Goal: Task Accomplishment & Management: Complete application form

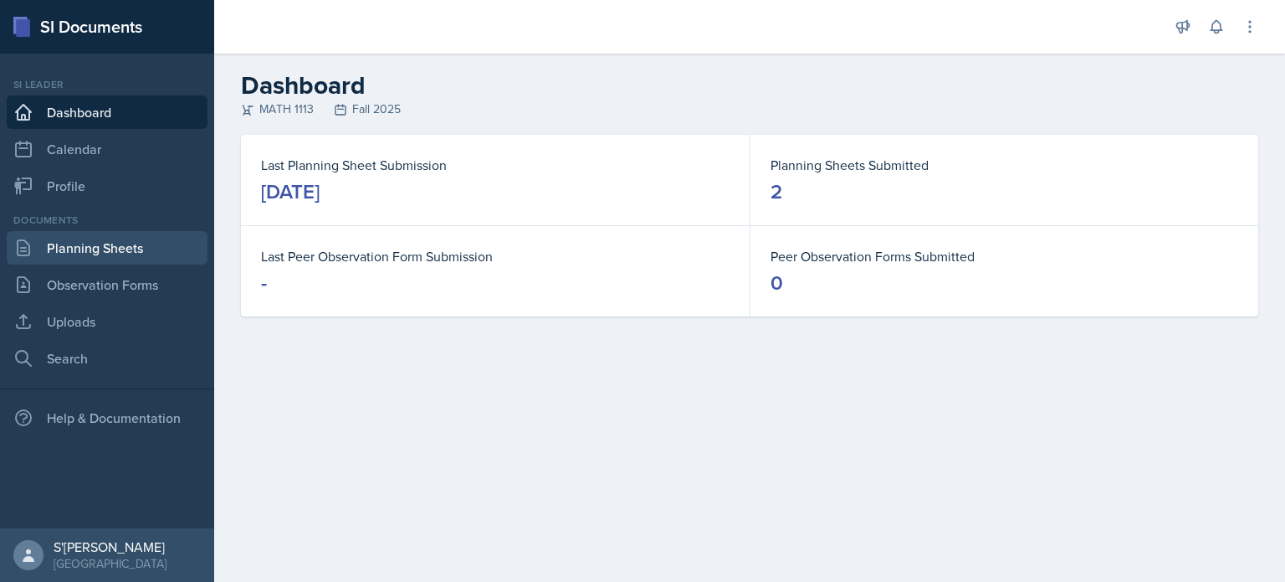
click at [108, 251] on link "Planning Sheets" at bounding box center [107, 247] width 201 height 33
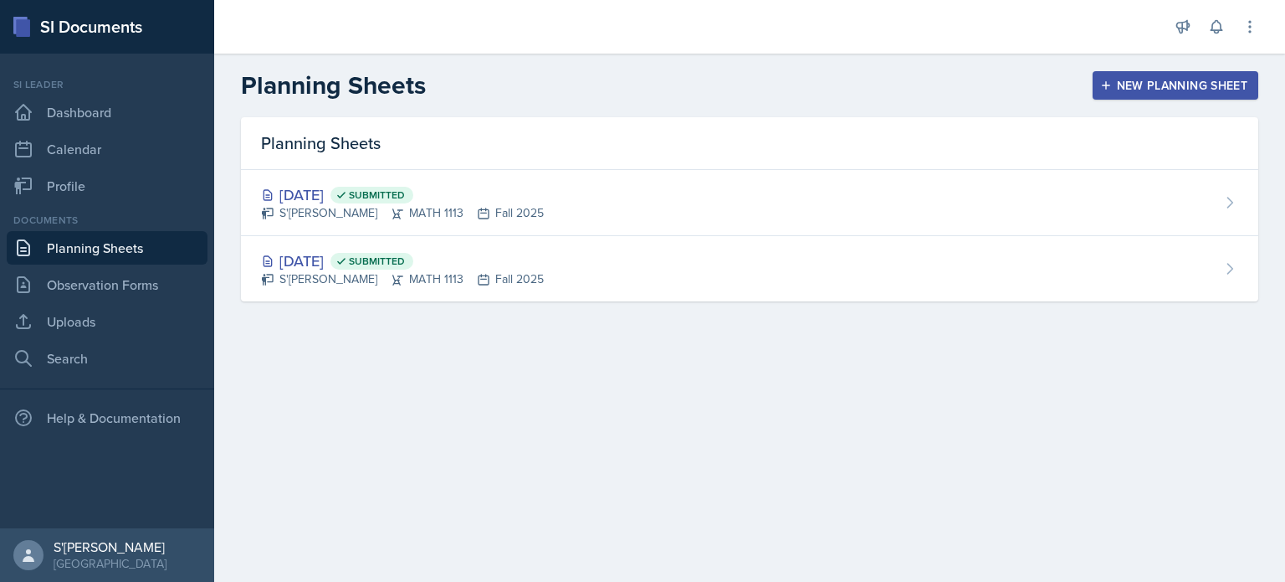
click at [1145, 72] on button "New Planning Sheet" at bounding box center [1176, 85] width 166 height 28
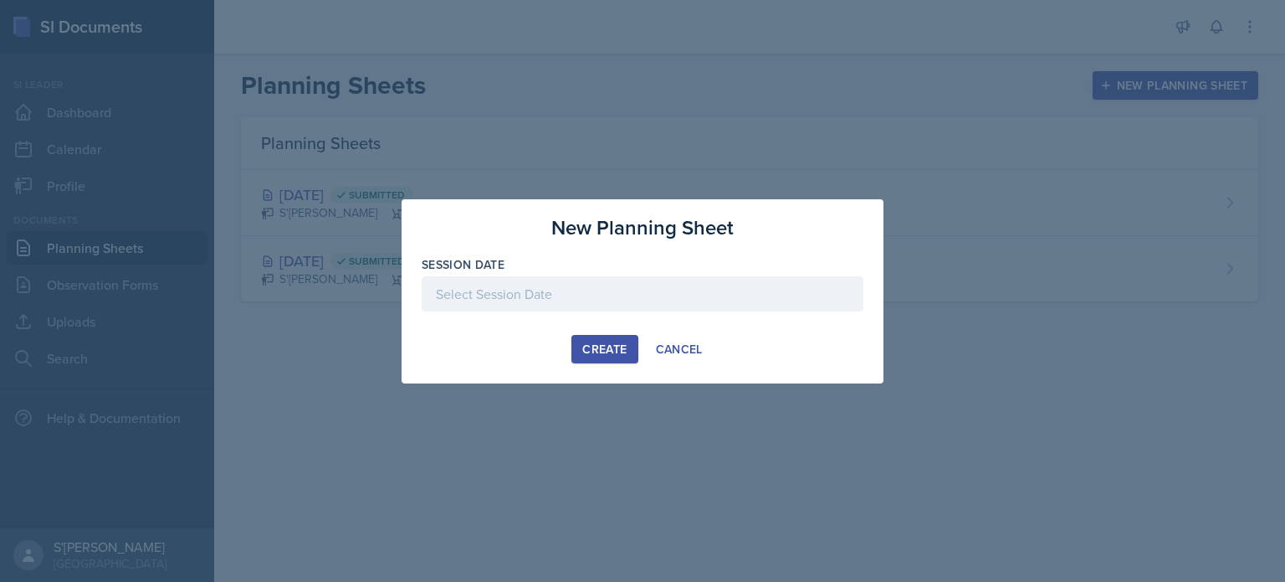
click at [647, 300] on div at bounding box center [643, 293] width 442 height 35
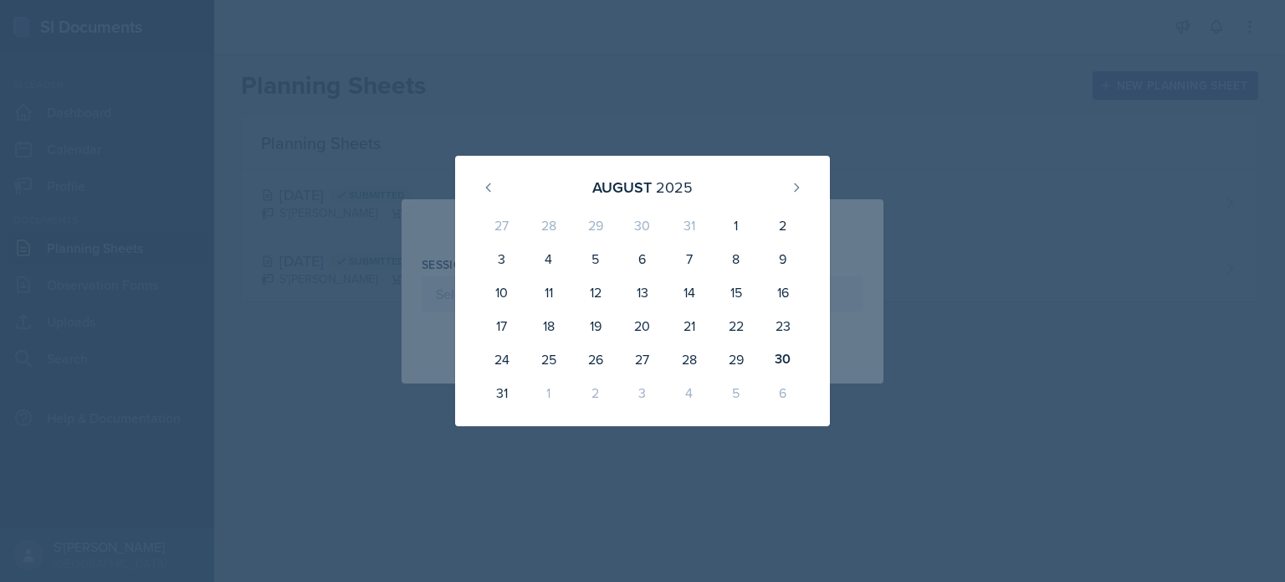
click at [593, 387] on div "2" at bounding box center [595, 392] width 47 height 33
click at [802, 187] on icon at bounding box center [796, 187] width 13 height 13
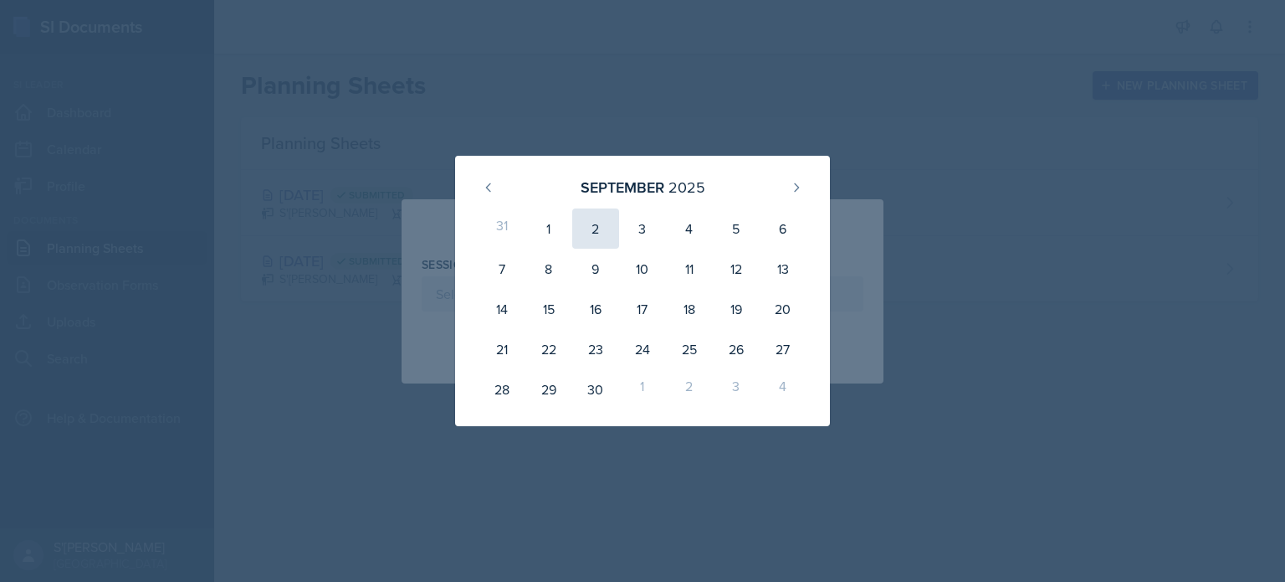
click at [589, 226] on div "2" at bounding box center [595, 228] width 47 height 40
type input "September 2nd, 2025"
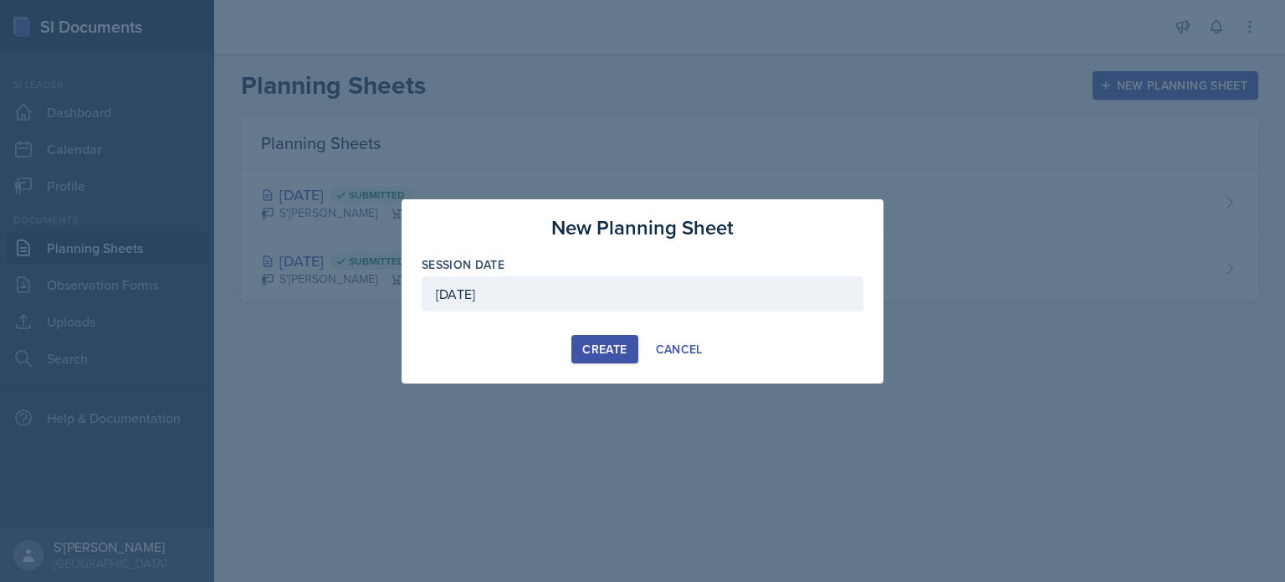
click at [600, 335] on button "Create" at bounding box center [605, 349] width 66 height 28
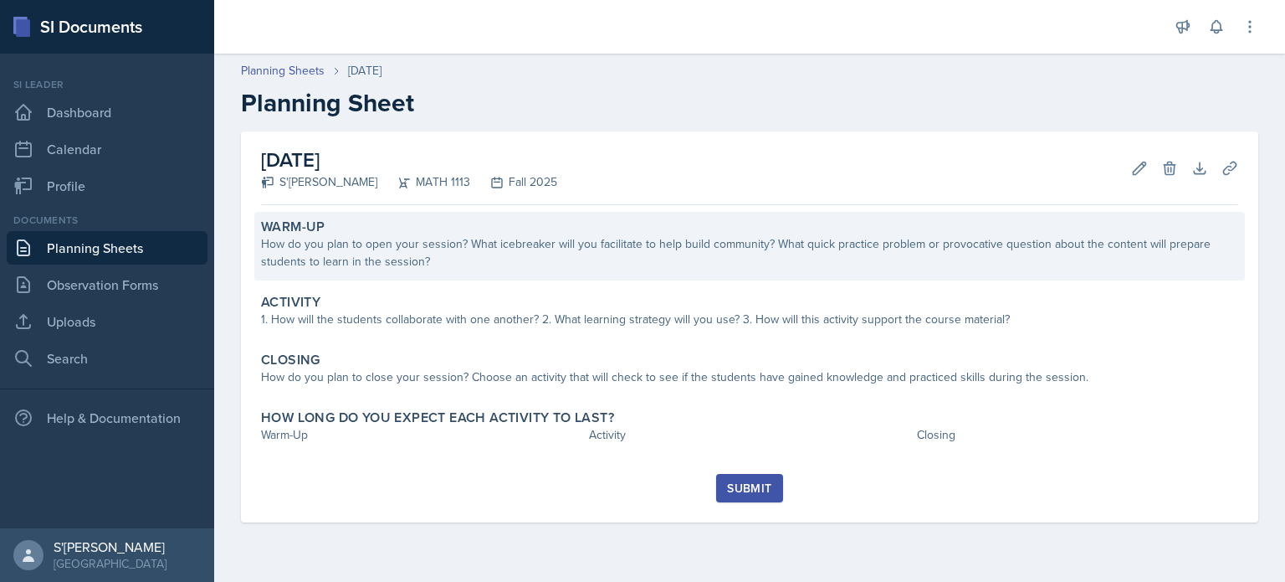
click at [633, 257] on div "How do you plan to open your session? What icebreaker will you facilitate to he…" at bounding box center [749, 252] width 977 height 35
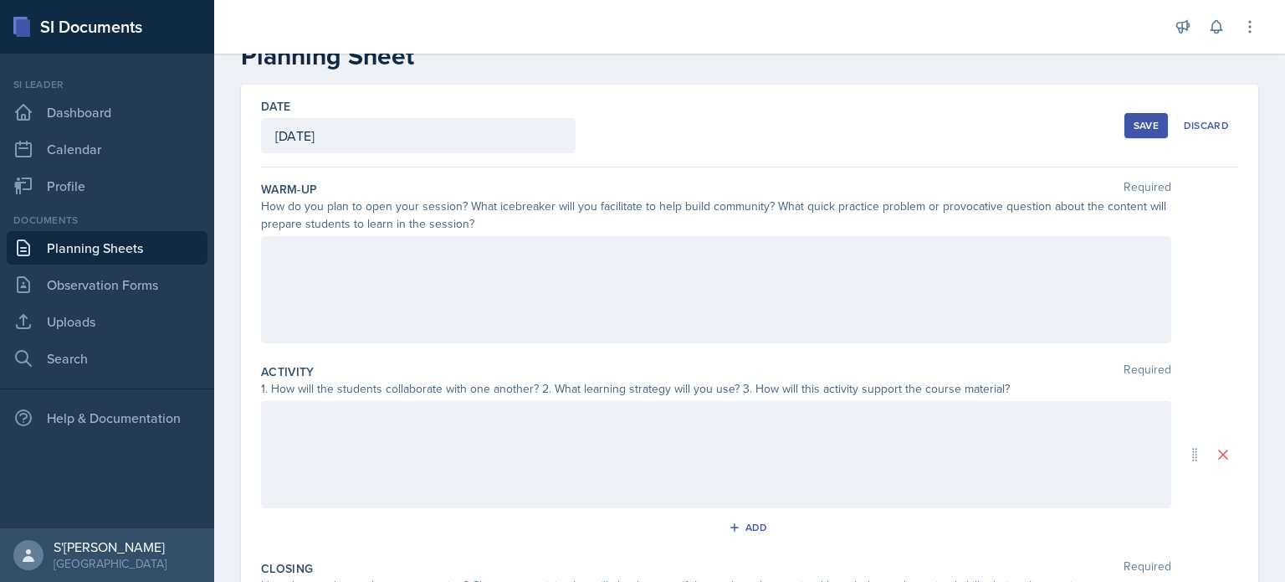
scroll to position [62, 0]
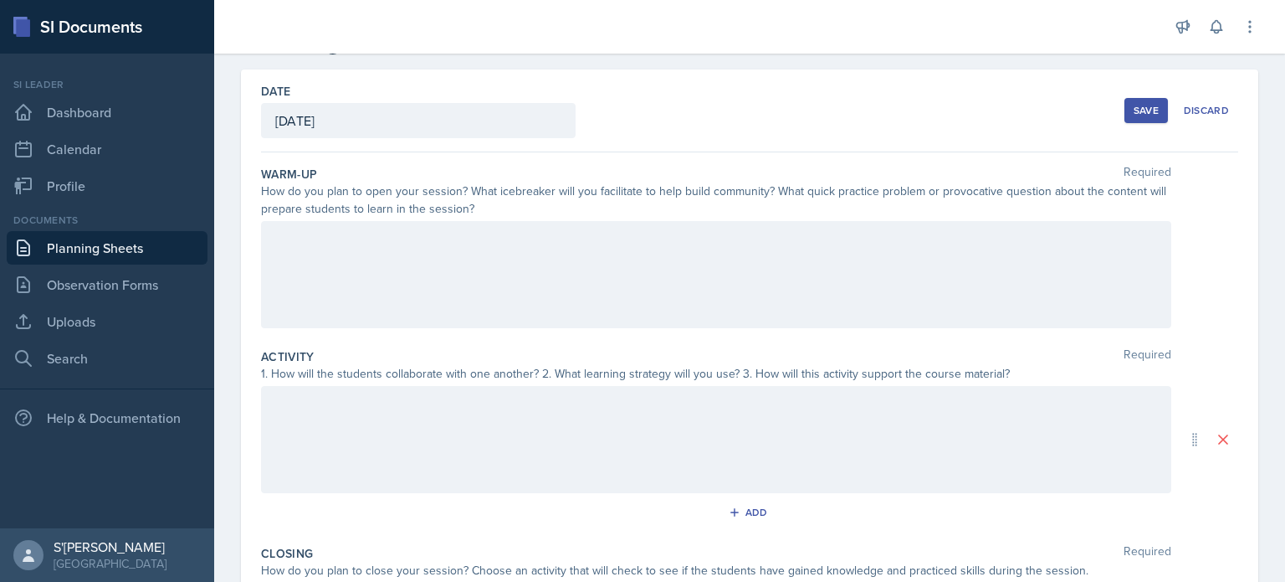
click at [600, 147] on div "Date September 2nd, 2025 August 2025 27 28 29 30 31 1 2 3 4 5 6 7 8 9 10 11 12 …" at bounding box center [749, 110] width 977 height 83
click at [644, 290] on div at bounding box center [716, 274] width 911 height 107
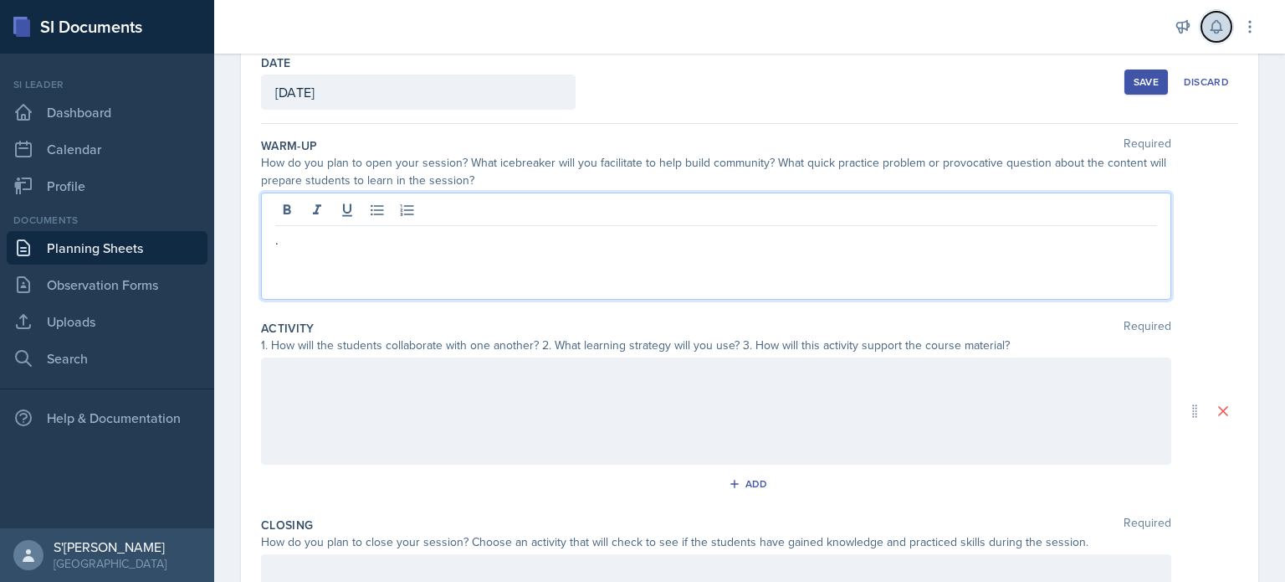
click at [1216, 21] on icon at bounding box center [1216, 27] width 11 height 13
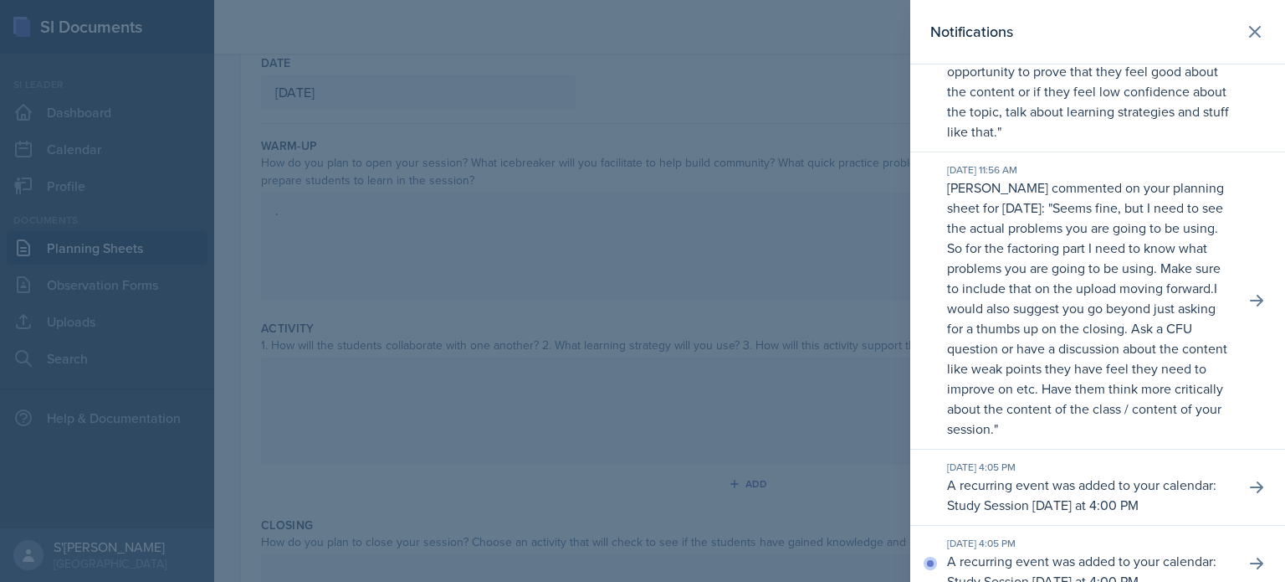
scroll to position [110, 0]
click at [789, 336] on div at bounding box center [642, 291] width 1285 height 582
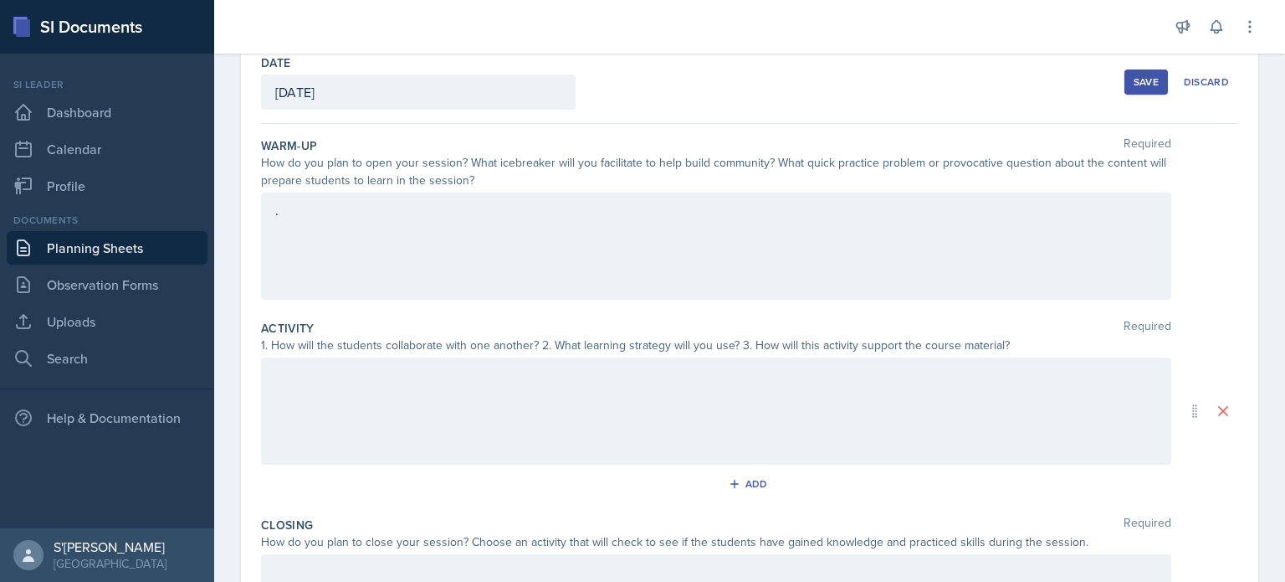
click at [570, 239] on div "." at bounding box center [716, 245] width 911 height 107
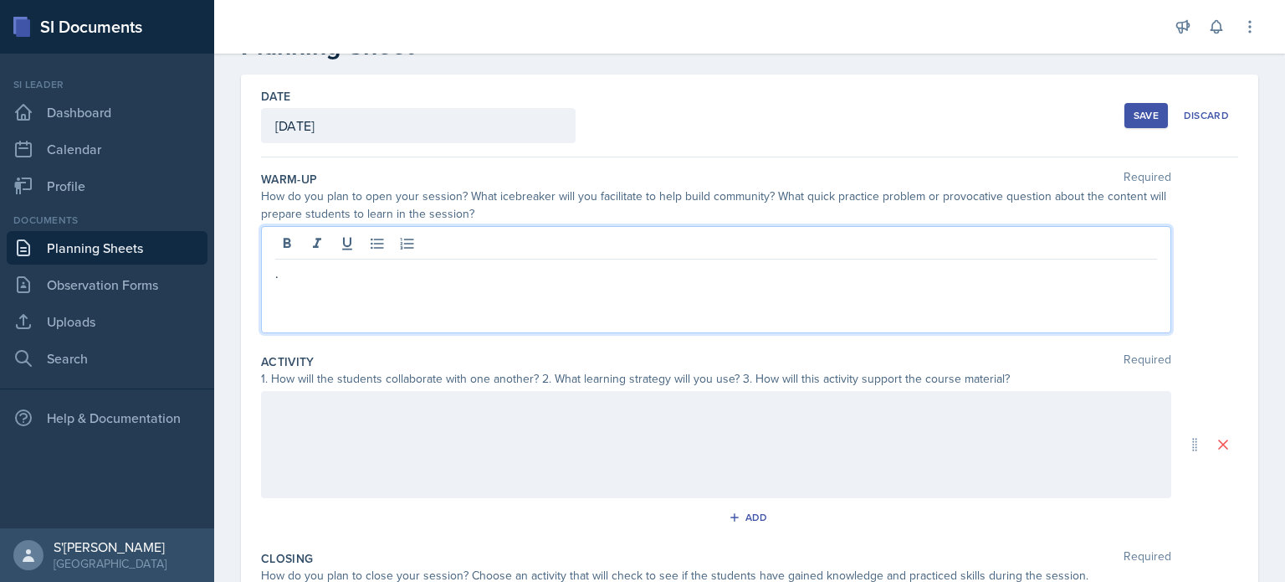
scroll to position [56, 0]
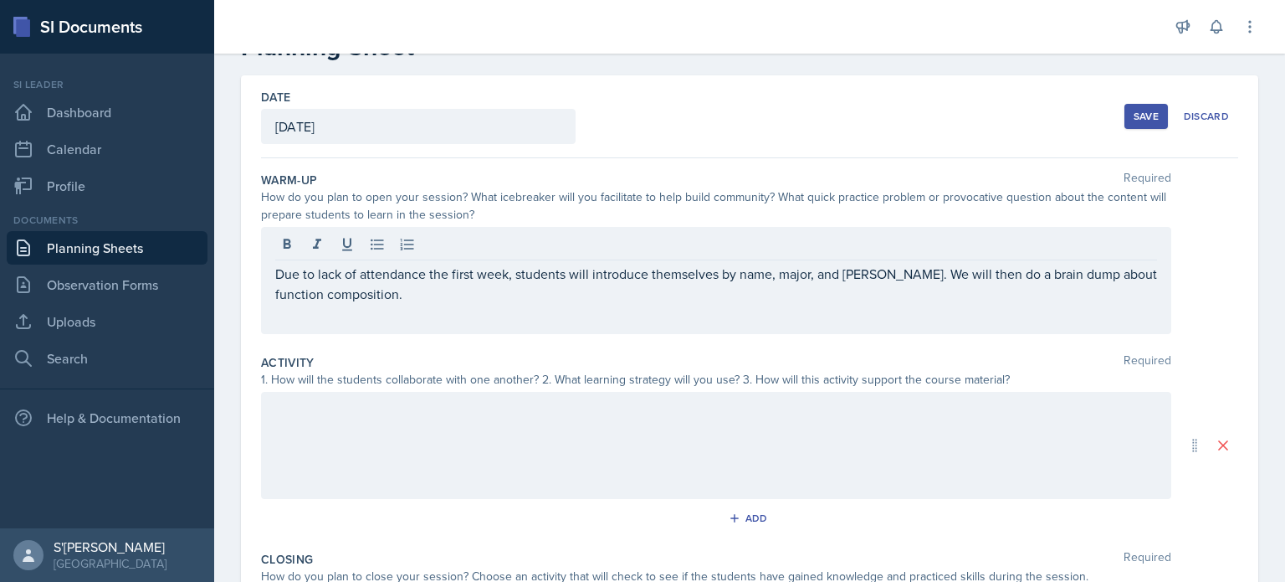
click at [399, 457] on div at bounding box center [716, 445] width 911 height 107
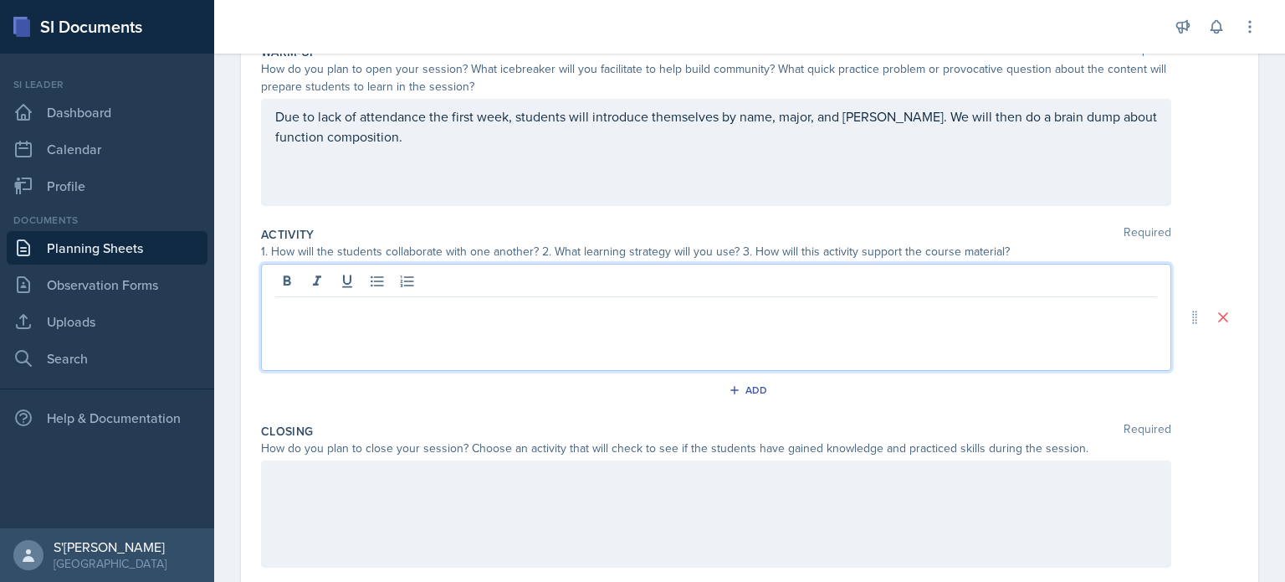
scroll to position [194, 0]
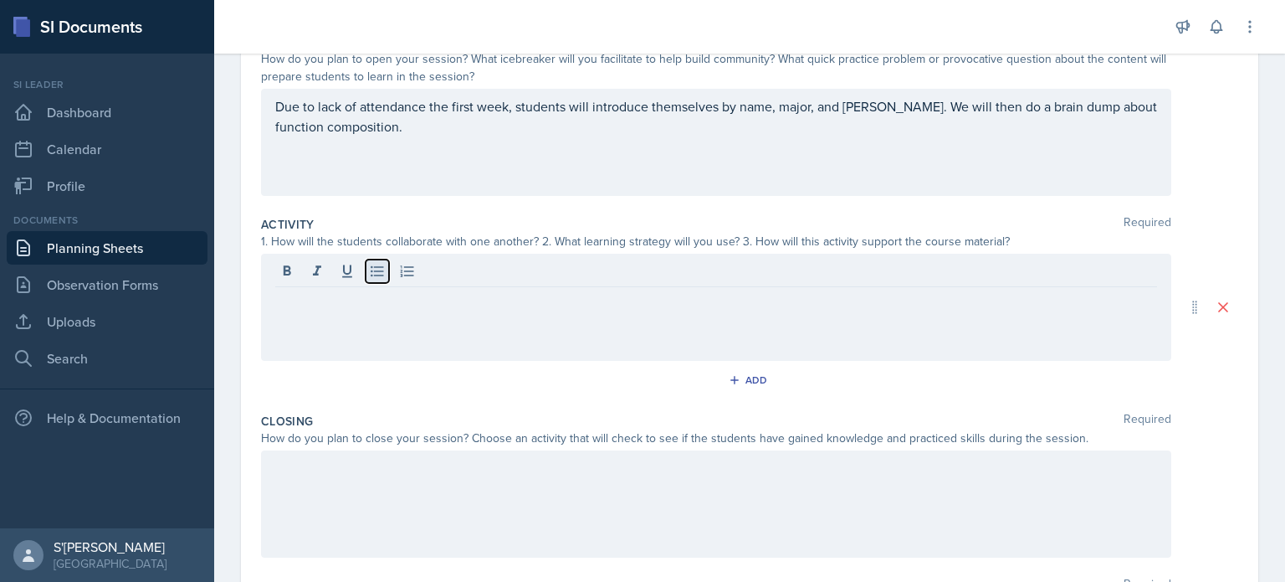
click at [366, 274] on button at bounding box center [377, 270] width 23 height 23
click at [377, 280] on button at bounding box center [377, 270] width 23 height 23
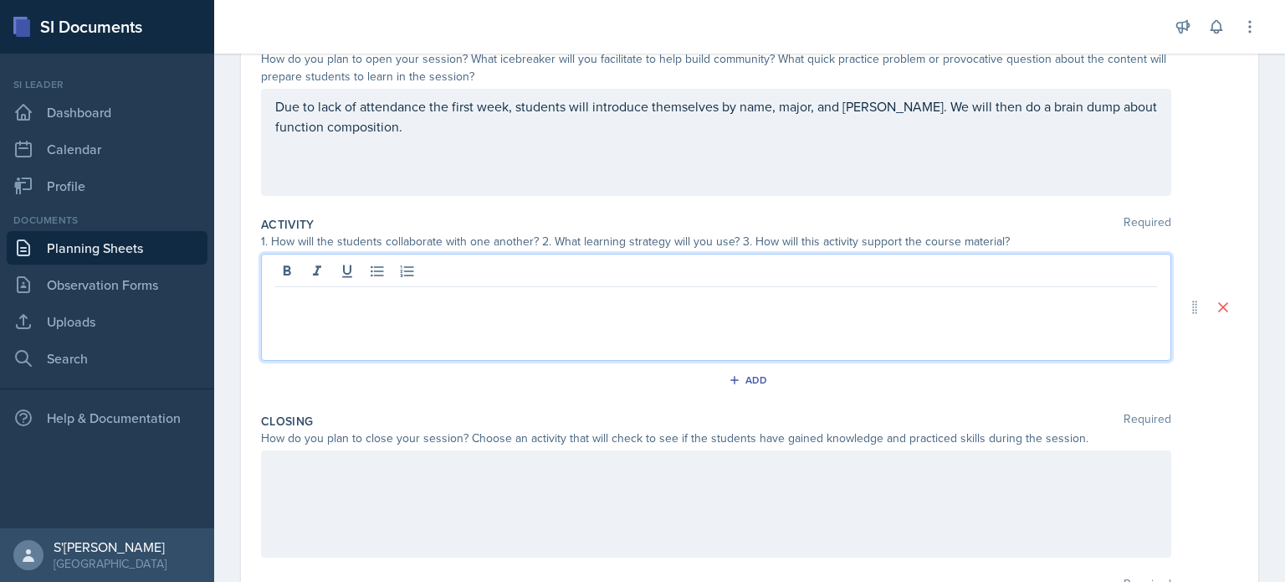
click at [373, 304] on p at bounding box center [716, 300] width 882 height 20
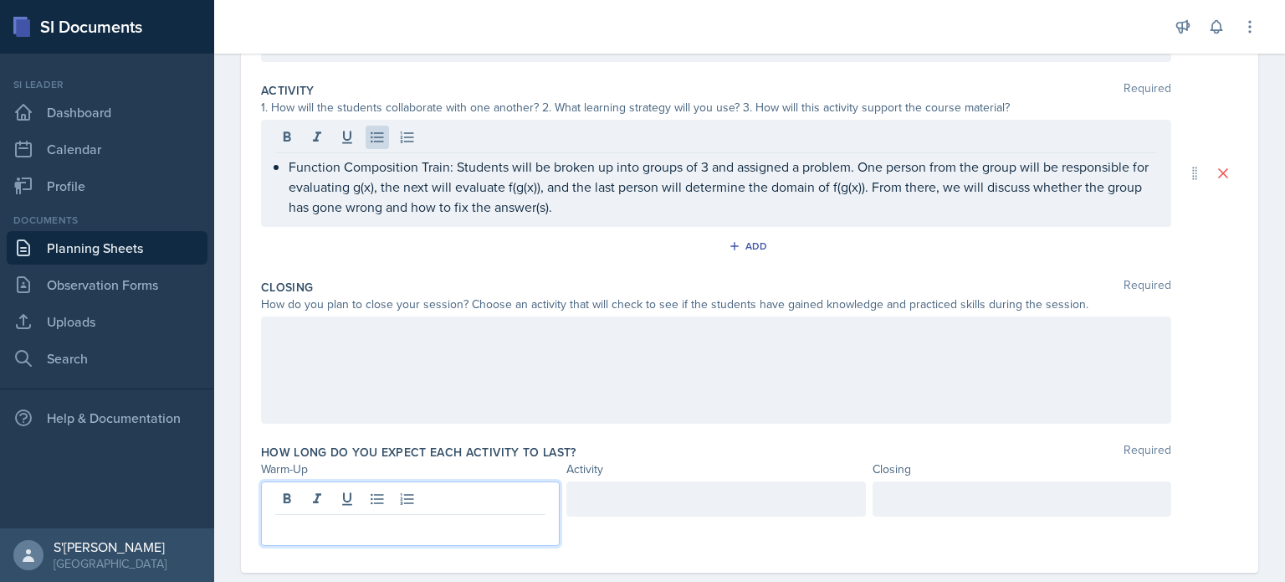
scroll to position [357, 0]
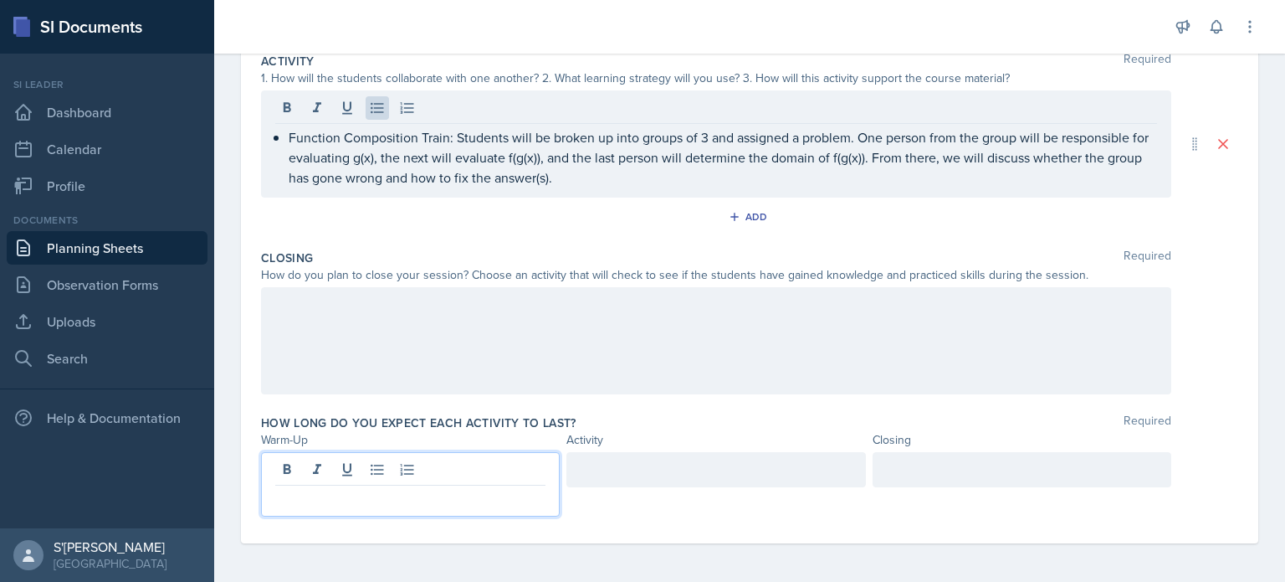
click at [405, 490] on p at bounding box center [410, 499] width 270 height 20
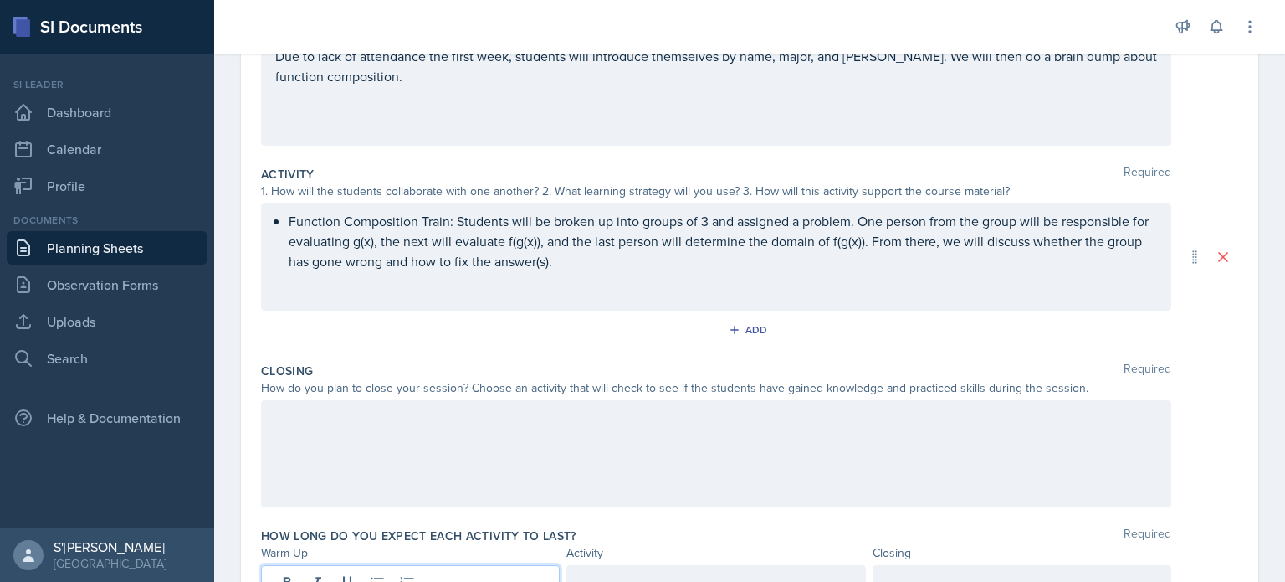
scroll to position [287, 0]
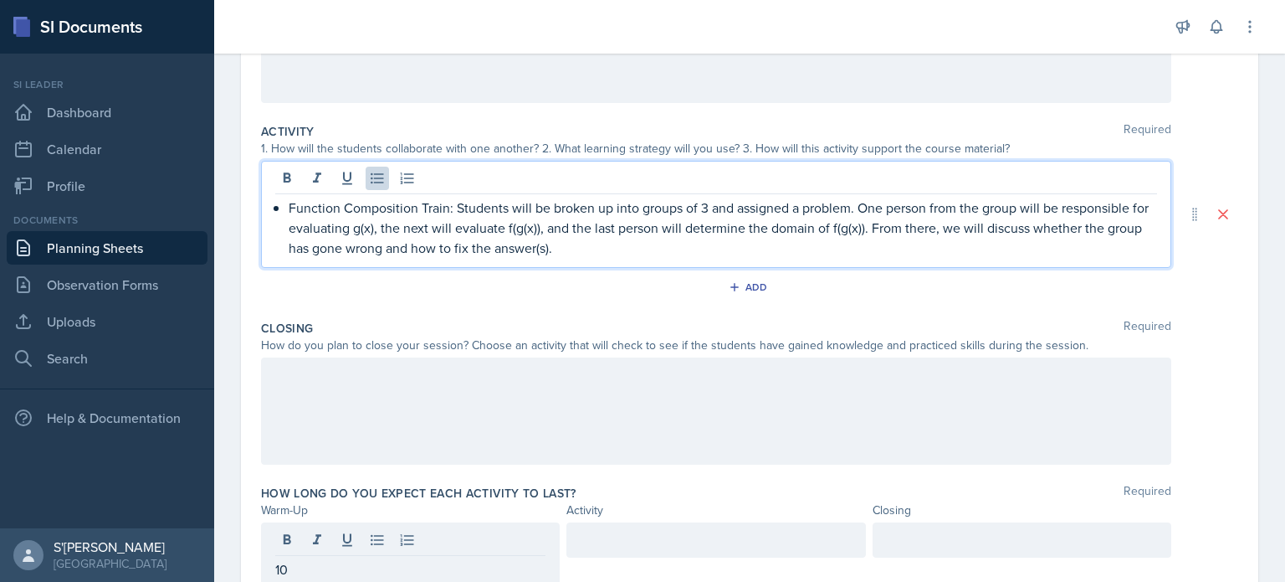
click at [641, 227] on p "Function Composition Train: Students will be broken up into groups of 3 and ass…" at bounding box center [723, 228] width 869 height 60
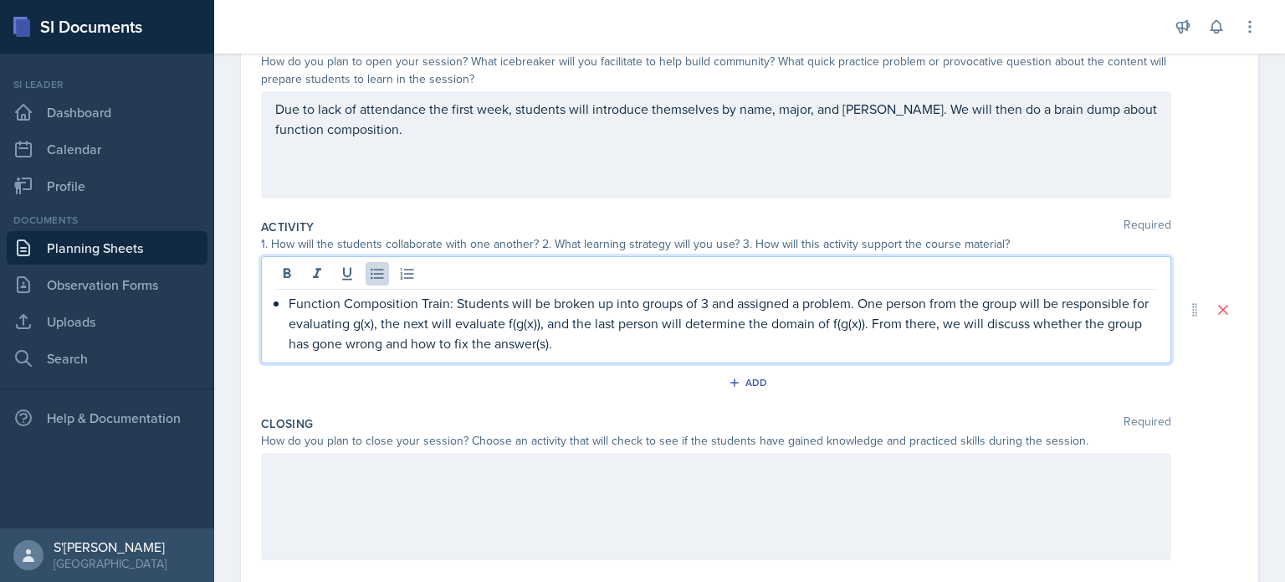
click at [723, 257] on div "Function Composition Train: Students will be broken up into groups of 3 and ass…" at bounding box center [716, 309] width 911 height 107
click at [688, 235] on div "1. How will the students collaborate with one another? 2. What learning strateg…" at bounding box center [716, 244] width 911 height 18
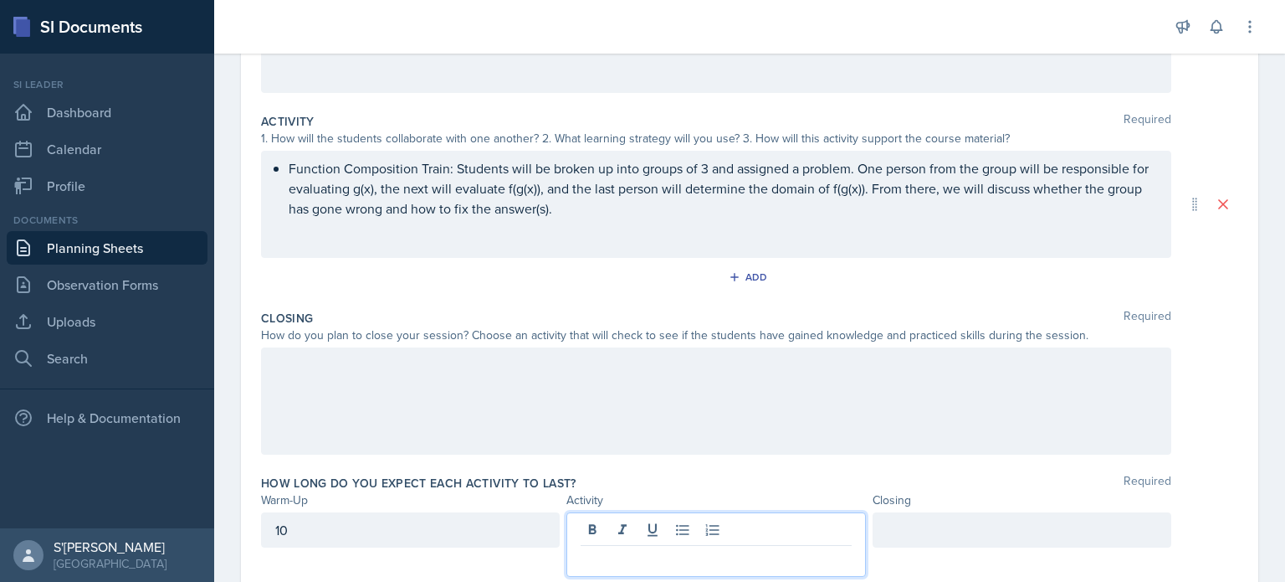
scroll to position [326, 0]
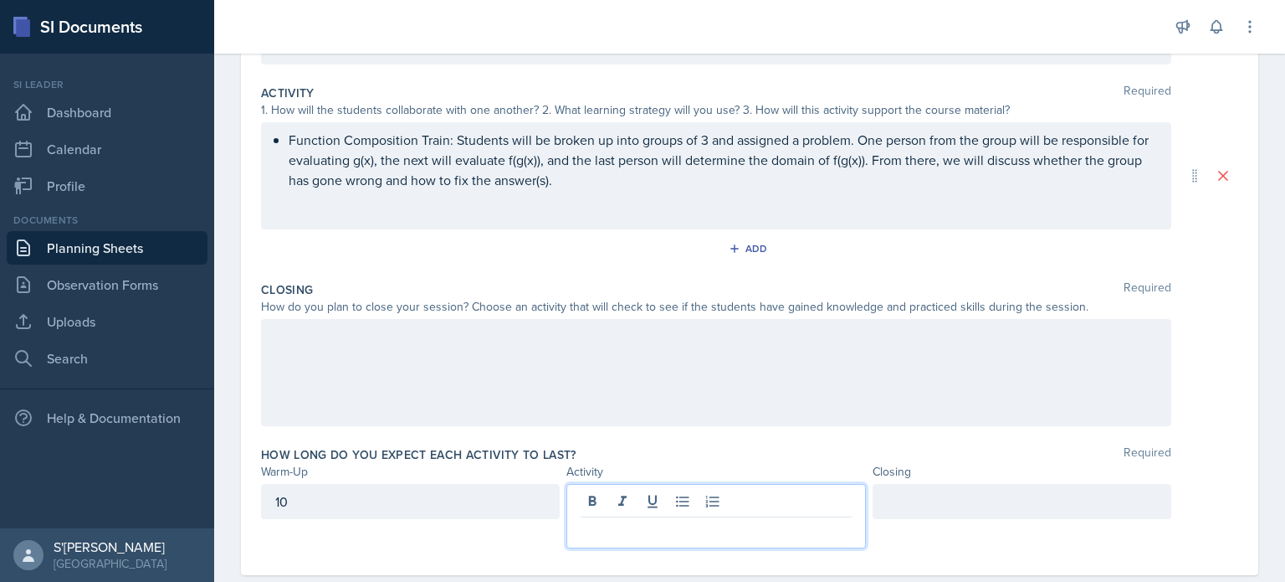
click at [685, 522] on p at bounding box center [716, 531] width 270 height 20
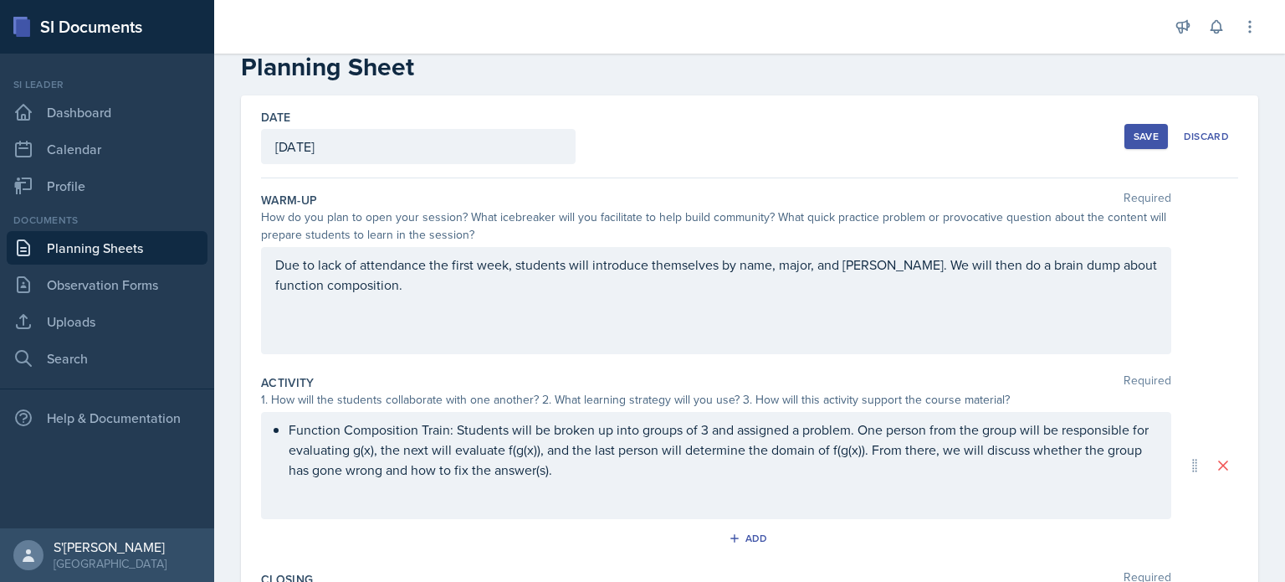
scroll to position [24, 0]
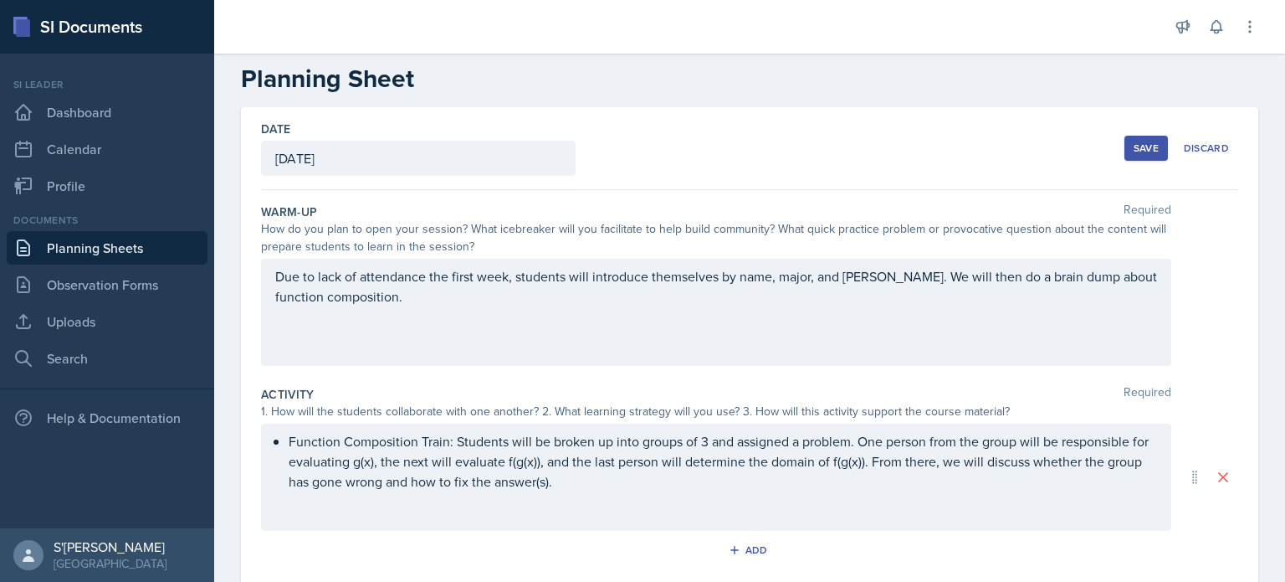
click at [1125, 158] on button "Save" at bounding box center [1147, 148] width 44 height 25
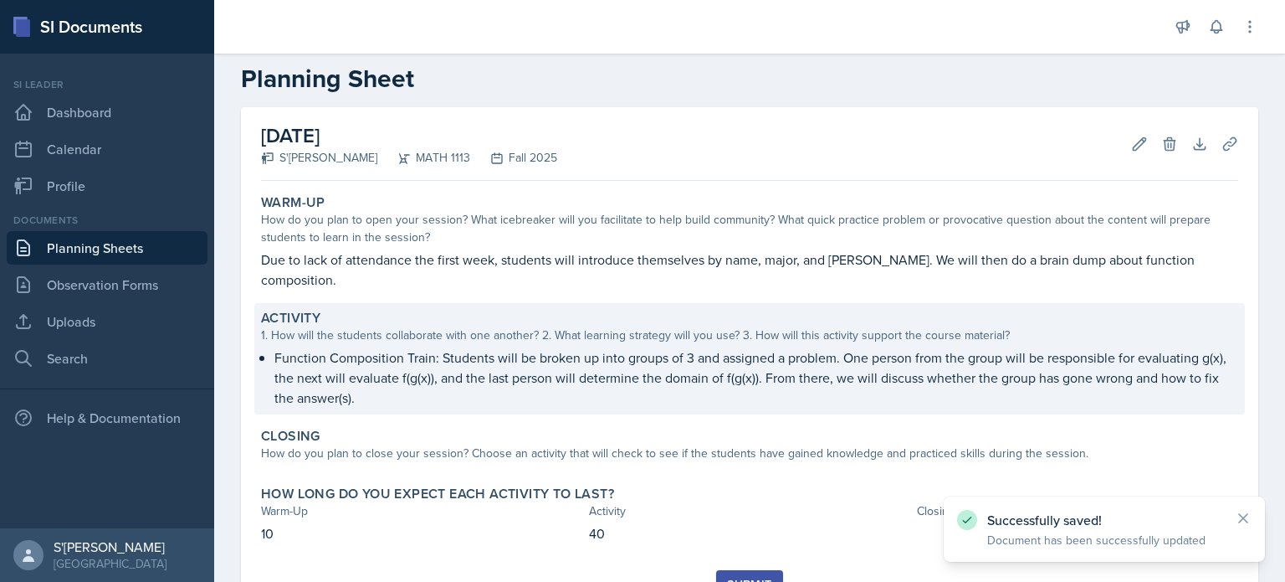
scroll to position [80, 0]
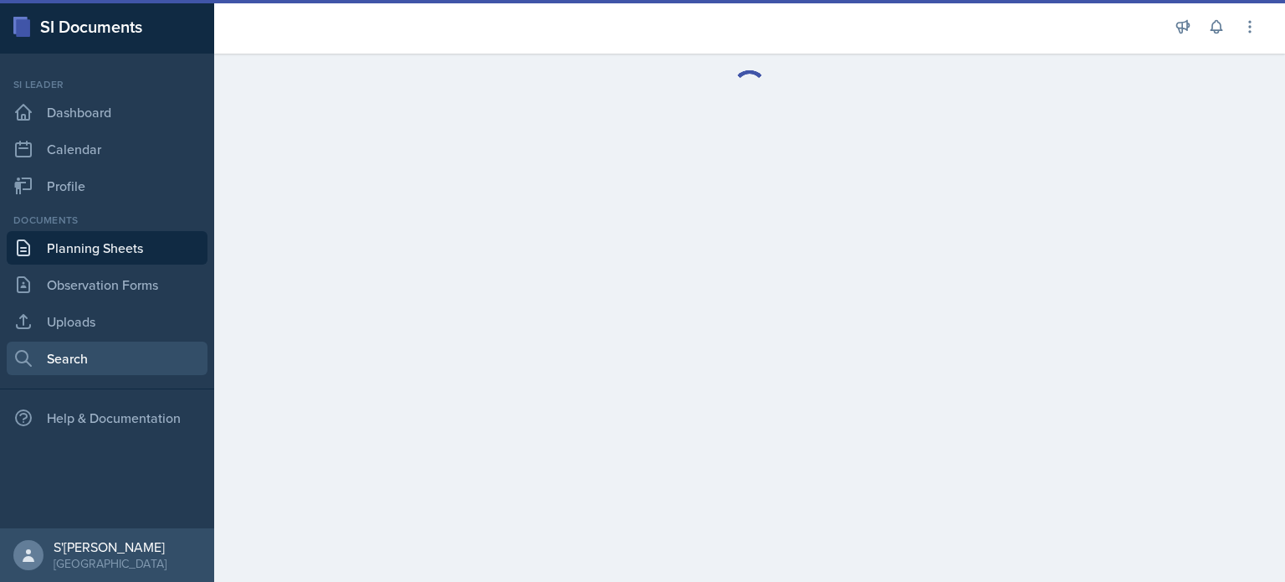
click at [84, 351] on link "Search" at bounding box center [107, 357] width 201 height 33
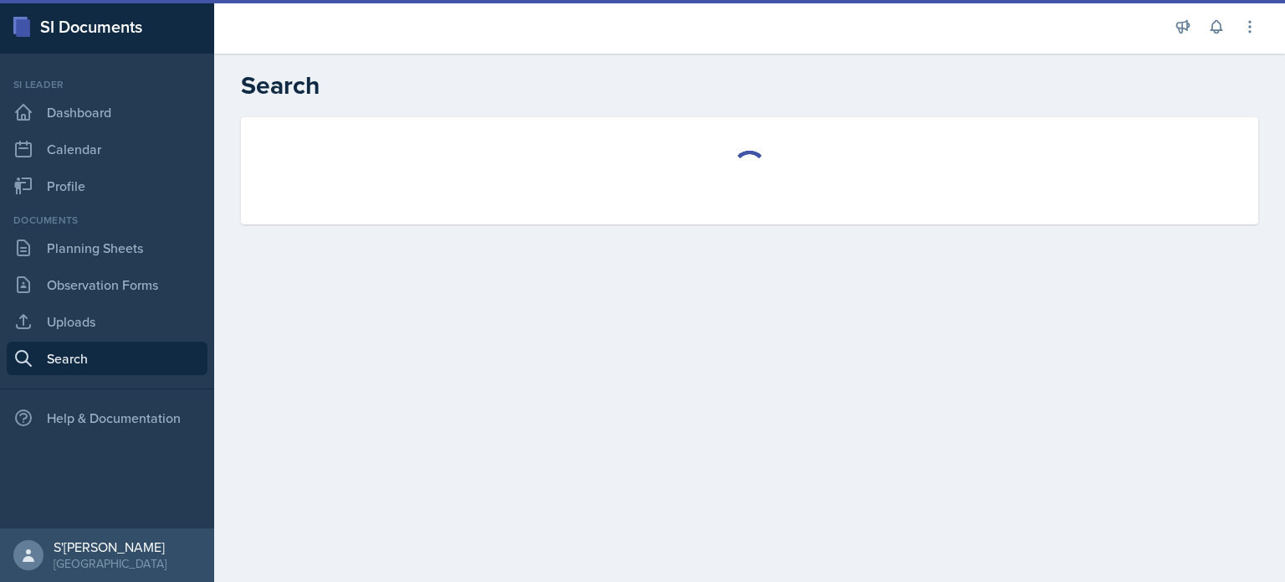
select select "all"
select select "1"
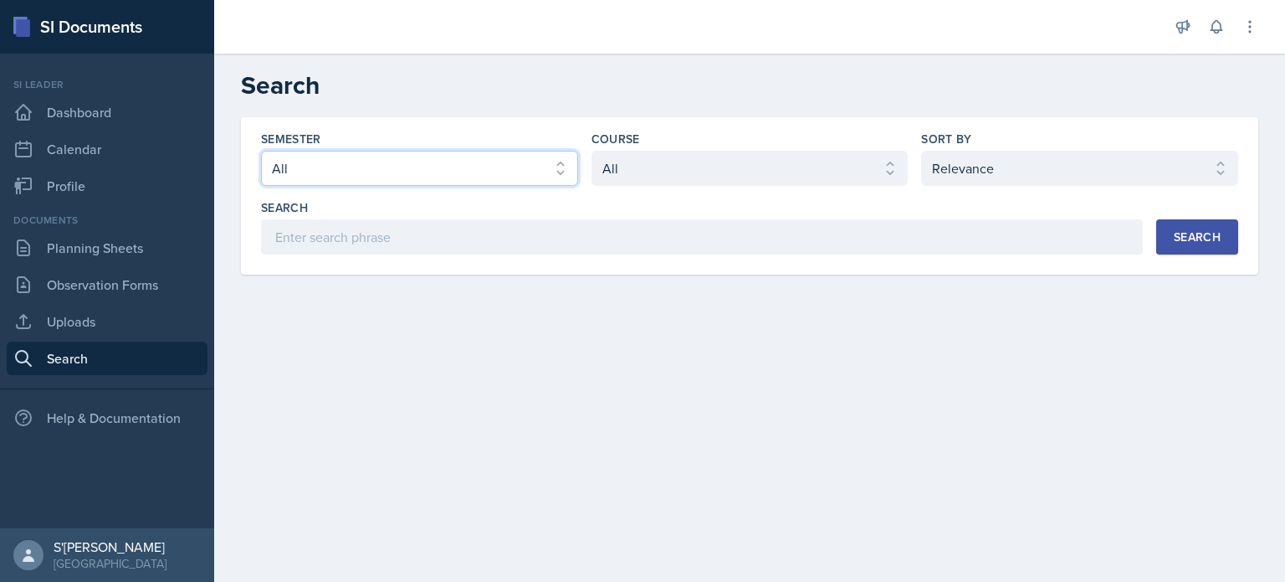
click at [549, 167] on select "Select semester All Fall 2025 Summer 2025 Spring 2025 Fall 2024 Summer 2024 Spr…" at bounding box center [419, 168] width 317 height 35
select select "515a866e-7596-43ee-a538-4da7a47c8e37"
click at [261, 151] on select "Select semester All Fall 2025 Summer 2025 Spring 2025 Fall 2024 Summer 2024 Spr…" at bounding box center [419, 168] width 317 height 35
click at [643, 178] on select "Select course All ACCT 2101 ACCT 2102 ACCT 4050 ANTH 1102 ANTH 3301 ARCH 1000 A…" at bounding box center [750, 168] width 317 height 35
select select "3c4b3565-585b-46e2-bb66-4719410f632f"
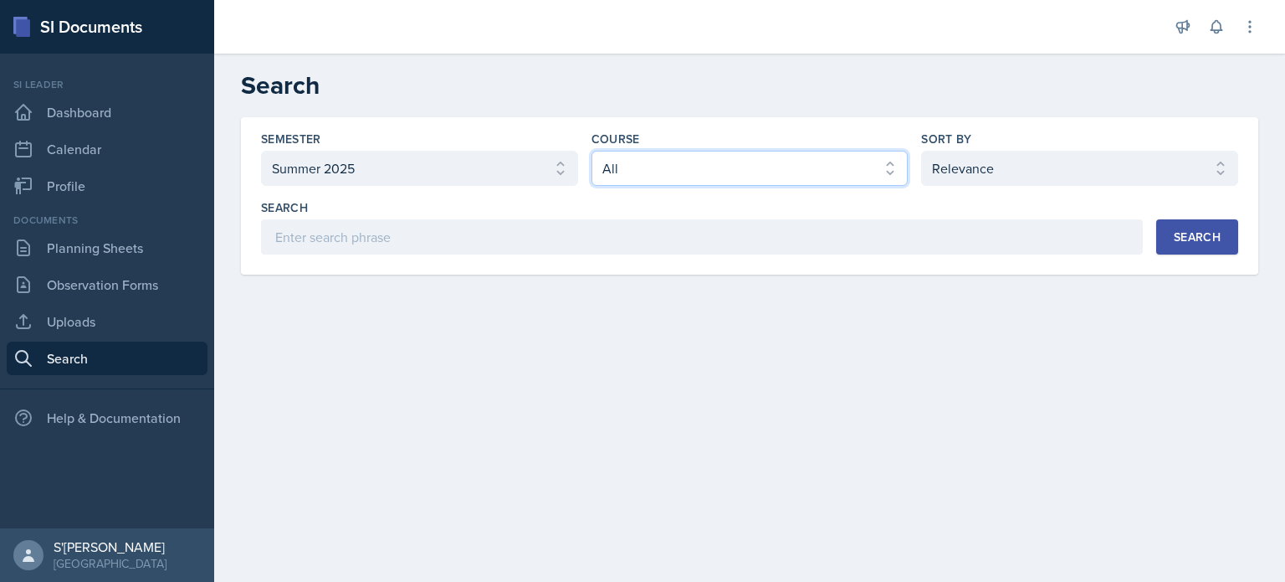
click at [592, 151] on select "Select course All ACCT 2101 ACCT 2102 ACCT 4050 ANTH 1102 ANTH 3301 ARCH 1000 A…" at bounding box center [750, 168] width 317 height 35
click at [1004, 159] on select "Select sort by Relevance Document Date (Asc) Document Date (Desc)" at bounding box center [1079, 168] width 317 height 35
select select "2"
click at [921, 151] on select "Select sort by Relevance Document Date (Asc) Document Date (Desc)" at bounding box center [1079, 168] width 317 height 35
click at [1200, 232] on div "Search" at bounding box center [1197, 236] width 47 height 13
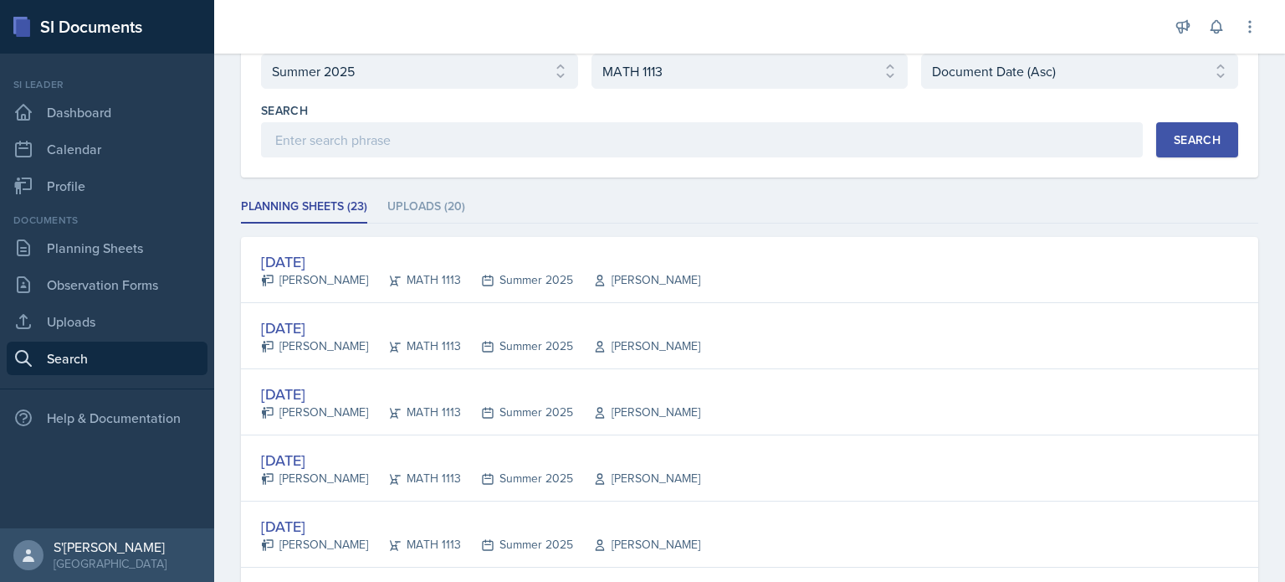
scroll to position [89, 0]
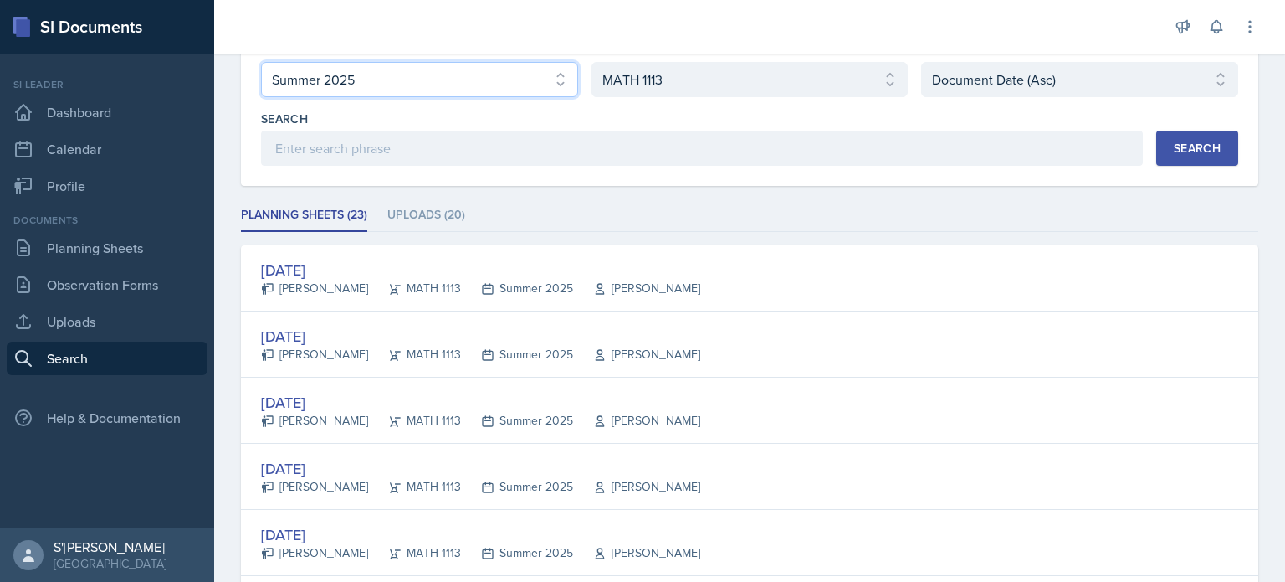
click at [381, 73] on select "Select semester All Fall 2025 Summer 2025 Spring 2025 Fall 2024 Summer 2024 Spr…" at bounding box center [419, 79] width 317 height 35
select select "a8ed5ca7-d3a3-44eb-ad59-ceca828f7d72"
click at [261, 62] on select "Select semester All Fall 2025 Summer 2025 Spring 2025 Fall 2024 Summer 2024 Spr…" at bounding box center [419, 79] width 317 height 35
click at [1183, 161] on button "Search" at bounding box center [1198, 148] width 82 height 35
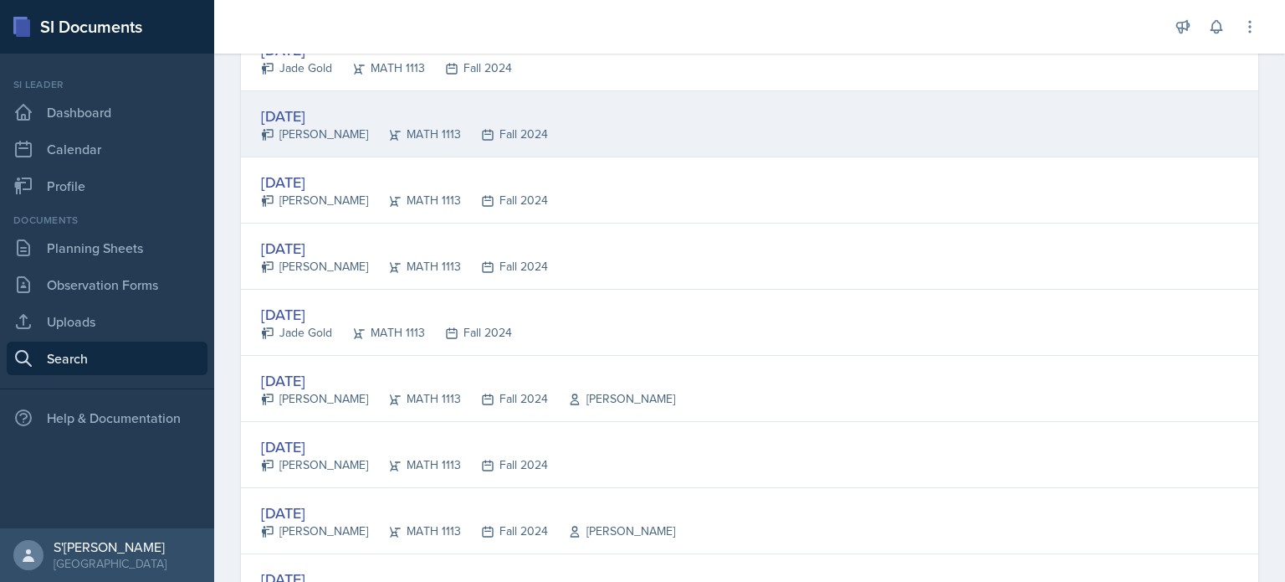
scroll to position [402, 0]
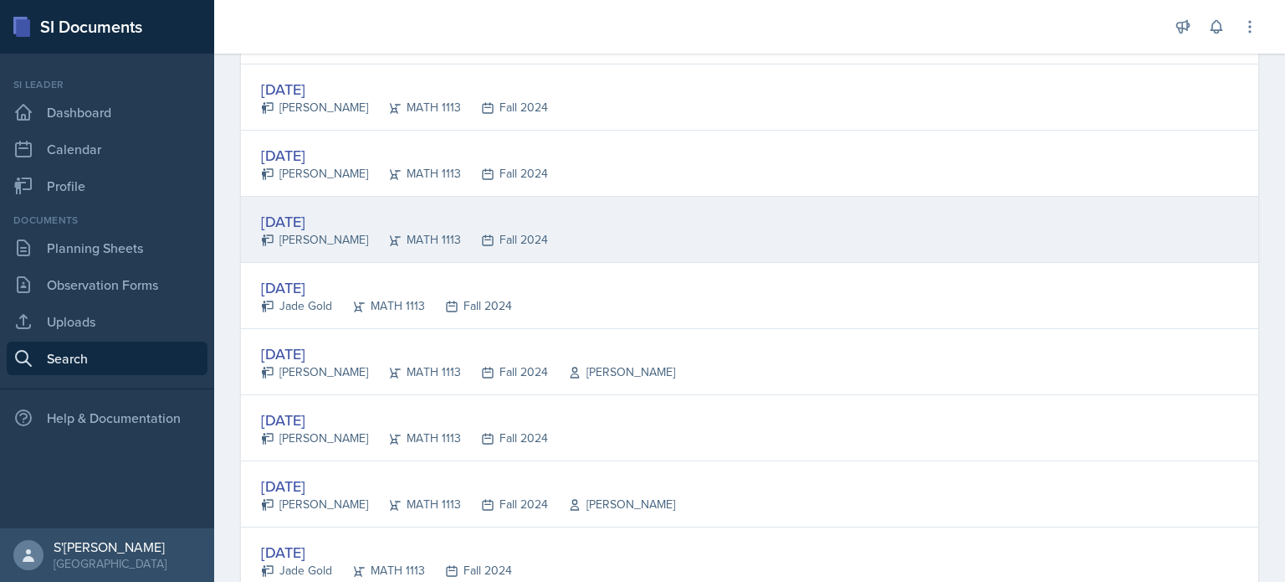
click at [314, 213] on div "[DATE]" at bounding box center [404, 221] width 287 height 23
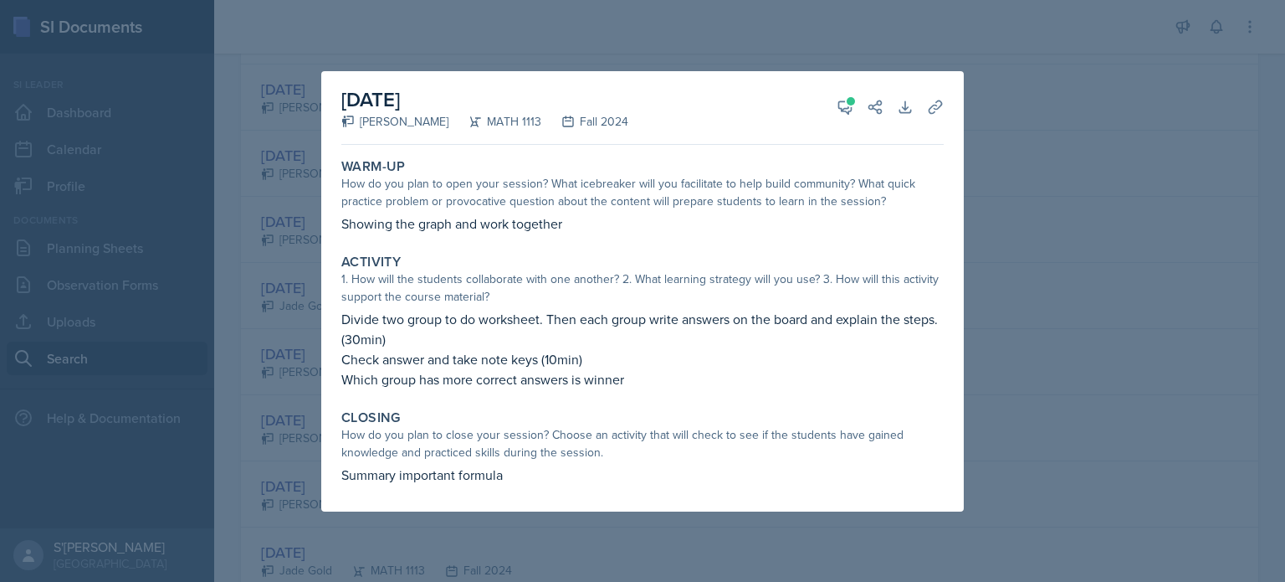
click at [1020, 192] on div at bounding box center [642, 291] width 1285 height 582
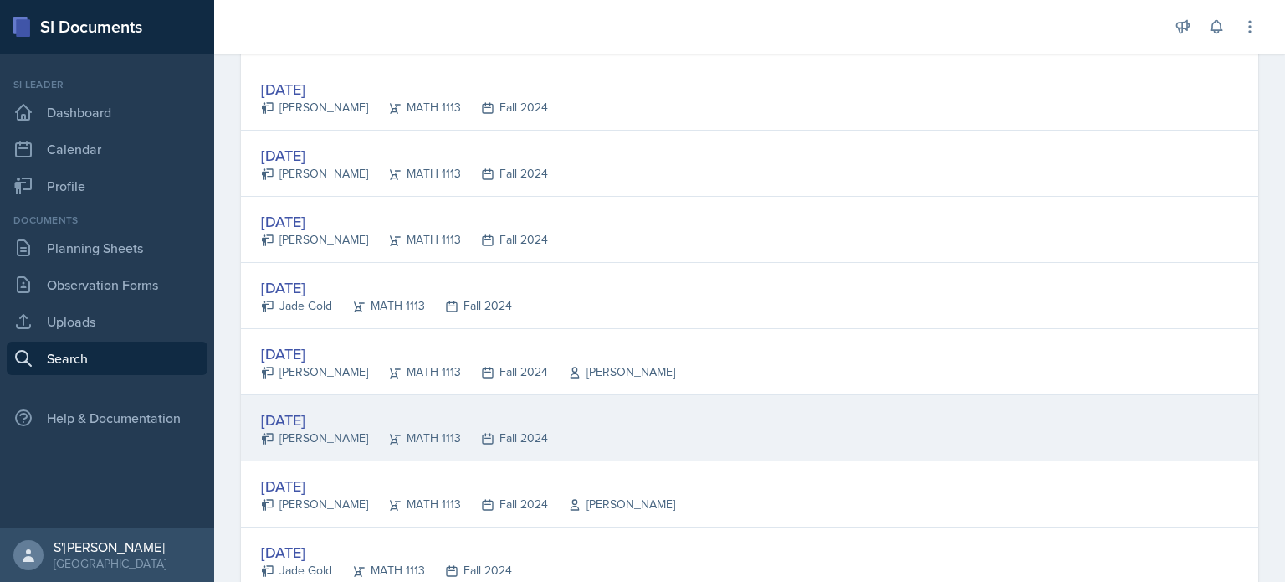
click at [385, 422] on div "[DATE]" at bounding box center [404, 419] width 287 height 23
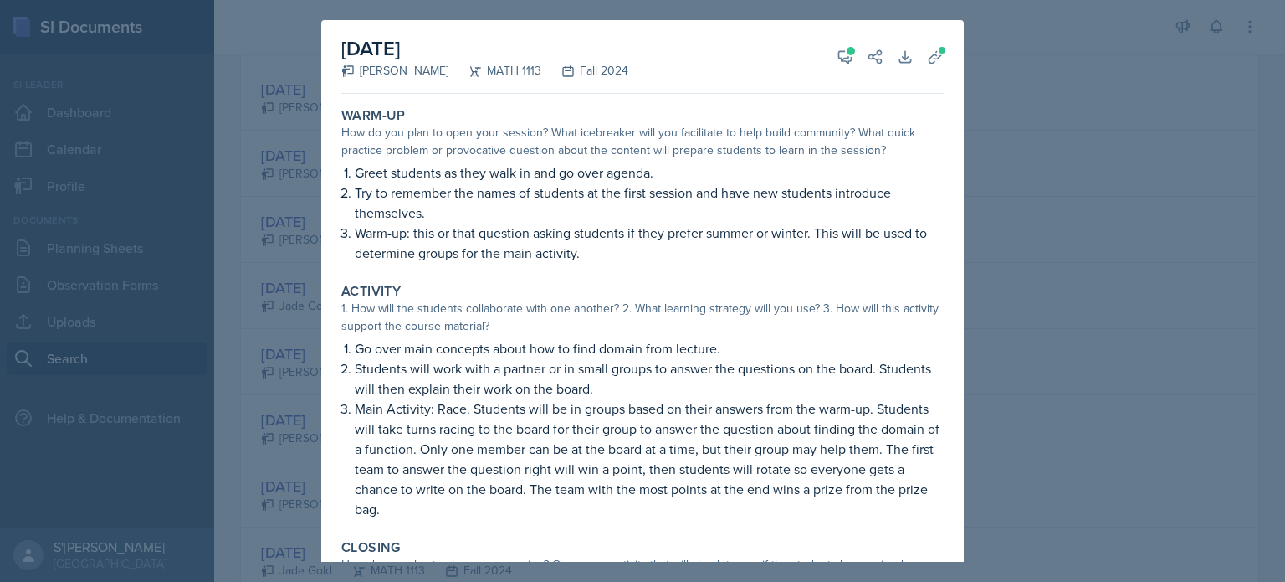
click at [275, 468] on div at bounding box center [642, 291] width 1285 height 582
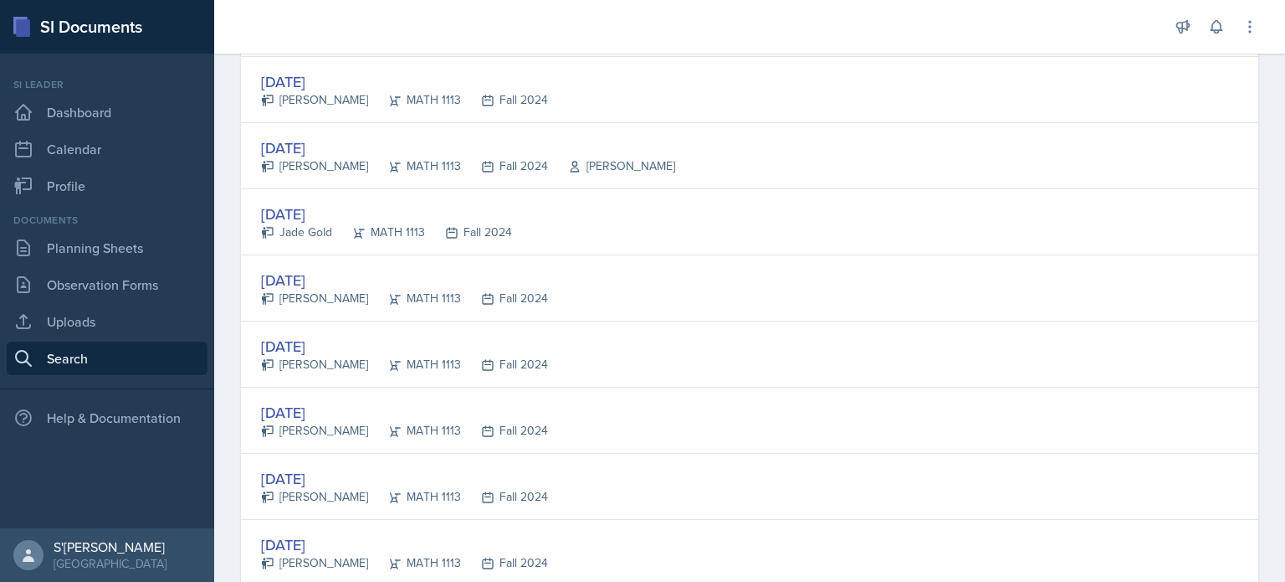
scroll to position [800, 0]
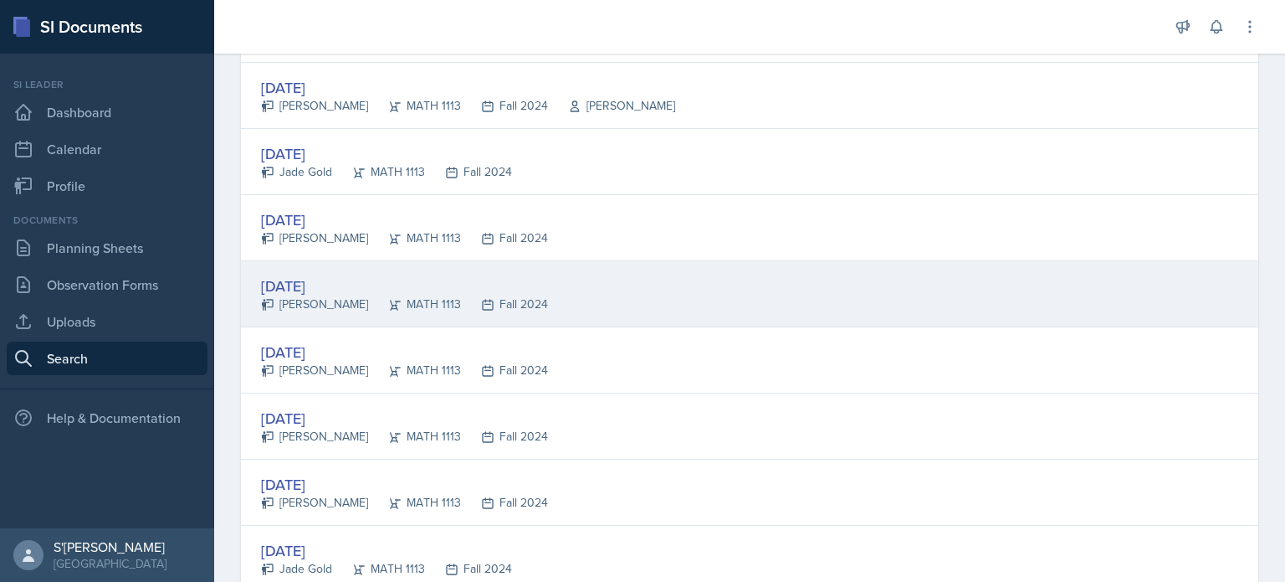
click at [298, 280] on div "[DATE]" at bounding box center [404, 286] width 287 height 23
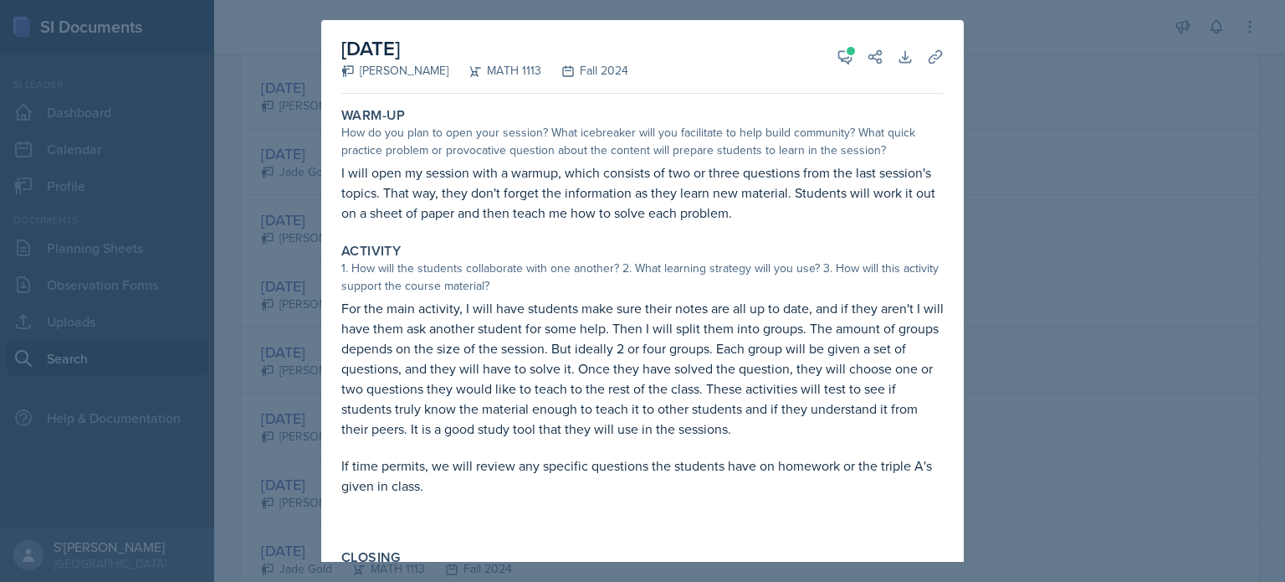
click at [278, 425] on div at bounding box center [642, 291] width 1285 height 582
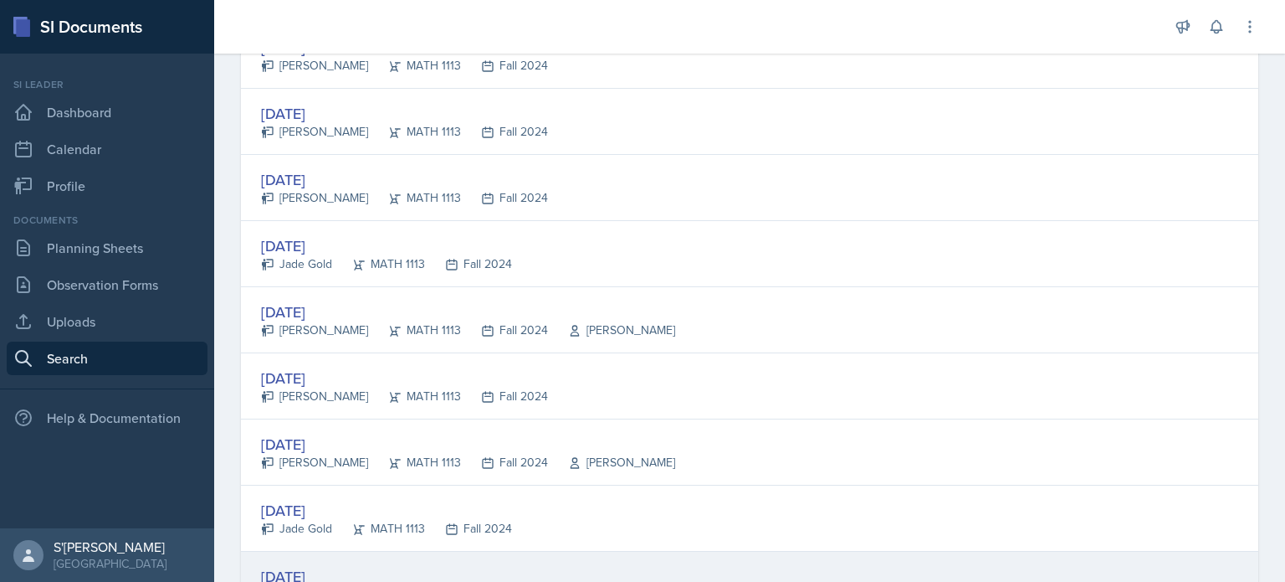
scroll to position [0, 0]
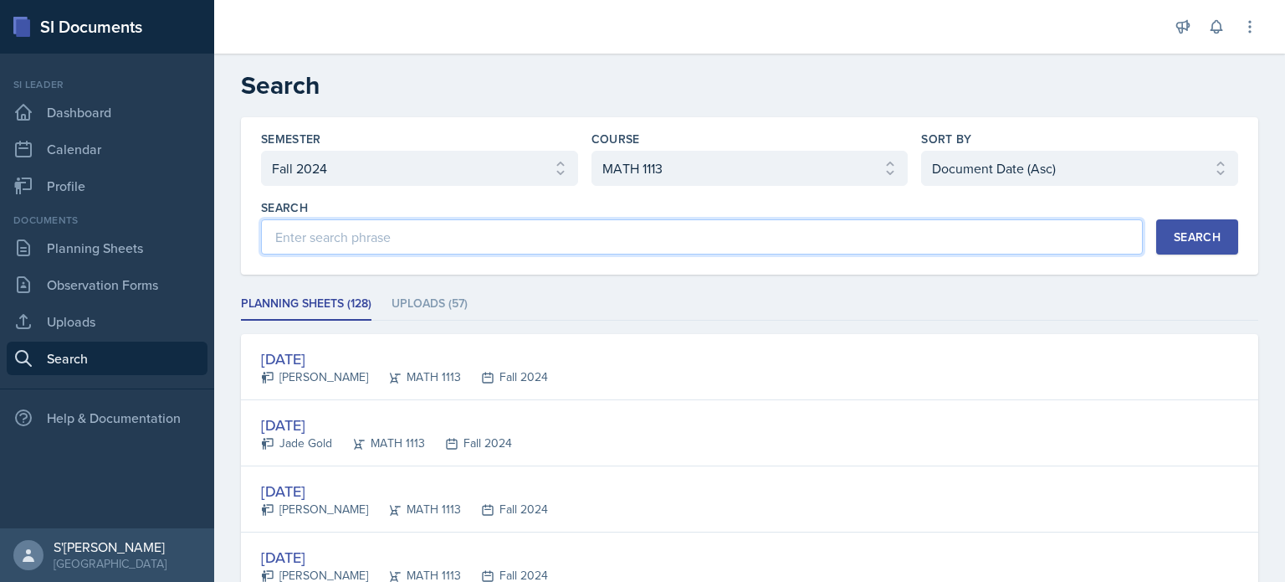
click at [490, 230] on input at bounding box center [702, 236] width 882 height 35
type input "function composition"
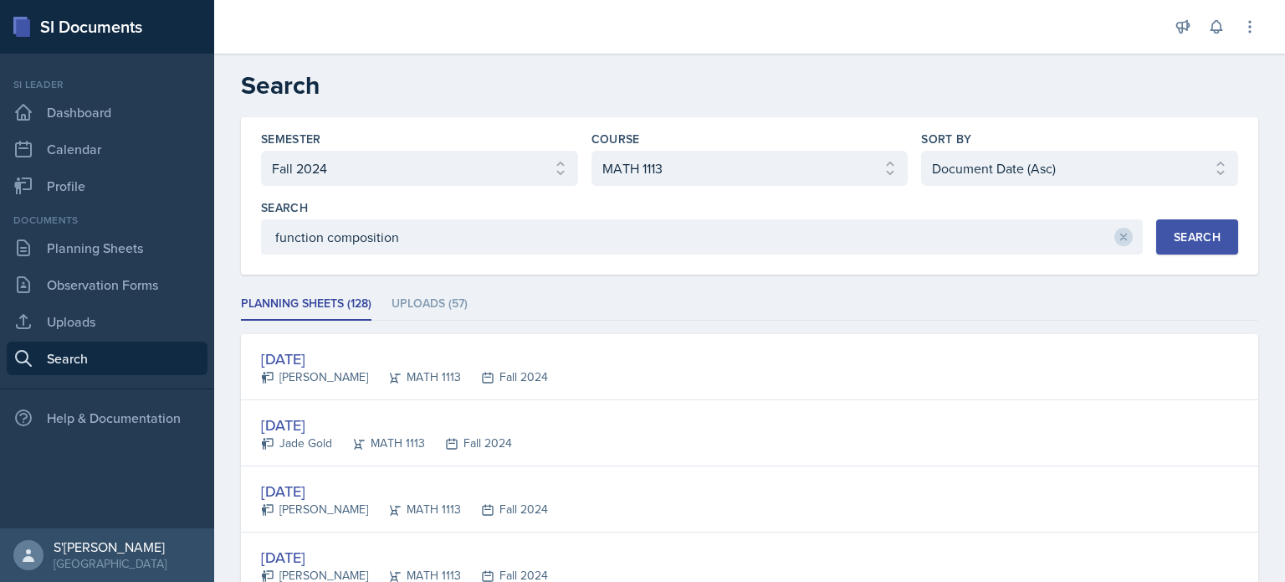
click at [1184, 244] on button "Search" at bounding box center [1198, 236] width 82 height 35
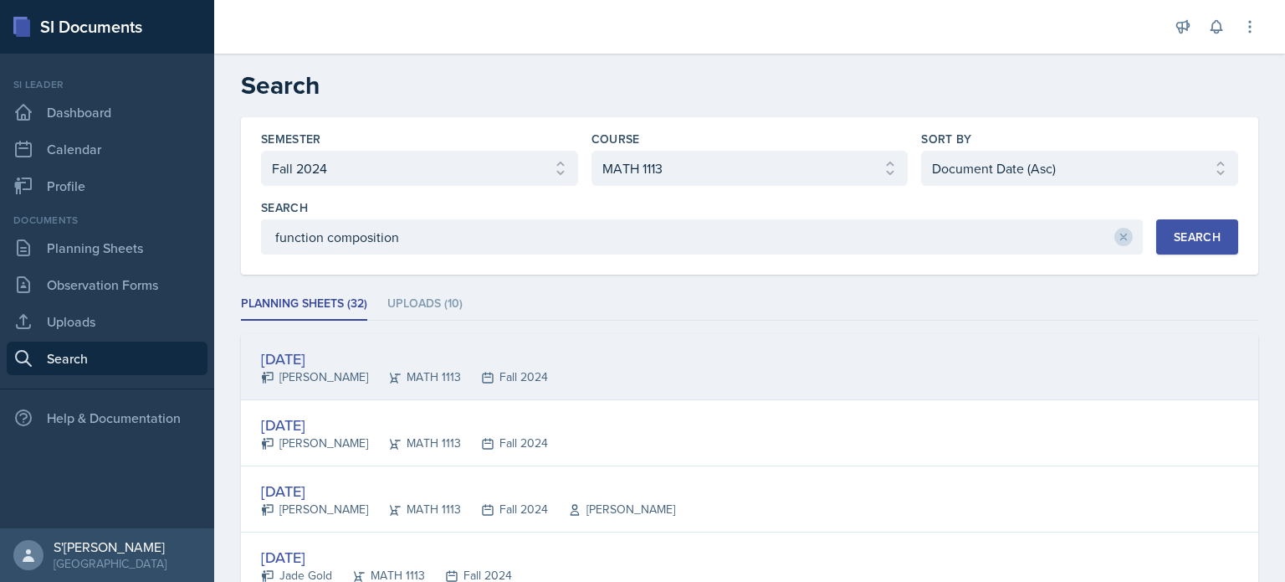
click at [331, 355] on div "[DATE]" at bounding box center [404, 358] width 287 height 23
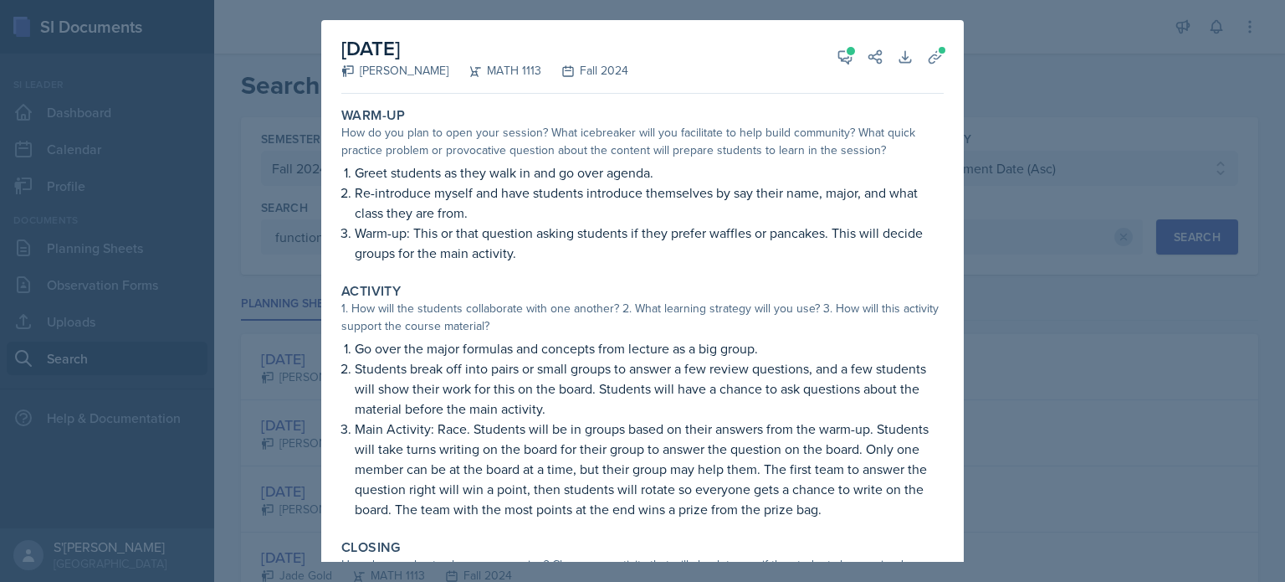
click at [278, 445] on div at bounding box center [642, 291] width 1285 height 582
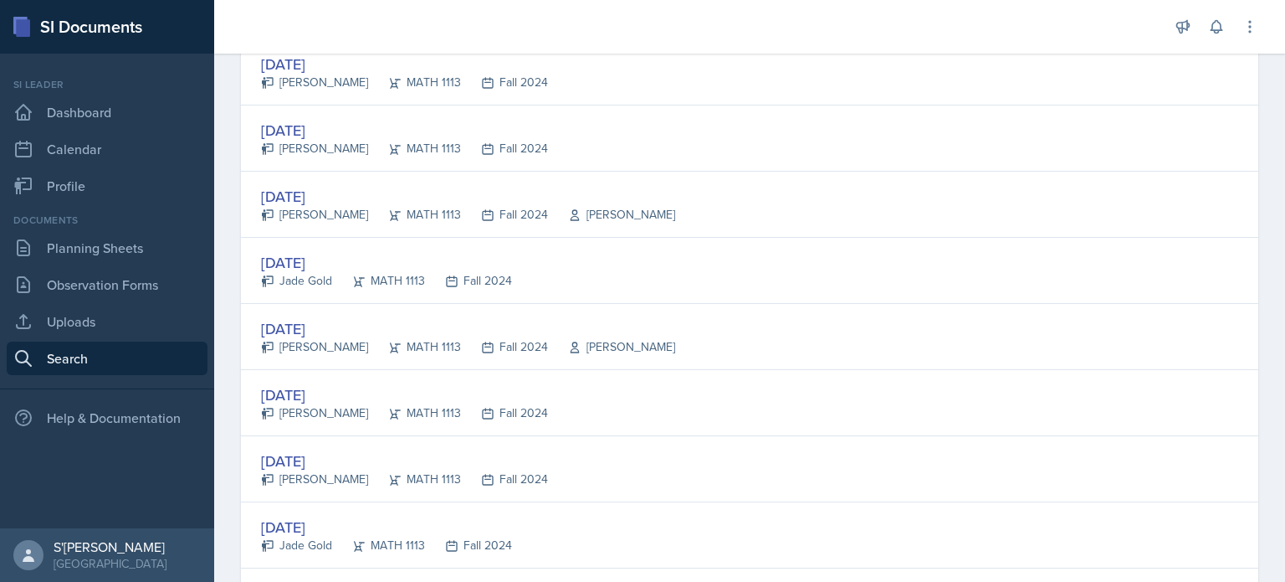
scroll to position [335, 0]
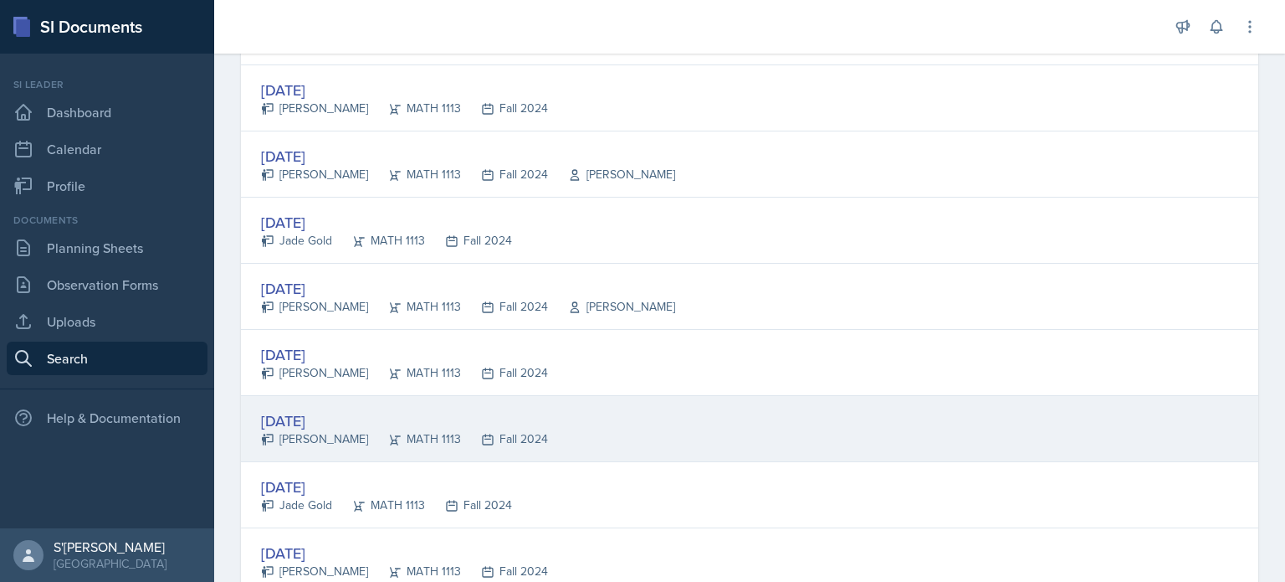
click at [326, 441] on div "[PERSON_NAME]" at bounding box center [314, 439] width 107 height 18
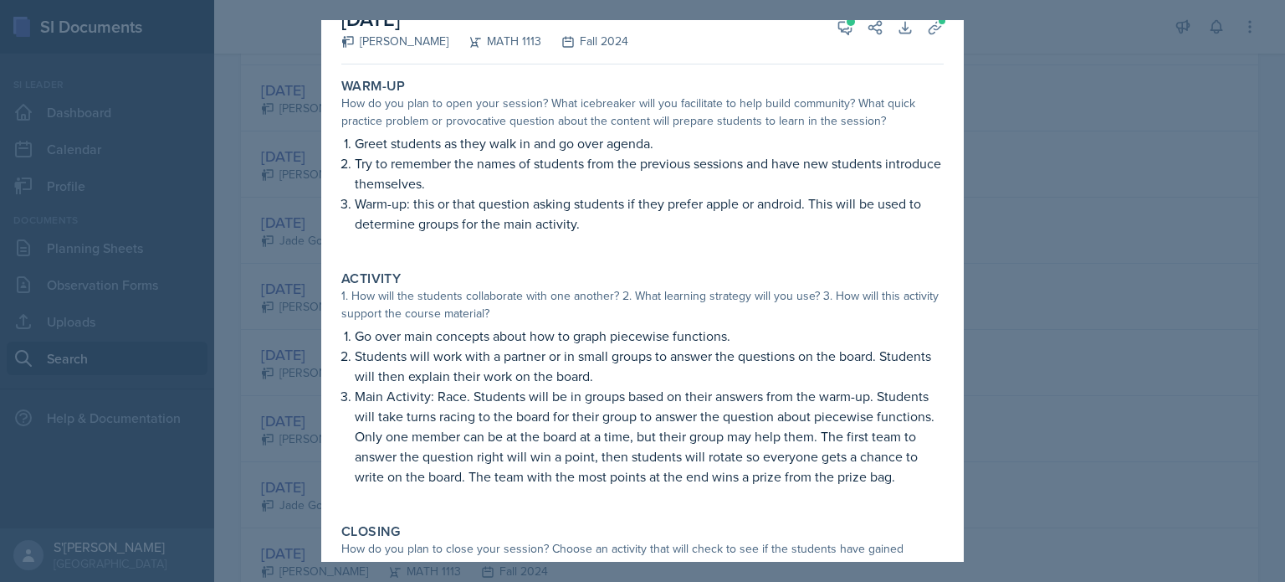
scroll to position [30, 0]
click at [294, 437] on div at bounding box center [642, 291] width 1285 height 582
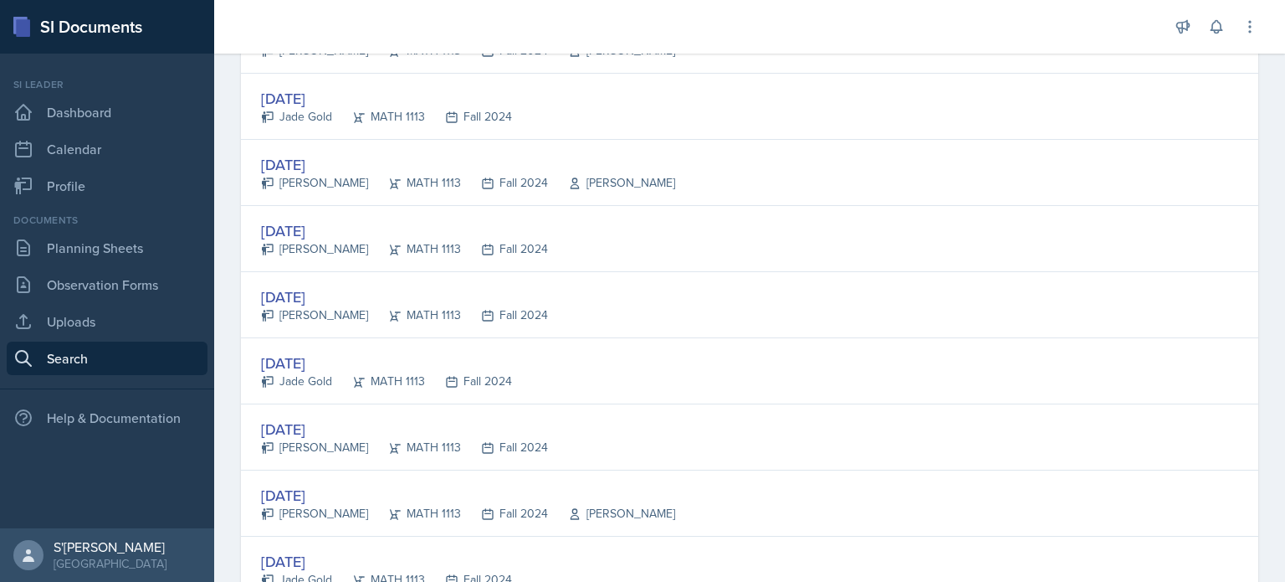
scroll to position [460, 0]
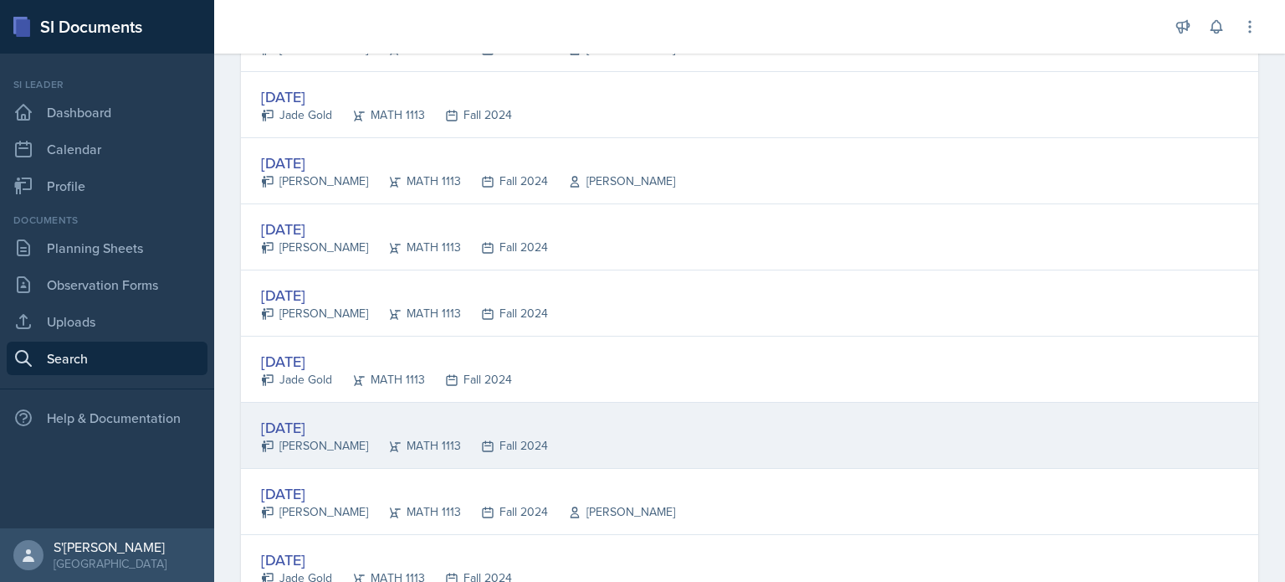
click at [368, 440] on div "MATH 1113" at bounding box center [414, 446] width 93 height 18
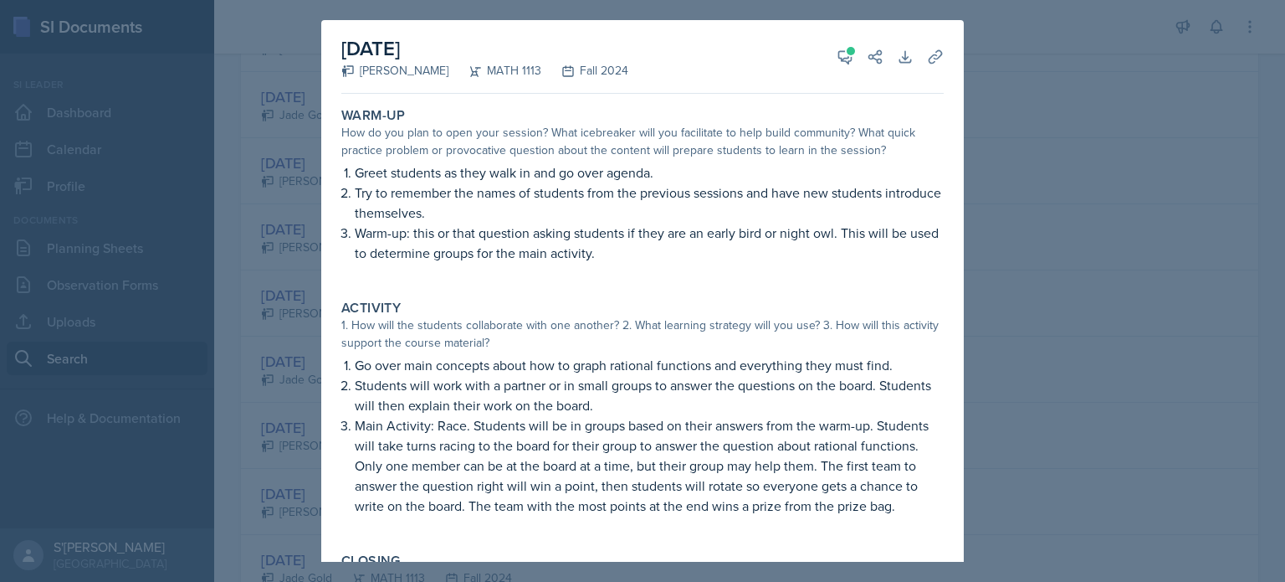
click at [298, 449] on div at bounding box center [642, 291] width 1285 height 582
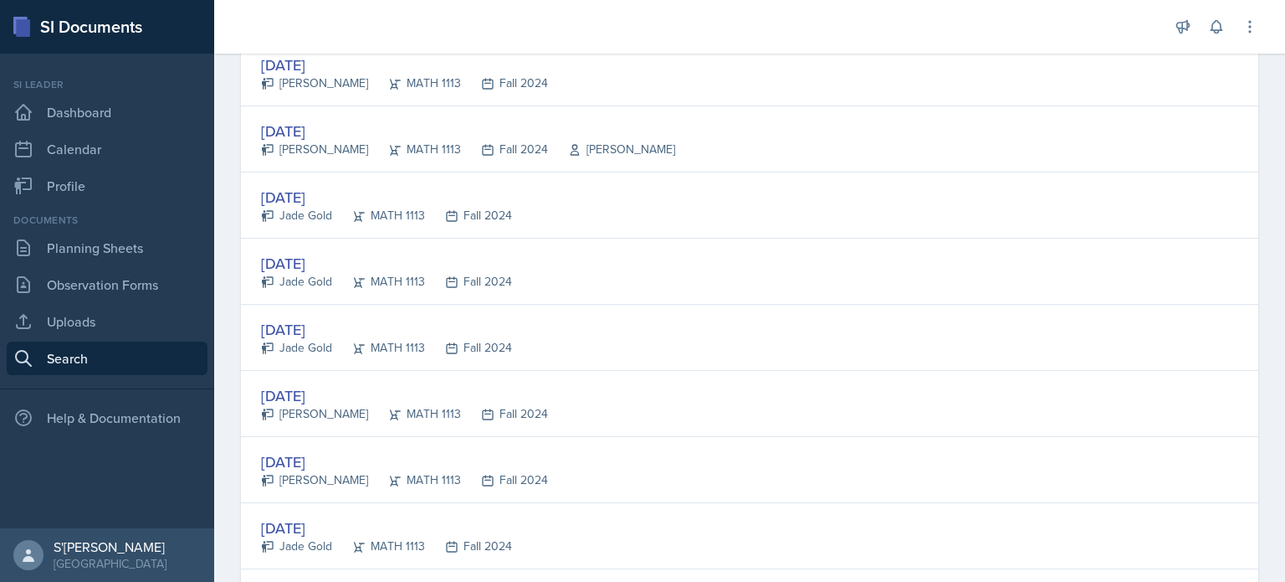
scroll to position [827, 0]
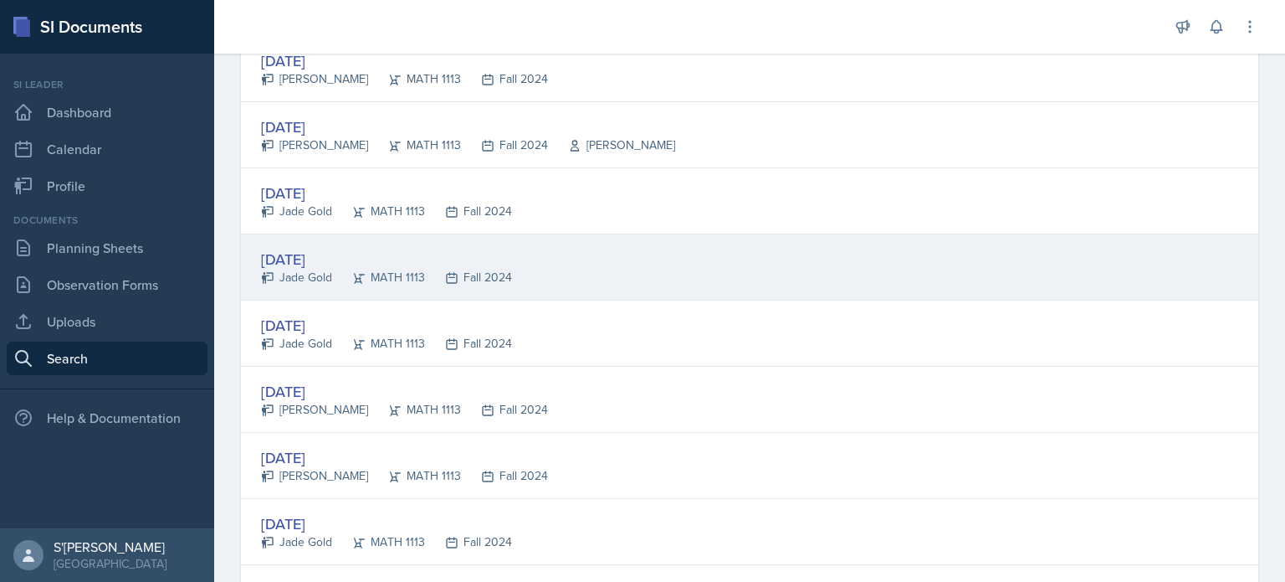
click at [315, 260] on div "[DATE]" at bounding box center [386, 259] width 251 height 23
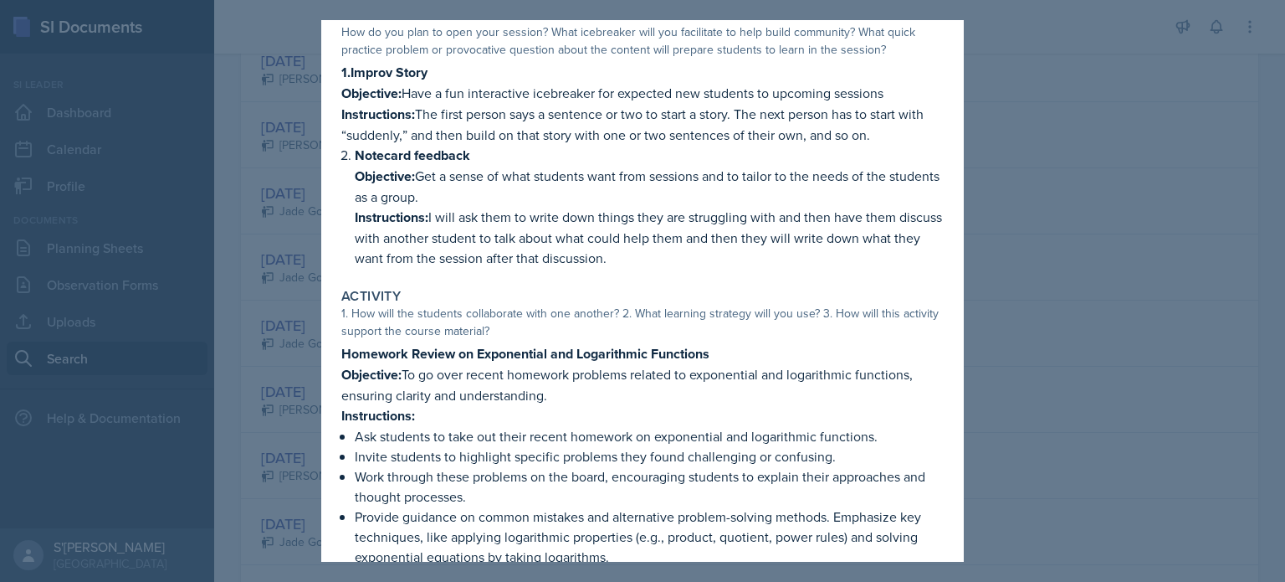
scroll to position [103, 0]
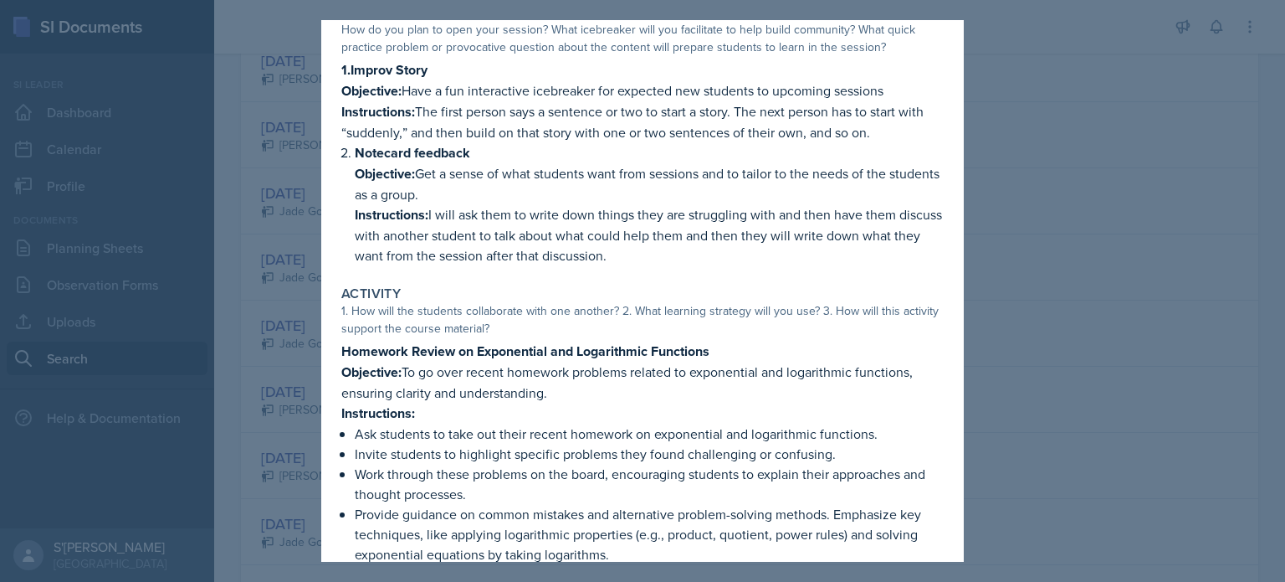
click at [265, 326] on div at bounding box center [642, 291] width 1285 height 582
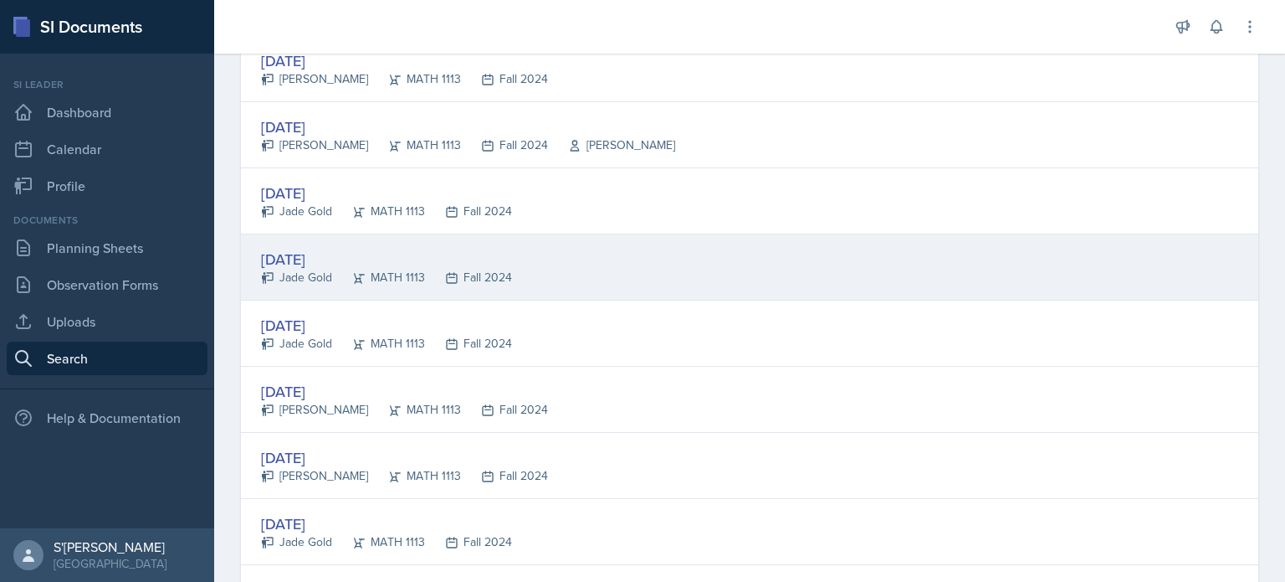
click at [336, 269] on div "MATH 1113" at bounding box center [378, 278] width 93 height 18
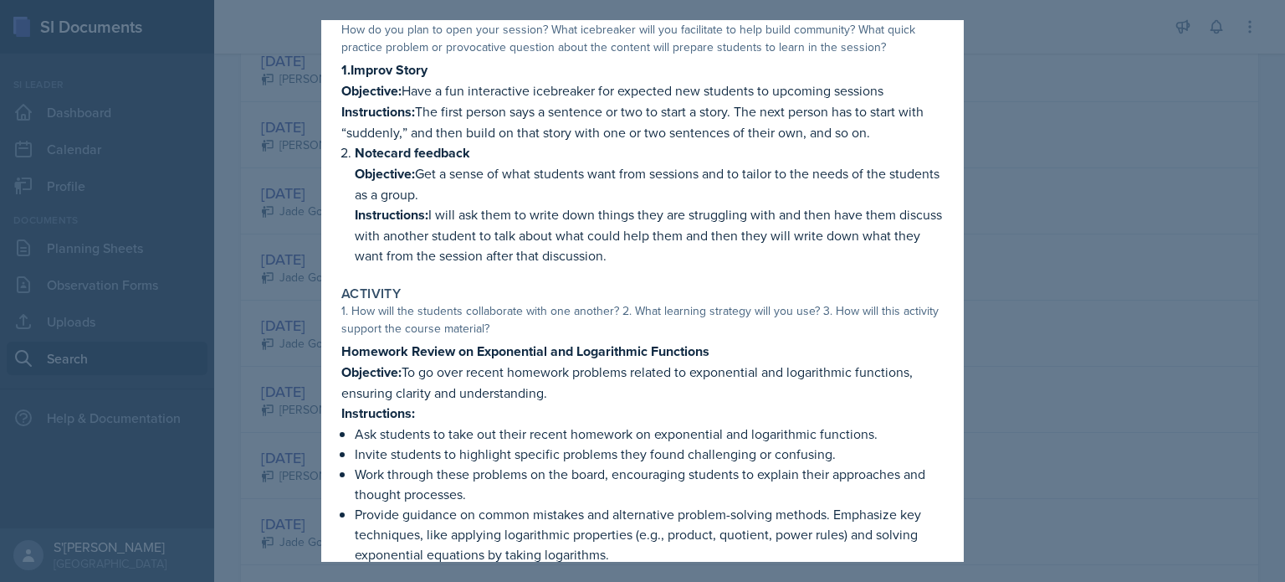
click at [269, 290] on div at bounding box center [642, 291] width 1285 height 582
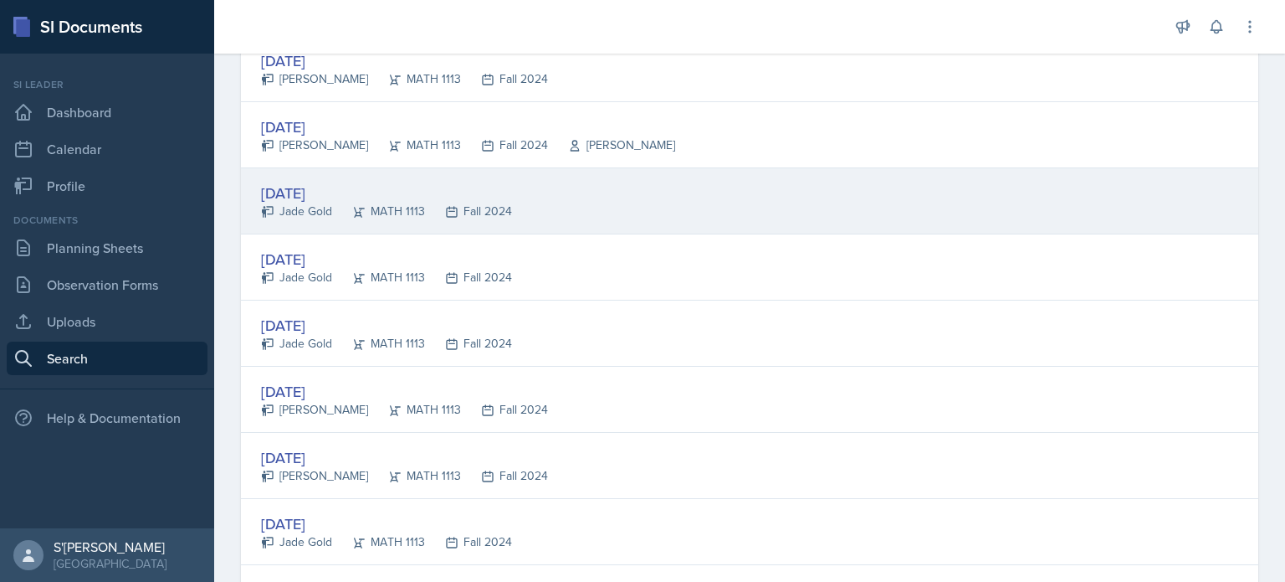
click at [315, 189] on div "[DATE]" at bounding box center [386, 193] width 251 height 23
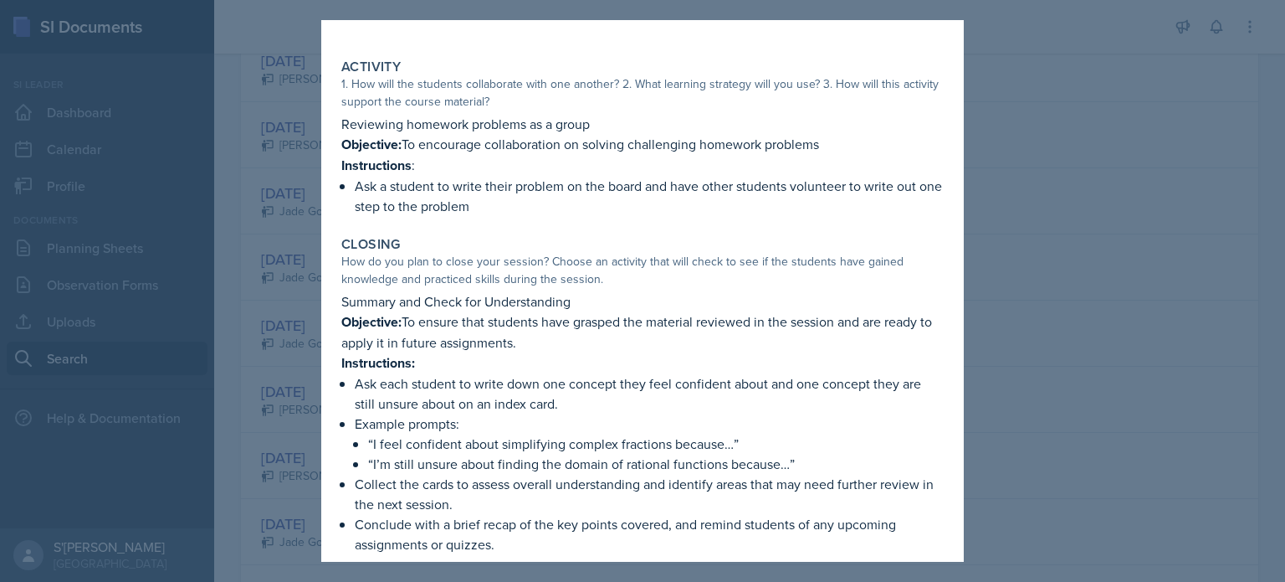
scroll to position [355, 0]
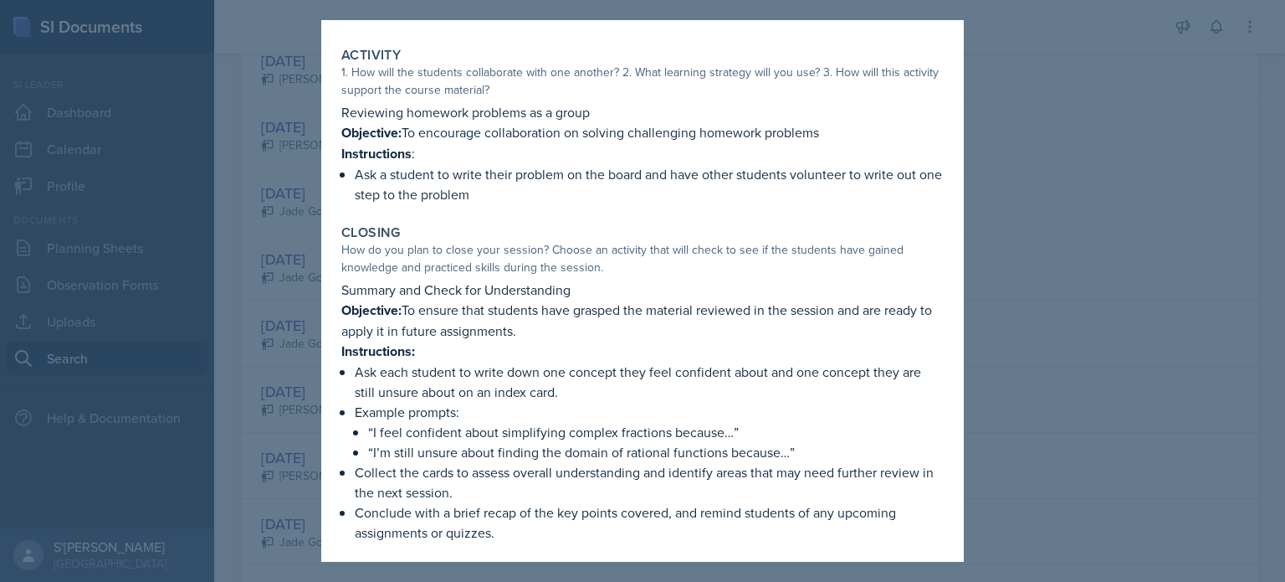
click at [302, 372] on div at bounding box center [642, 291] width 1285 height 582
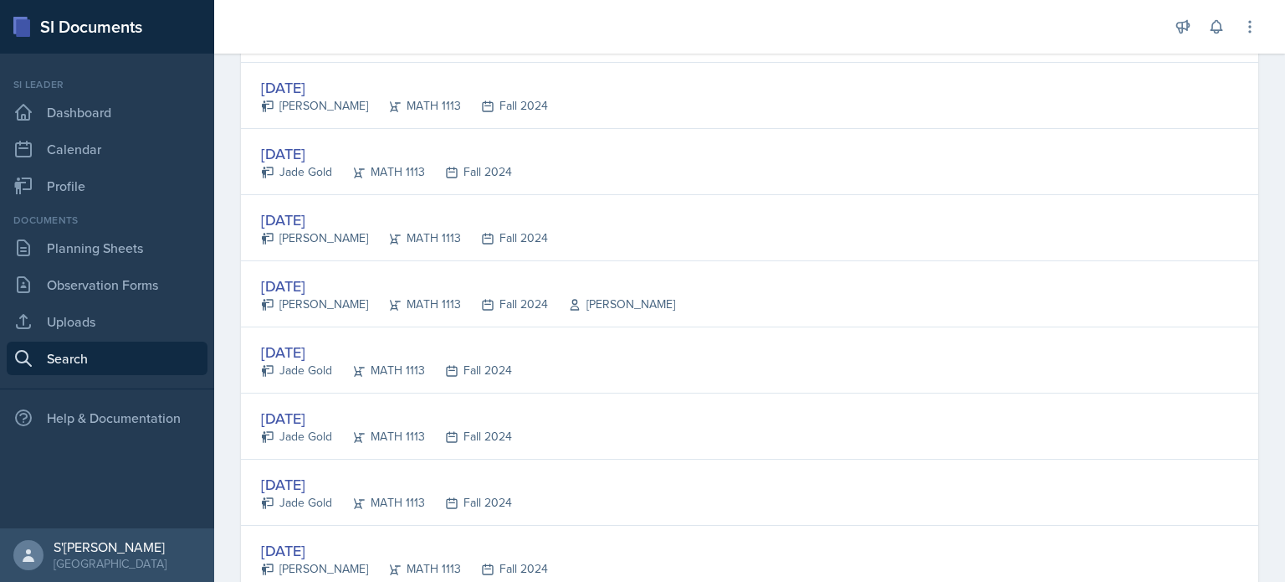
scroll to position [662, 0]
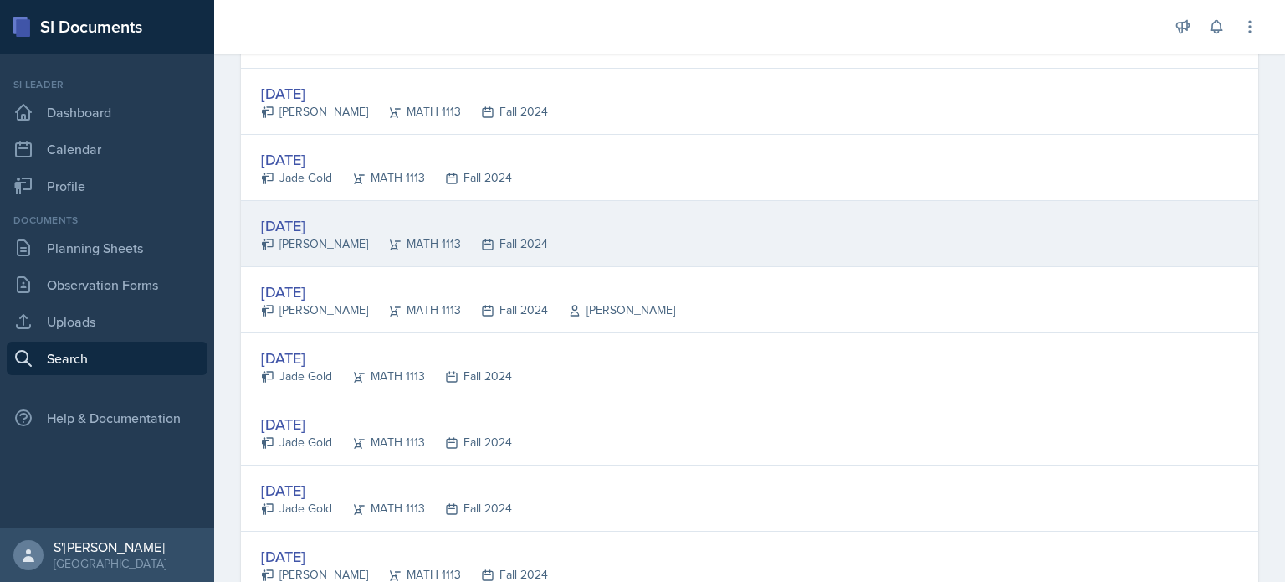
click at [320, 217] on div "[DATE]" at bounding box center [404, 225] width 287 height 23
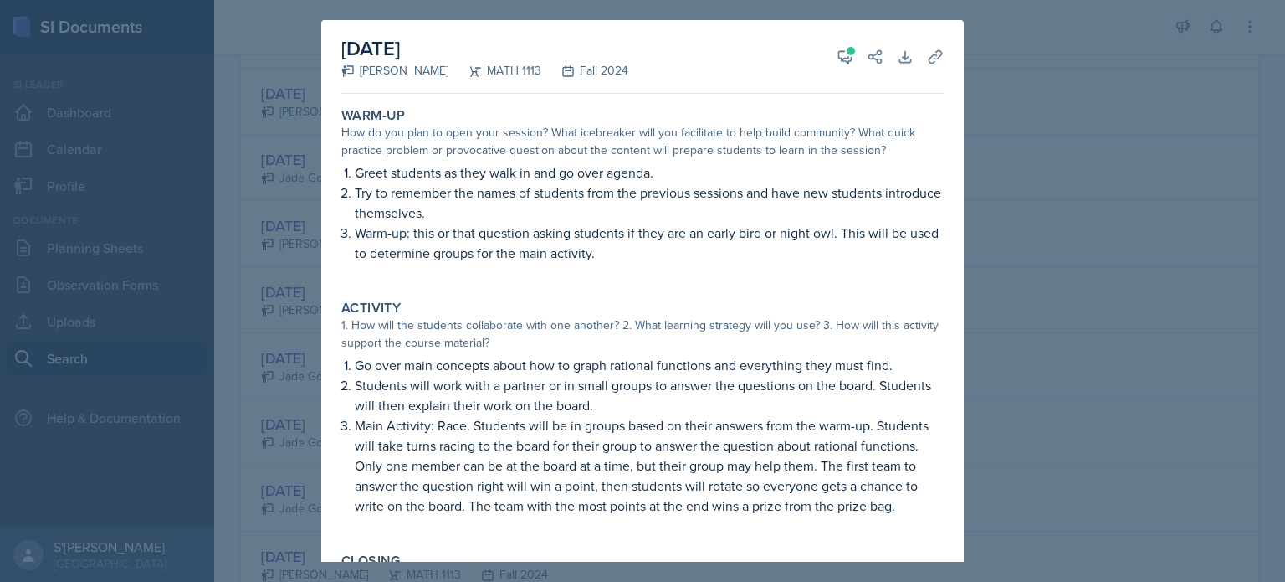
click at [278, 378] on div at bounding box center [642, 291] width 1285 height 582
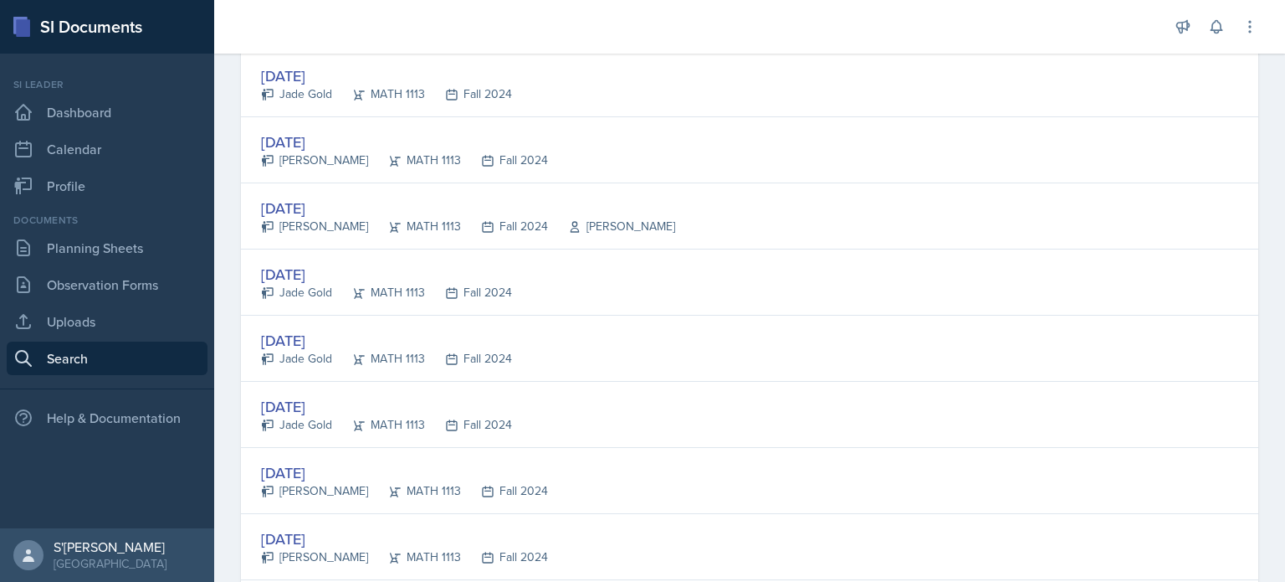
scroll to position [766, 0]
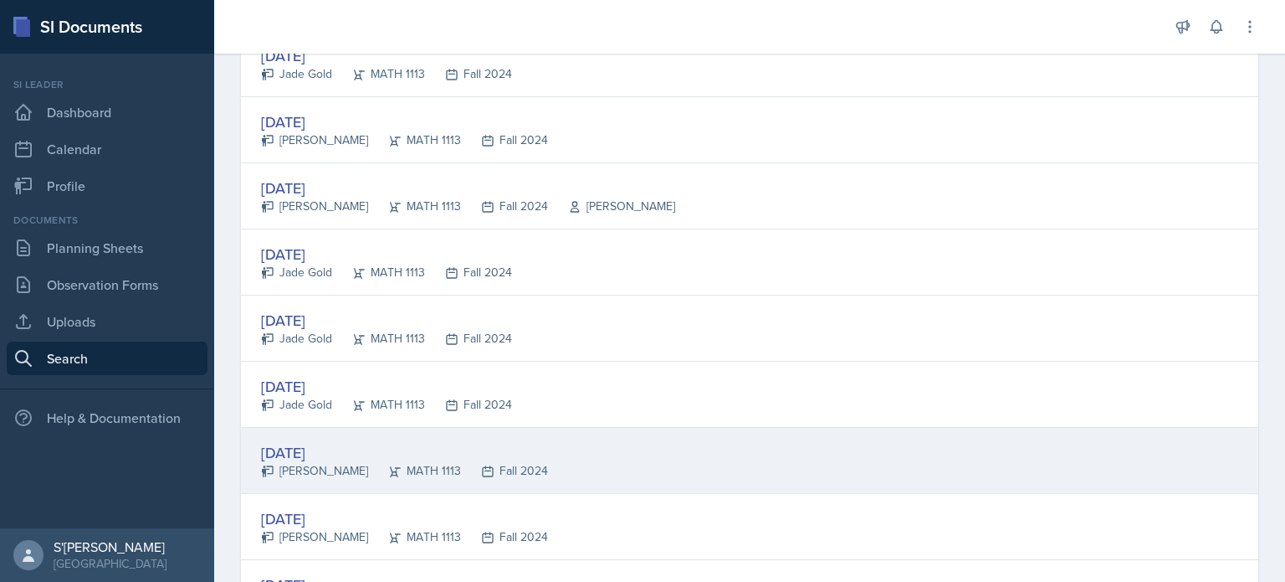
click at [351, 468] on div "[PERSON_NAME]" at bounding box center [314, 471] width 107 height 18
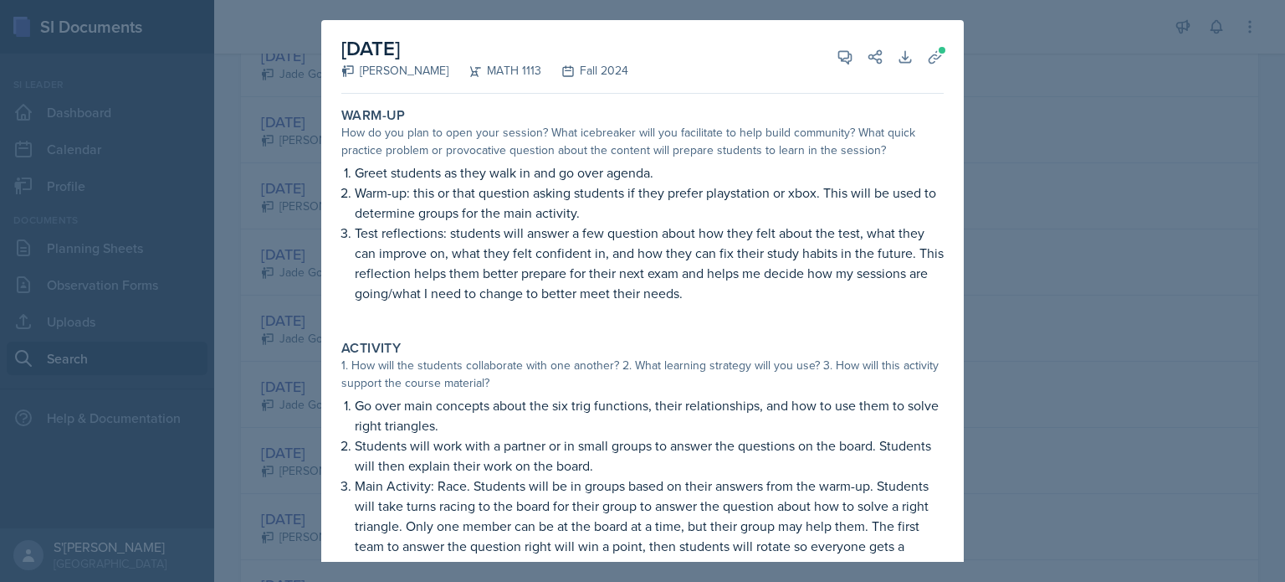
click at [276, 459] on div at bounding box center [642, 291] width 1285 height 582
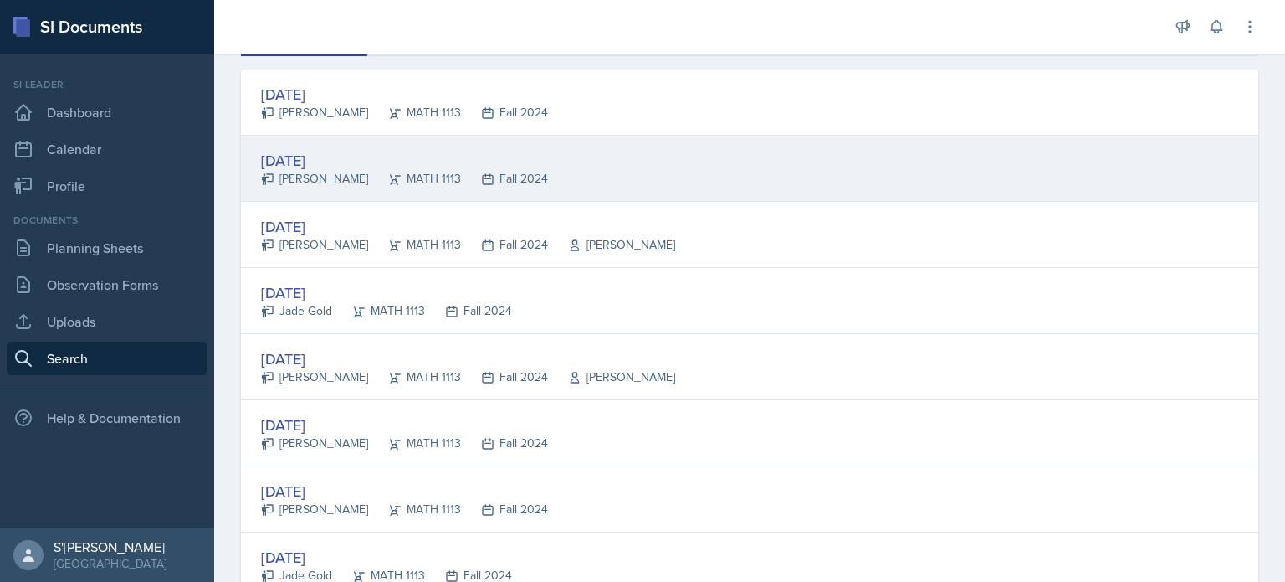
scroll to position [264, 0]
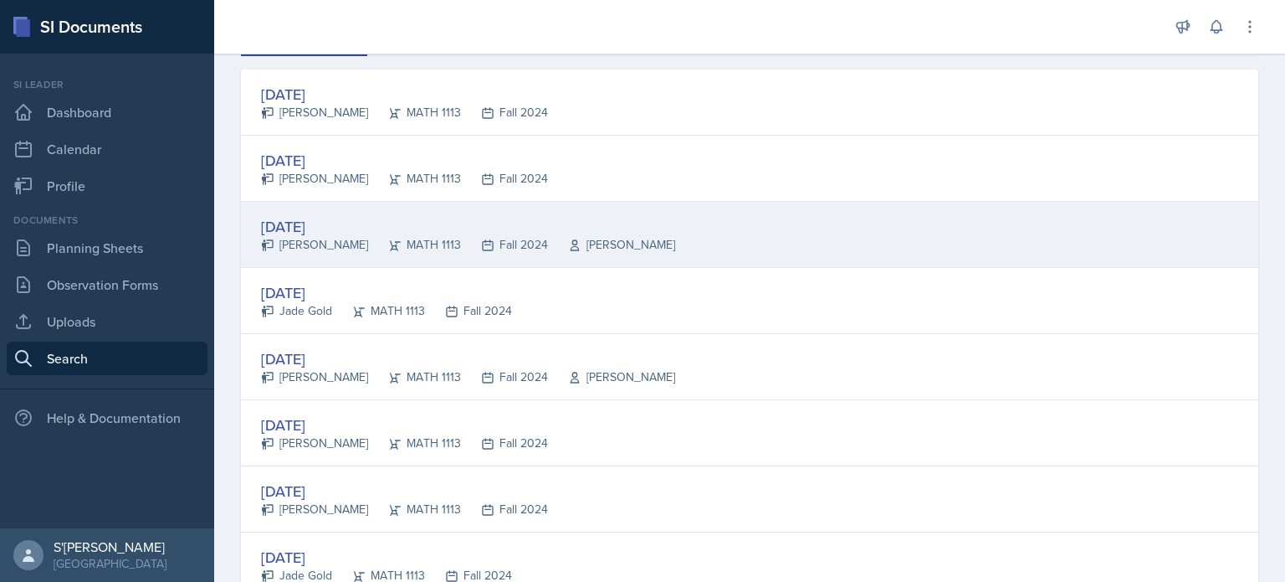
click at [305, 224] on div "[DATE]" at bounding box center [468, 226] width 414 height 23
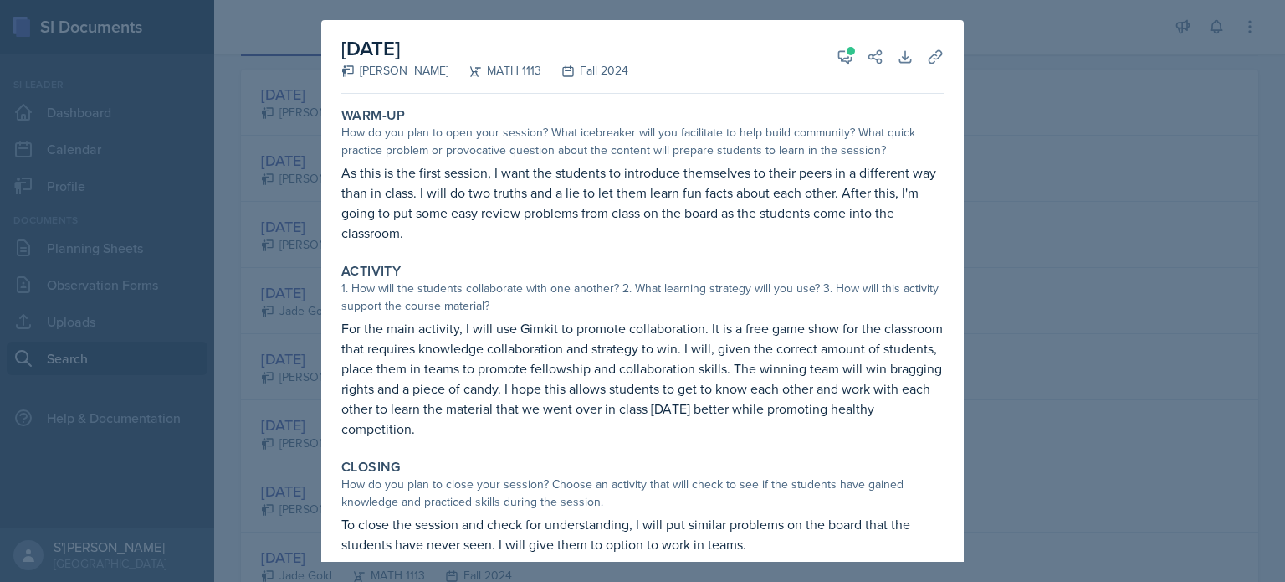
scroll to position [18, 0]
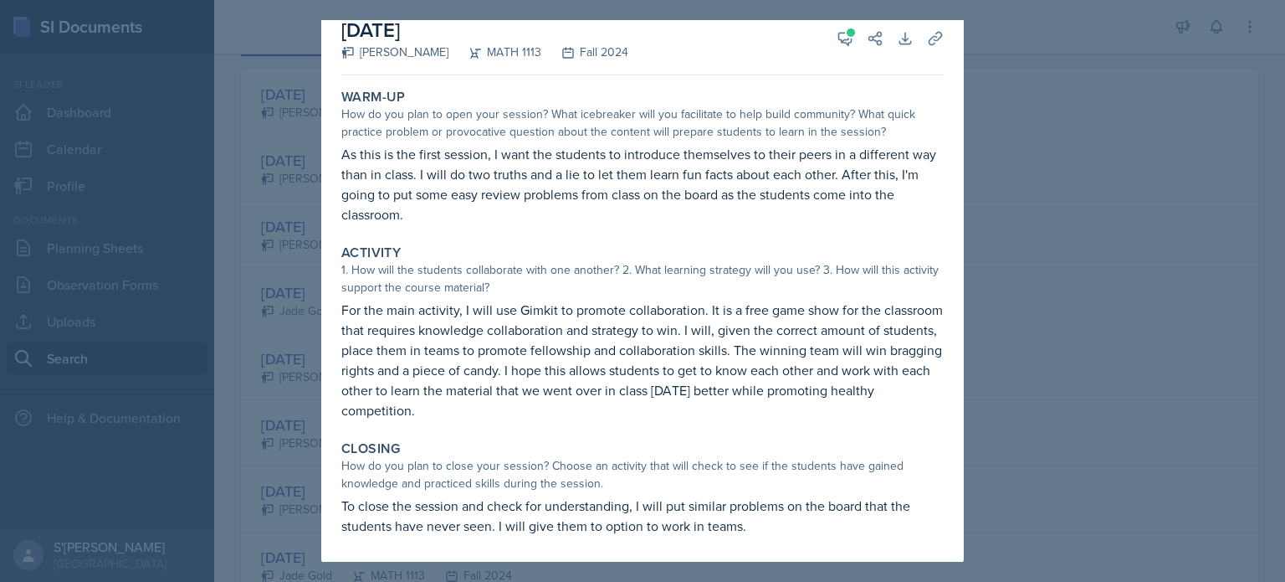
click at [286, 434] on div at bounding box center [642, 291] width 1285 height 582
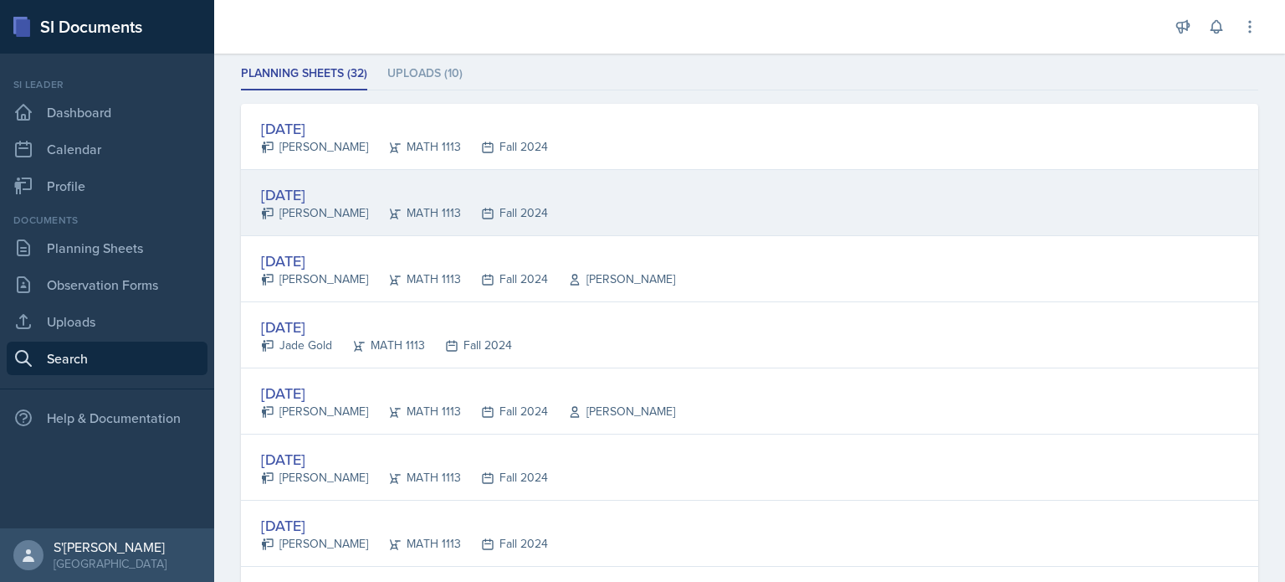
scroll to position [228, 0]
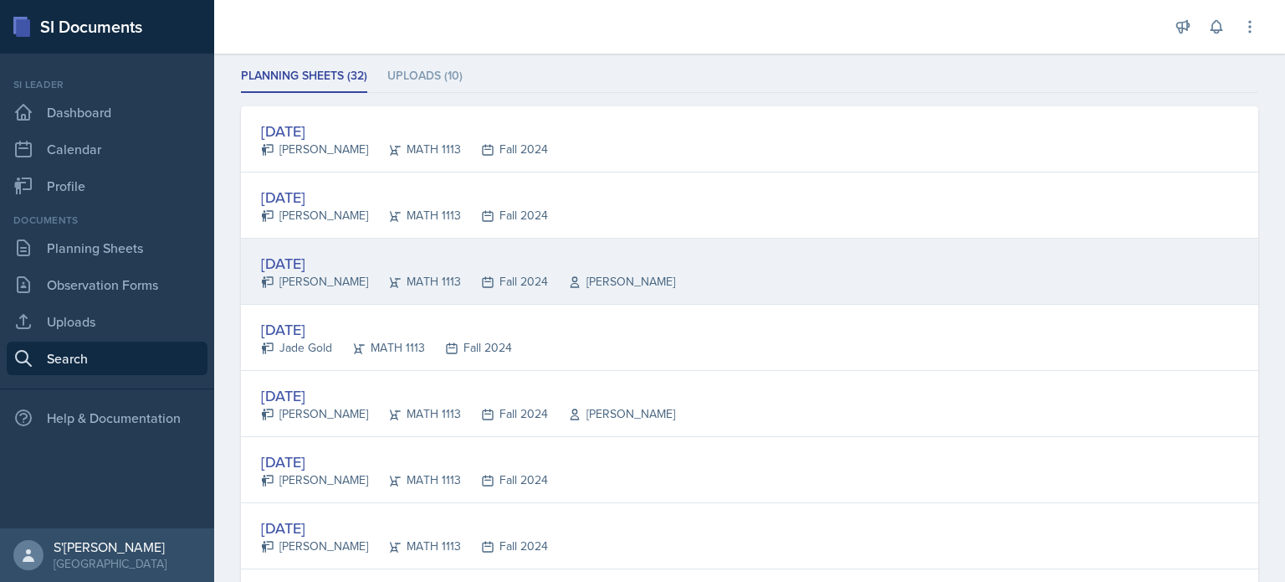
click at [633, 277] on div "[DATE] [PERSON_NAME] MATH 1113 Fall 2024 [PERSON_NAME]" at bounding box center [750, 272] width 1018 height 66
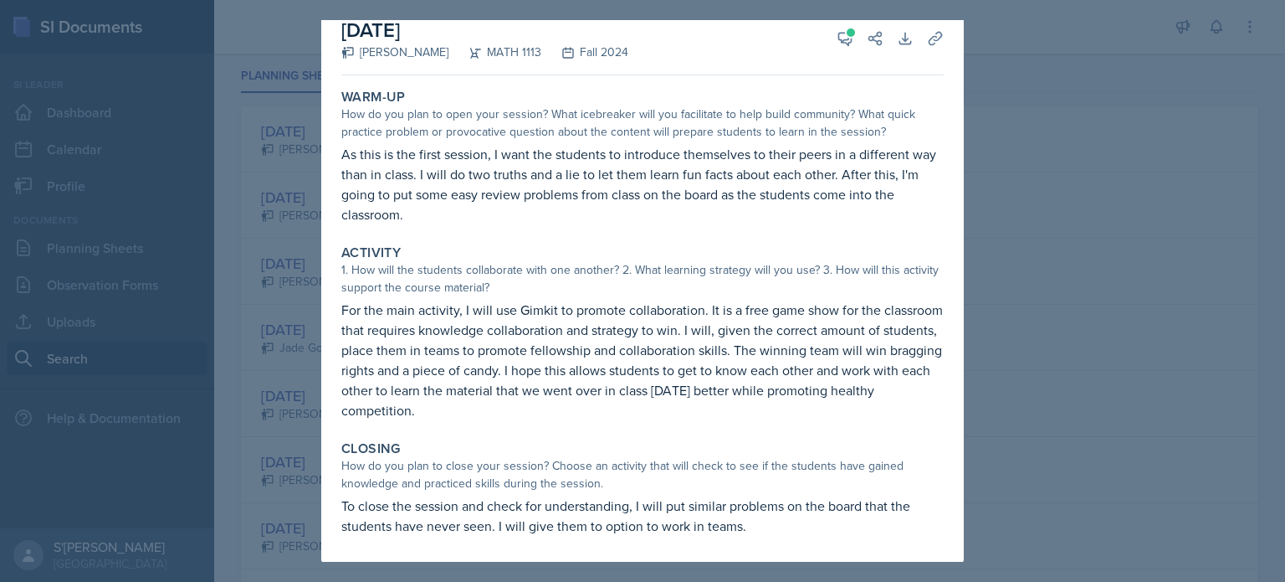
click at [1024, 295] on div at bounding box center [642, 291] width 1285 height 582
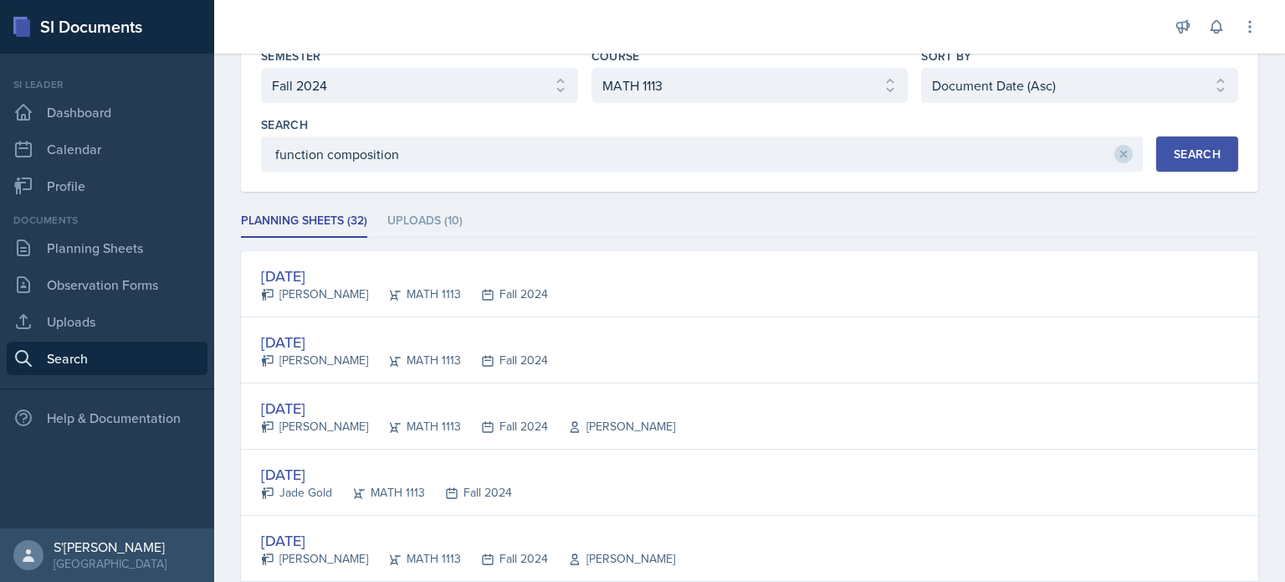
scroll to position [0, 0]
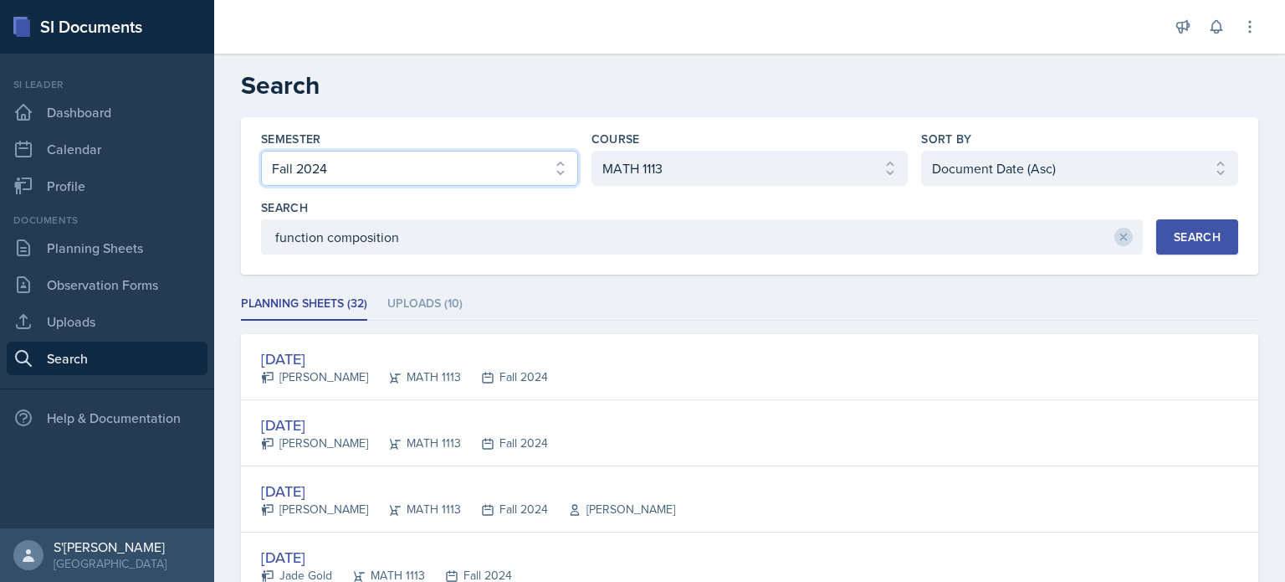
click at [366, 170] on select "Select semester All Fall 2025 Summer 2025 Spring 2025 Fall 2024 Summer 2024 Spr…" at bounding box center [419, 168] width 317 height 35
select select "e2039551-f485-4c1b-a525-5b9893bb04c4"
click at [261, 151] on select "Select semester All Fall 2025 Summer 2025 Spring 2025 Fall 2024 Summer 2024 Spr…" at bounding box center [419, 168] width 317 height 35
click at [1177, 231] on div "Search" at bounding box center [1197, 236] width 47 height 13
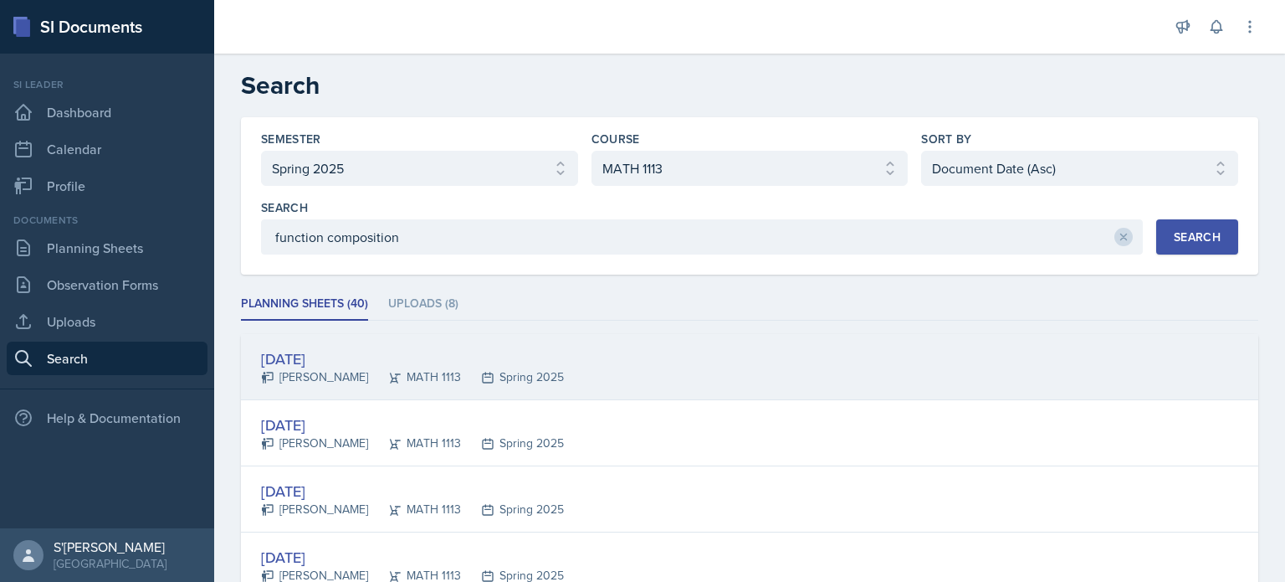
click at [308, 362] on div "[DATE]" at bounding box center [412, 358] width 303 height 23
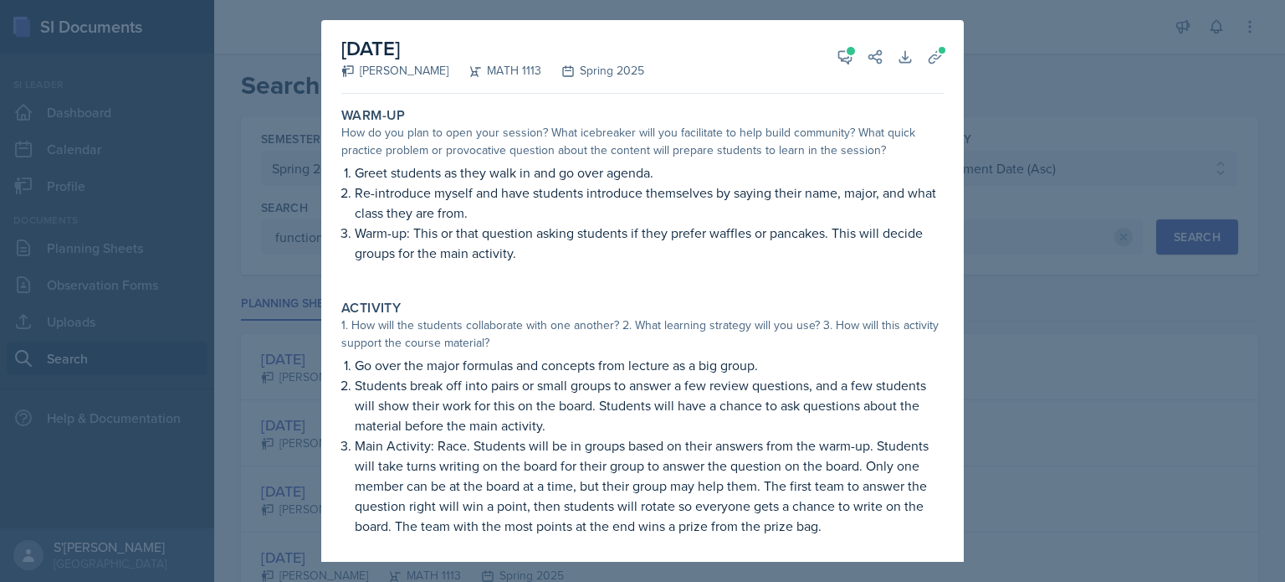
click at [1029, 100] on div at bounding box center [642, 291] width 1285 height 582
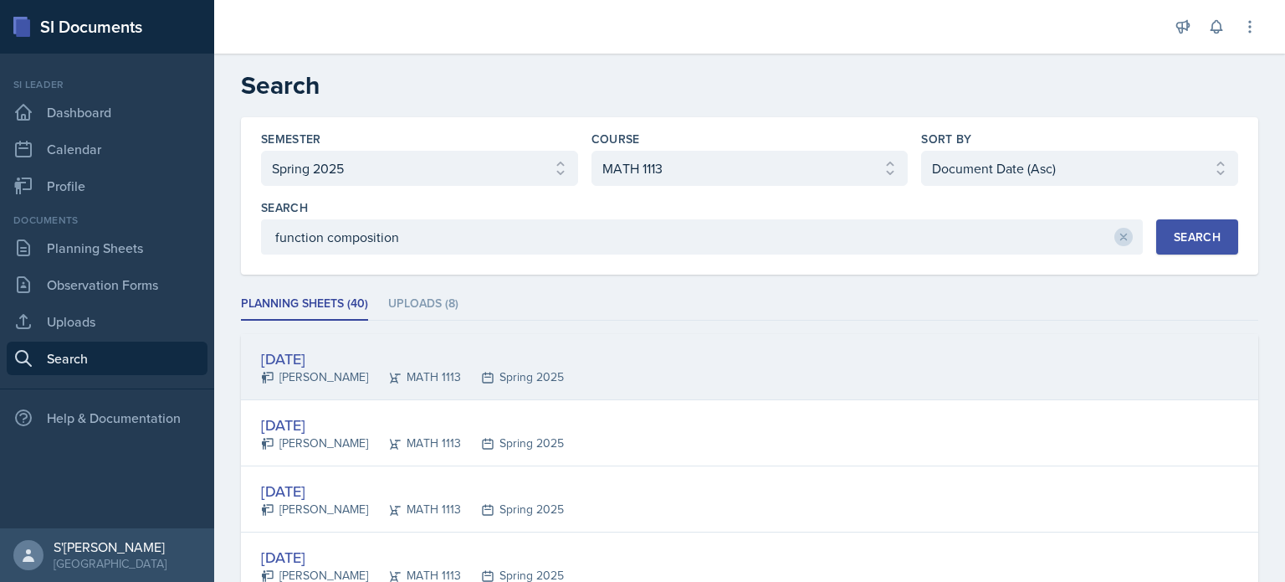
click at [373, 380] on div "MATH 1113" at bounding box center [414, 377] width 93 height 18
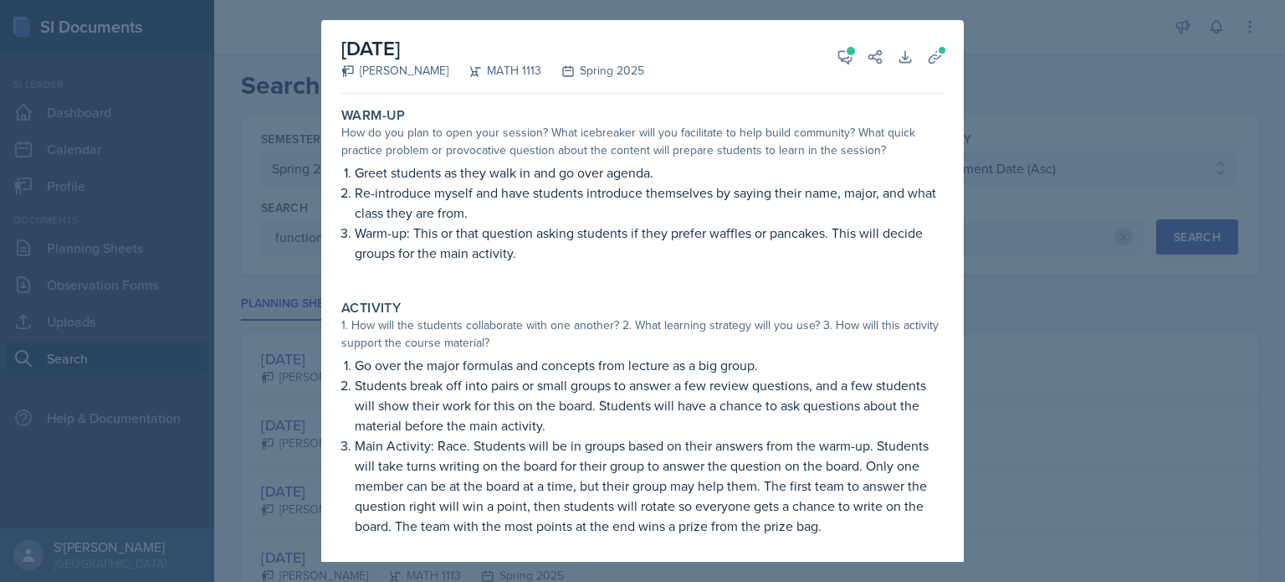
click at [266, 356] on div at bounding box center [642, 291] width 1285 height 582
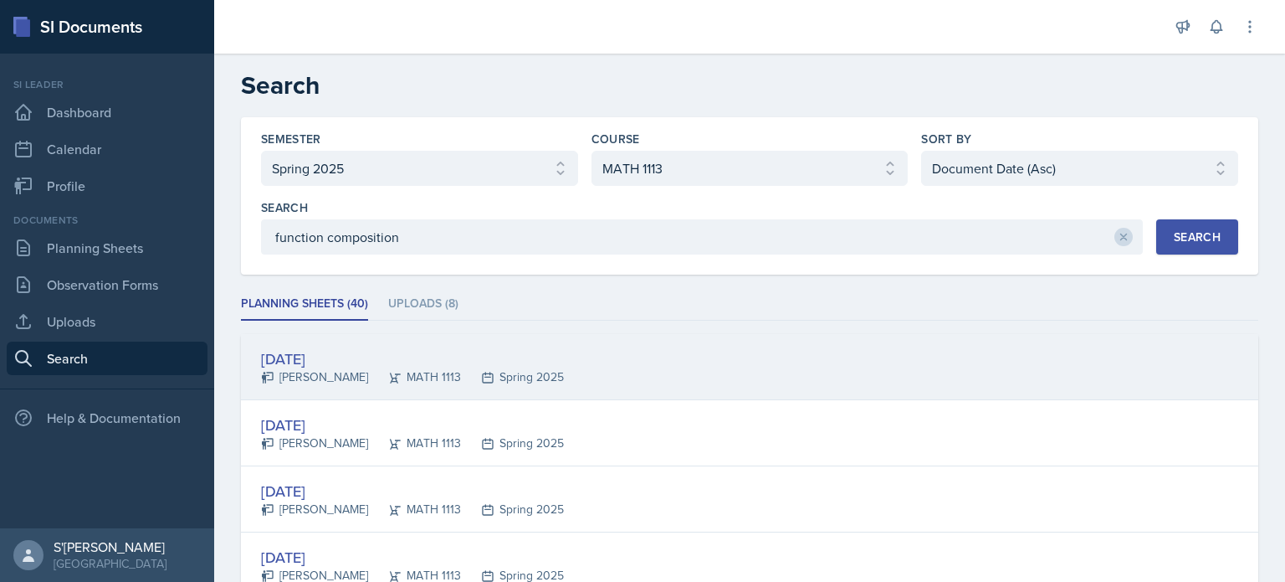
click at [322, 371] on div "[PERSON_NAME]" at bounding box center [314, 377] width 107 height 18
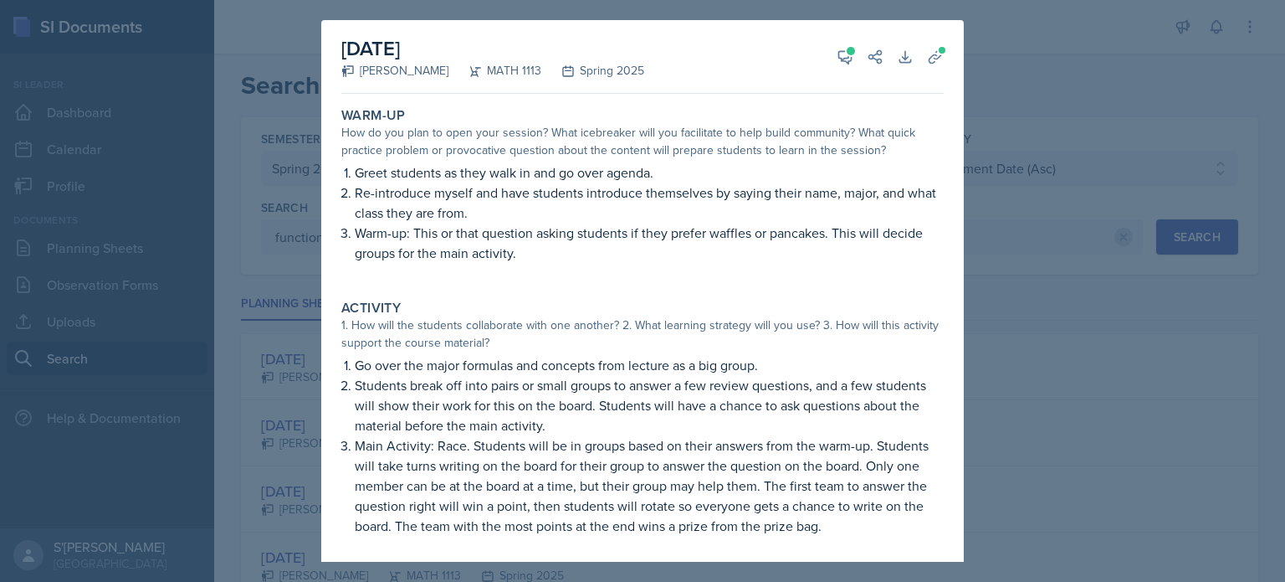
click at [284, 357] on div at bounding box center [642, 291] width 1285 height 582
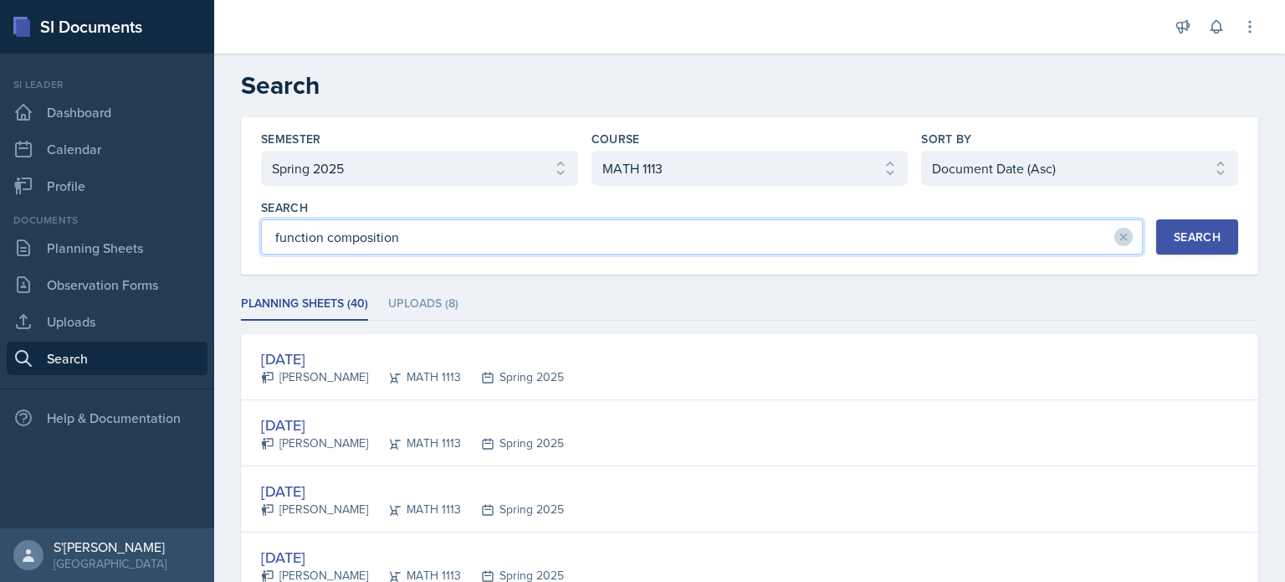
drag, startPoint x: 513, startPoint y: 235, endPoint x: 240, endPoint y: 237, distance: 272.8
click at [1165, 249] on button "Search" at bounding box center [1198, 236] width 82 height 35
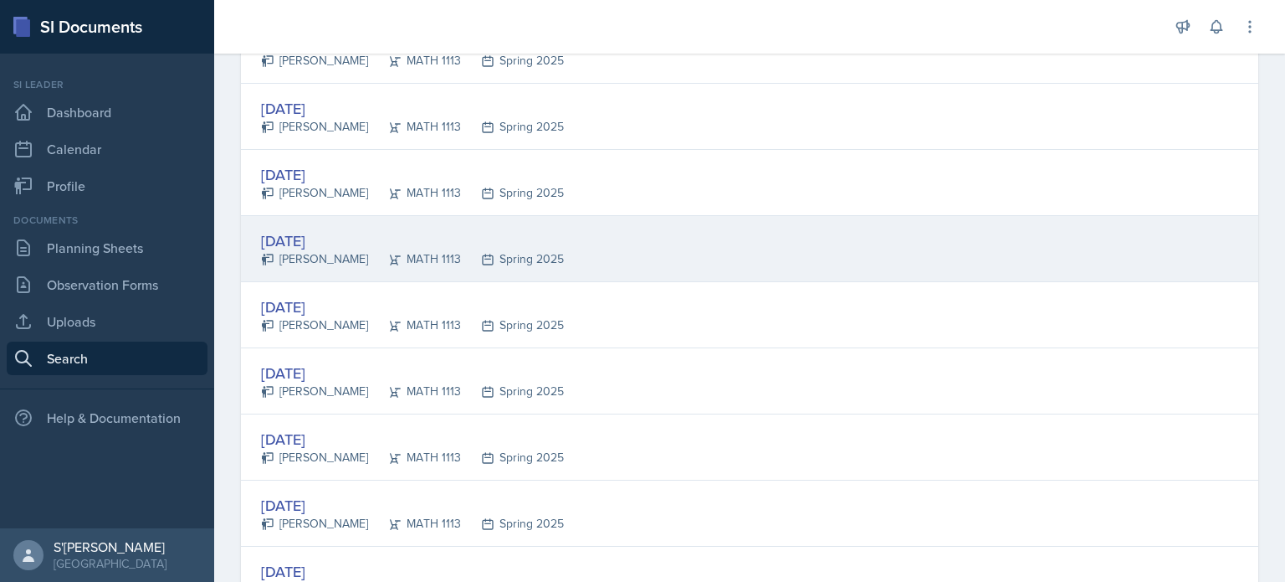
scroll to position [455, 0]
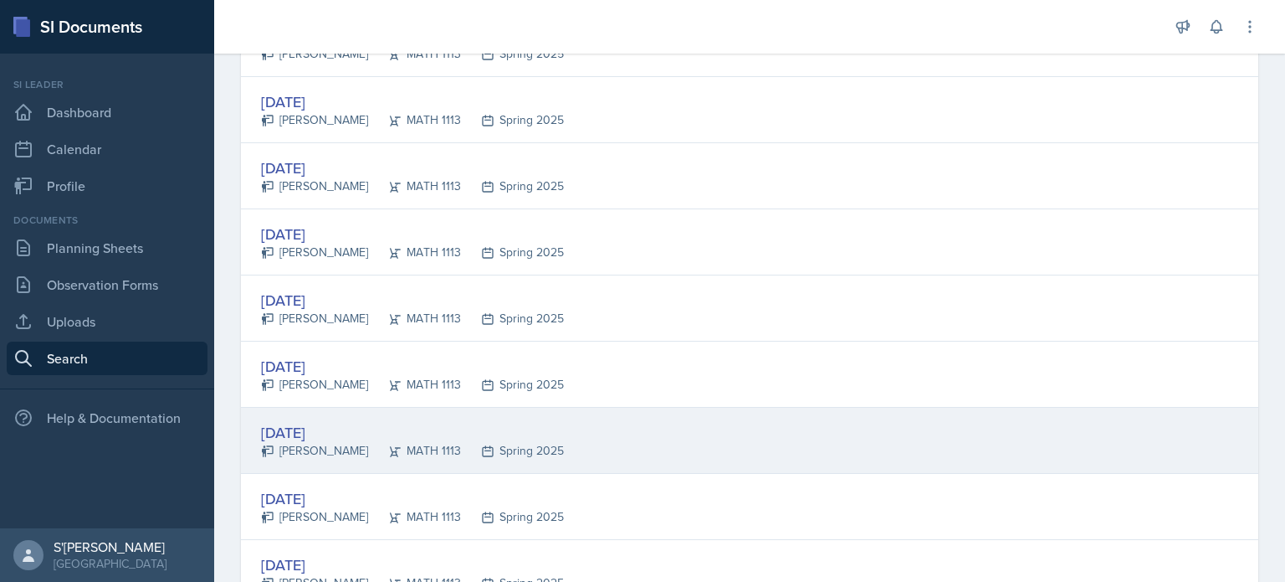
click at [368, 445] on div "MATH 1113" at bounding box center [414, 451] width 93 height 18
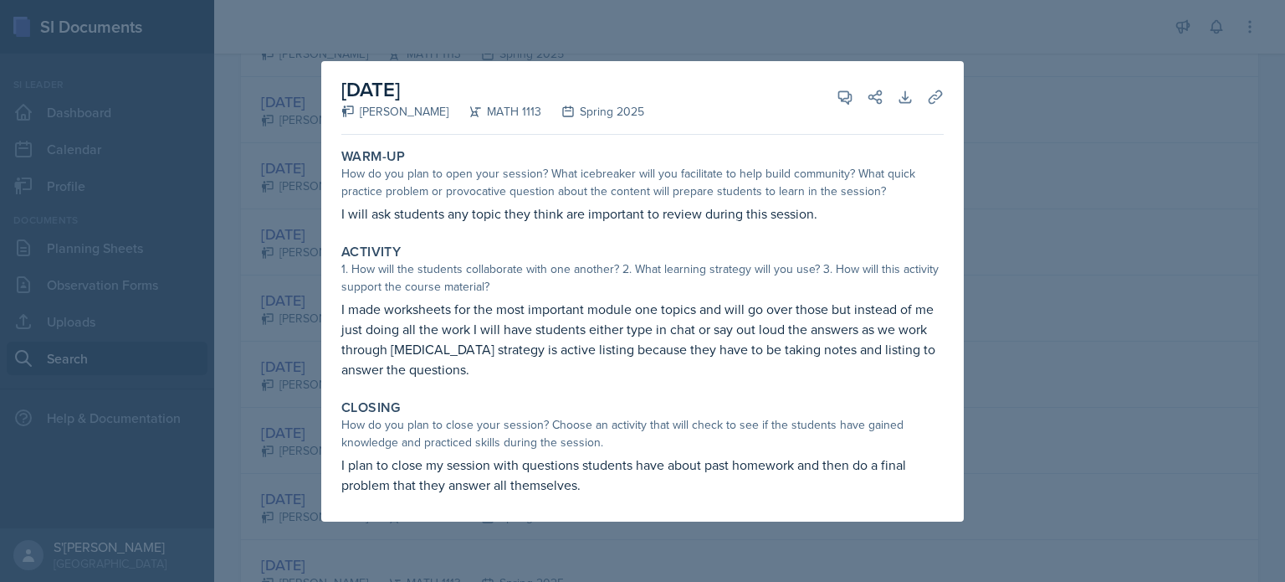
click at [279, 470] on div at bounding box center [642, 291] width 1285 height 582
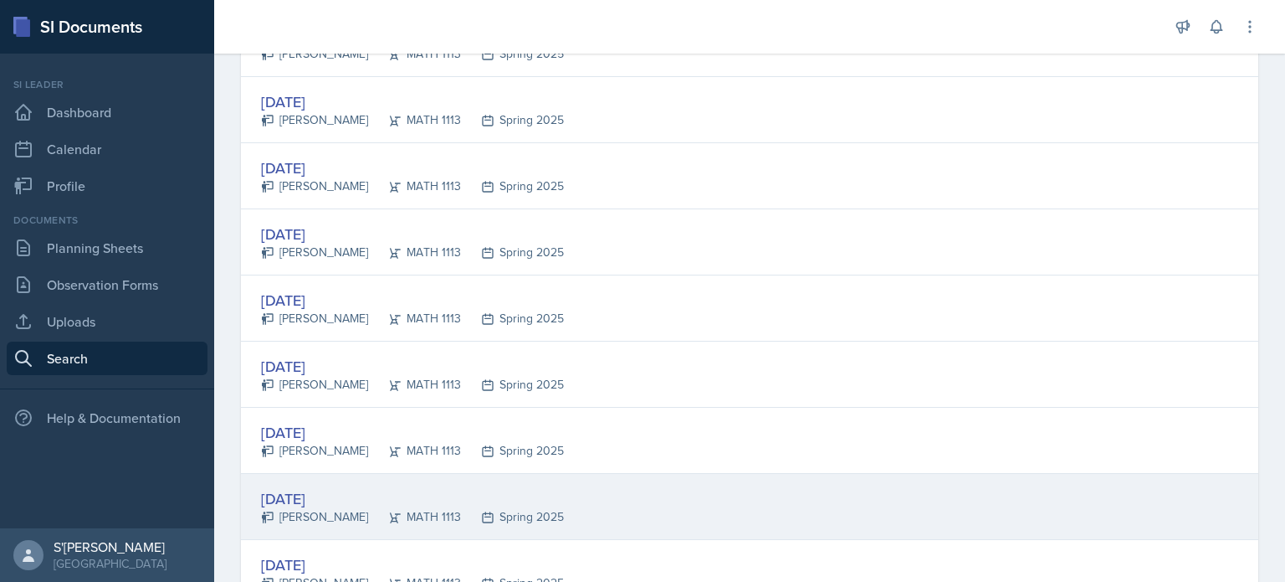
click at [341, 503] on div "[DATE]" at bounding box center [412, 498] width 303 height 23
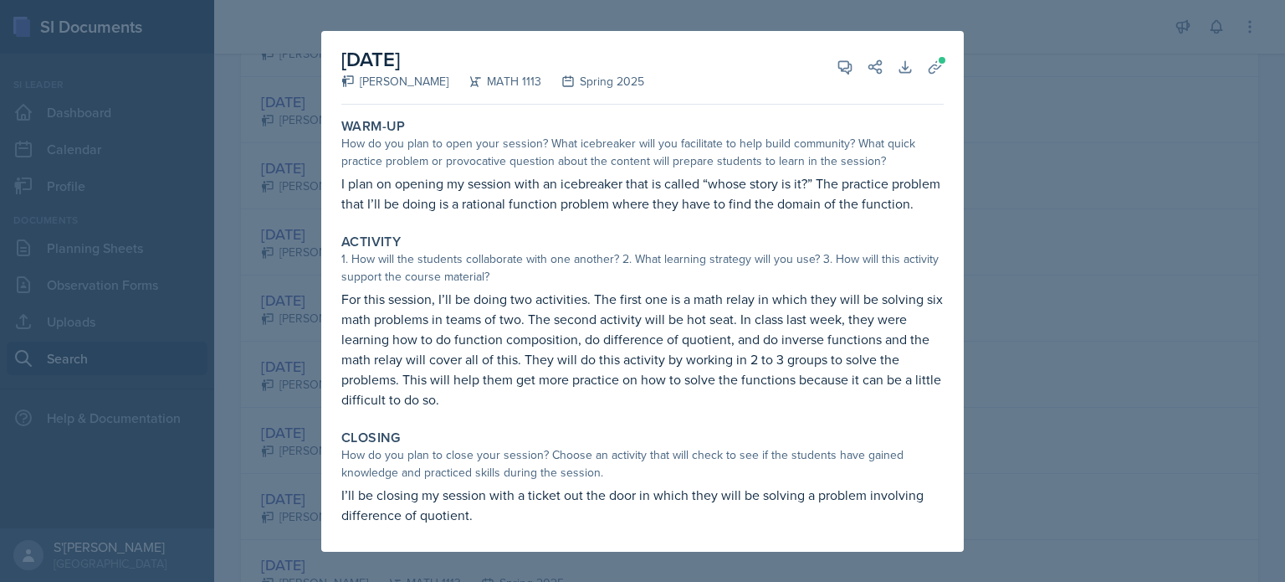
click at [280, 504] on div at bounding box center [642, 291] width 1285 height 582
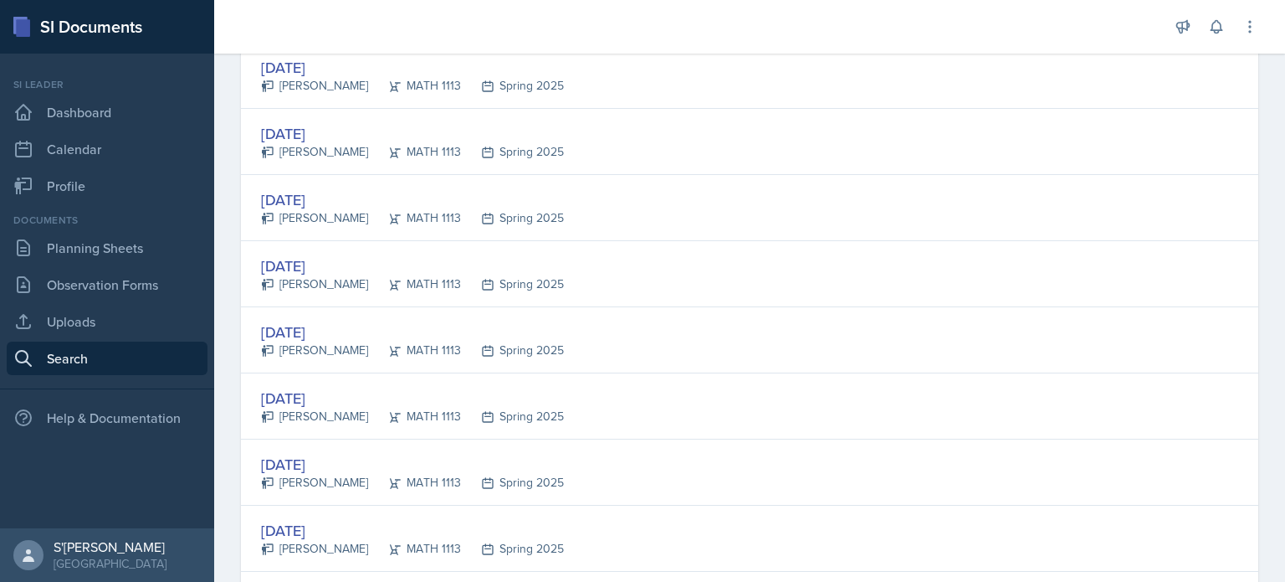
scroll to position [690, 0]
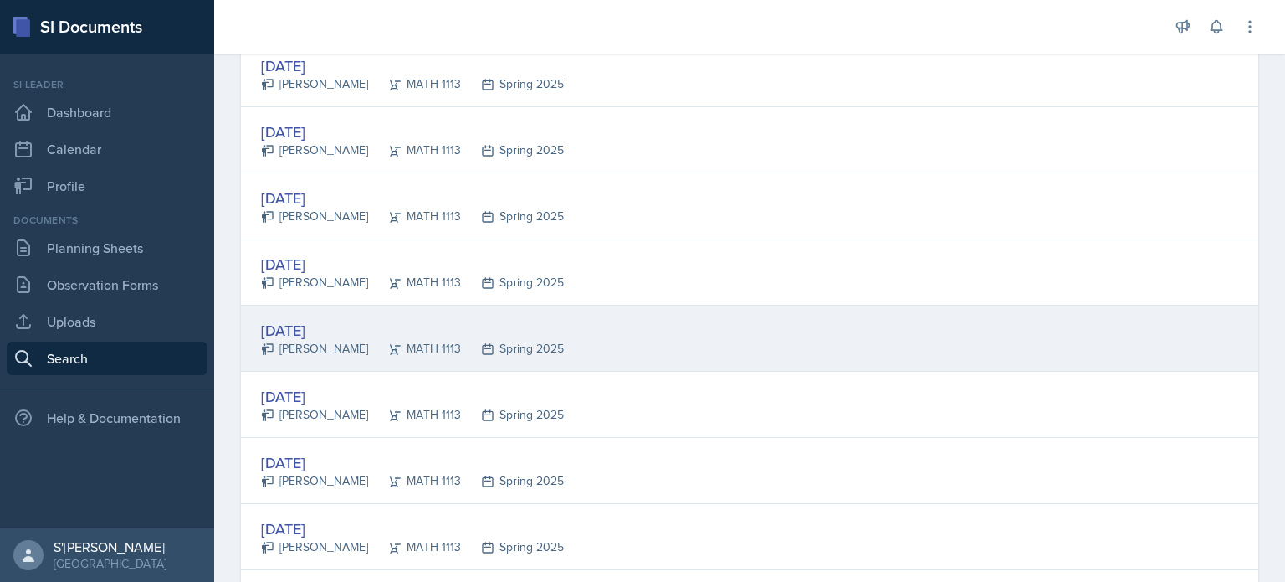
click at [337, 351] on div "[PERSON_NAME]" at bounding box center [314, 349] width 107 height 18
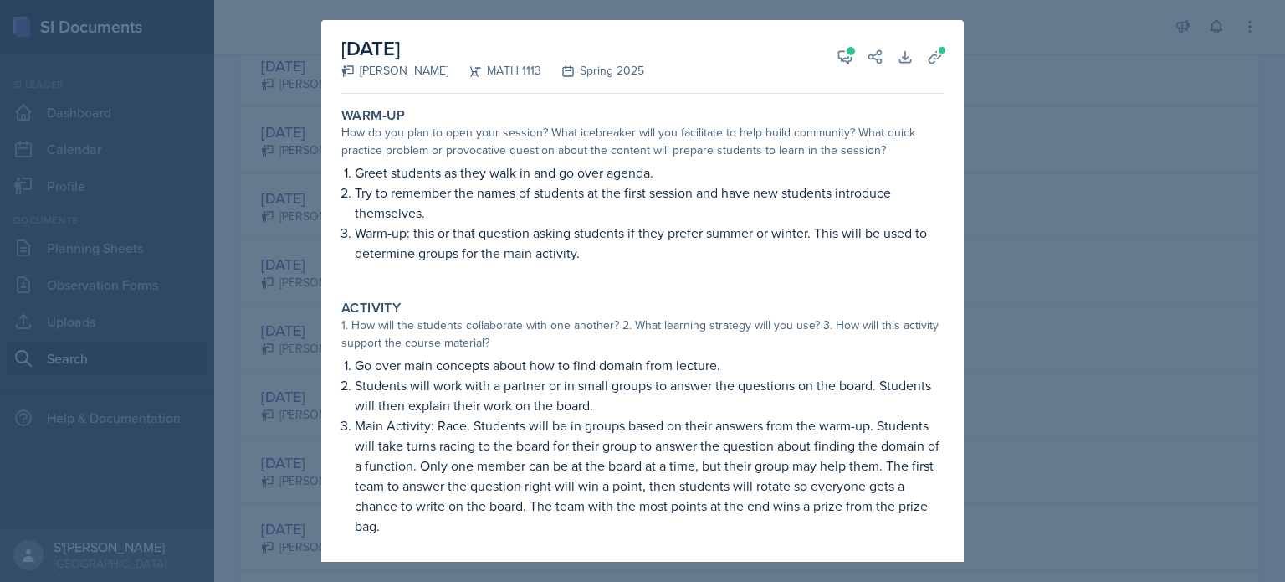
click at [275, 428] on div at bounding box center [642, 291] width 1285 height 582
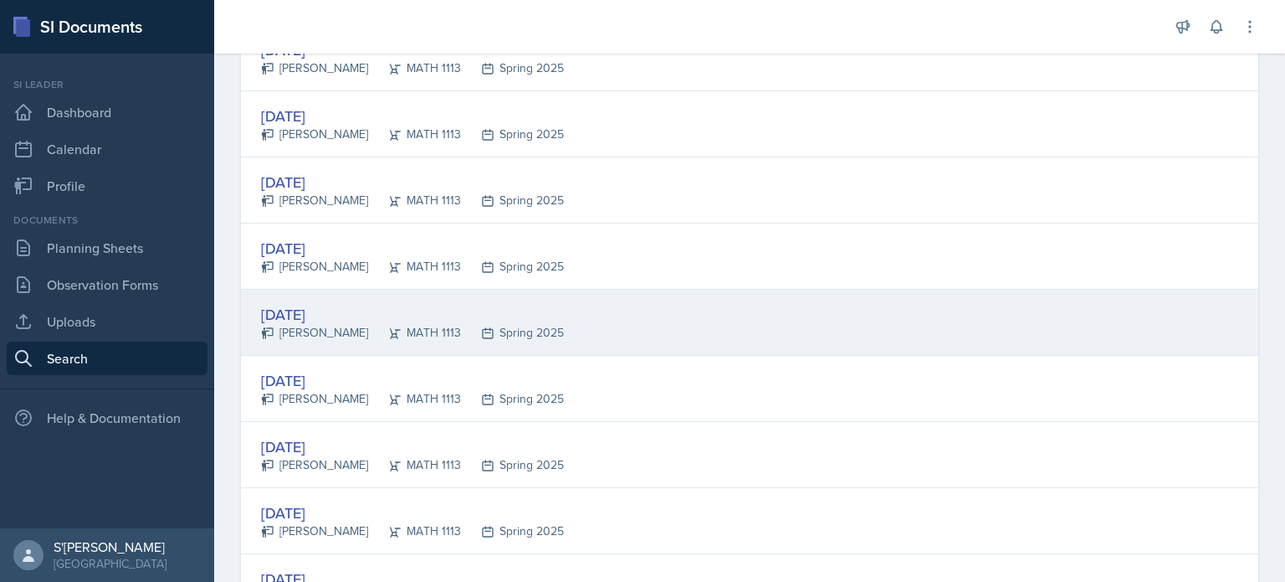
scroll to position [969, 0]
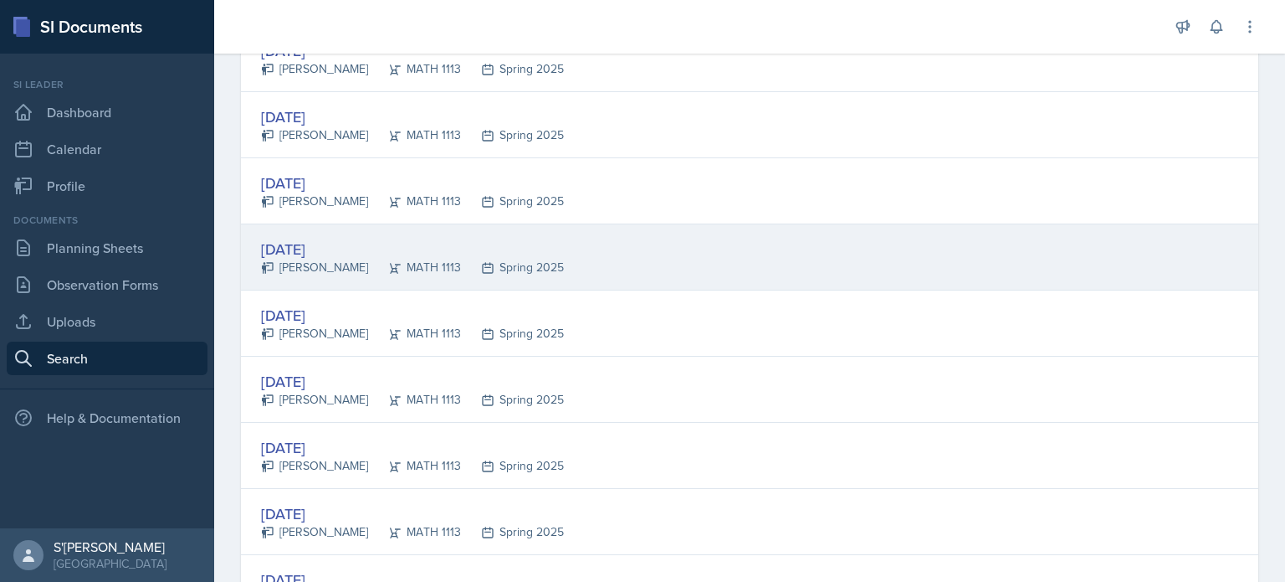
click at [326, 225] on div "[DATE] [PERSON_NAME] MATH 1113 Spring 2025" at bounding box center [750, 257] width 1018 height 66
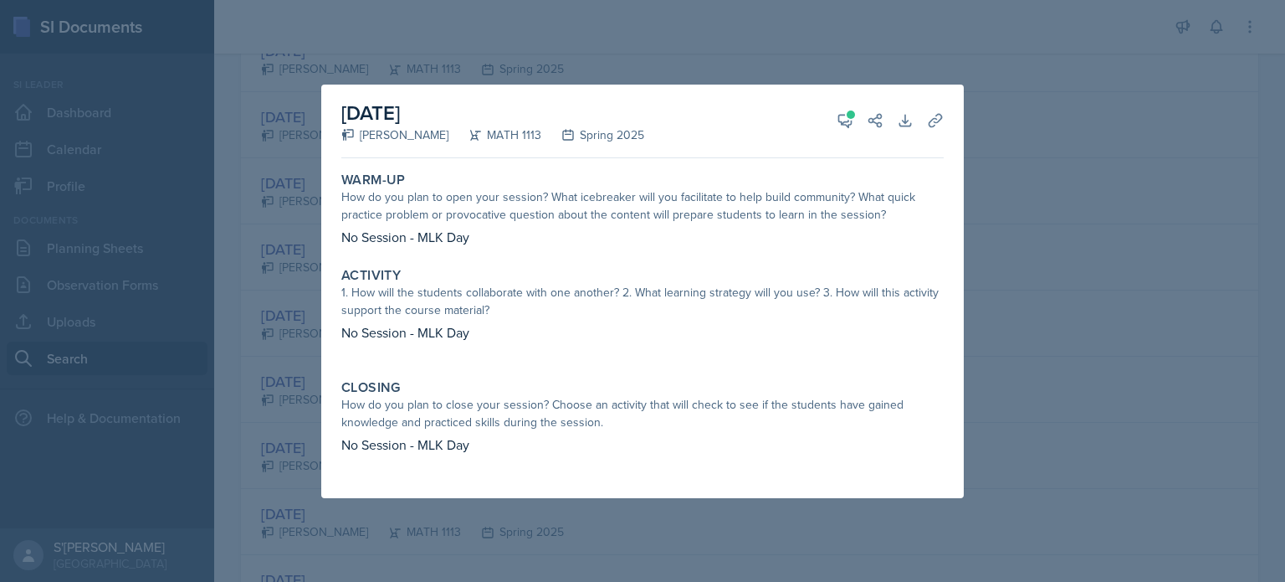
click at [261, 386] on div at bounding box center [642, 291] width 1285 height 582
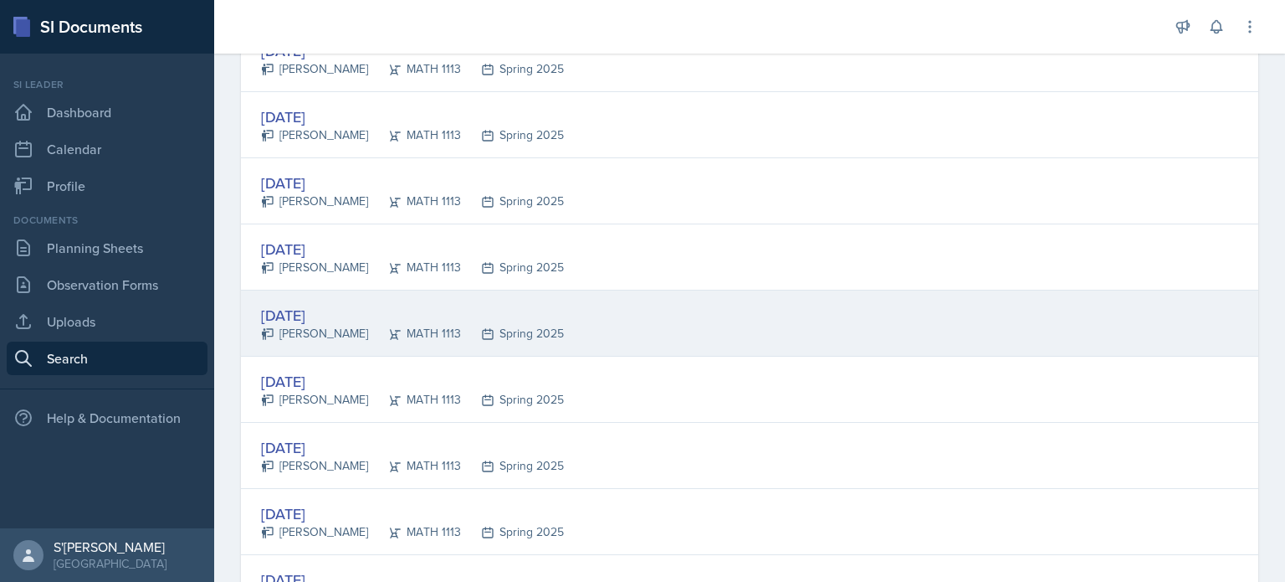
click at [344, 341] on div "[DATE] [PERSON_NAME] MATH 1113 Spring 2025" at bounding box center [750, 323] width 1018 height 66
